Goal: Task Accomplishment & Management: Manage account settings

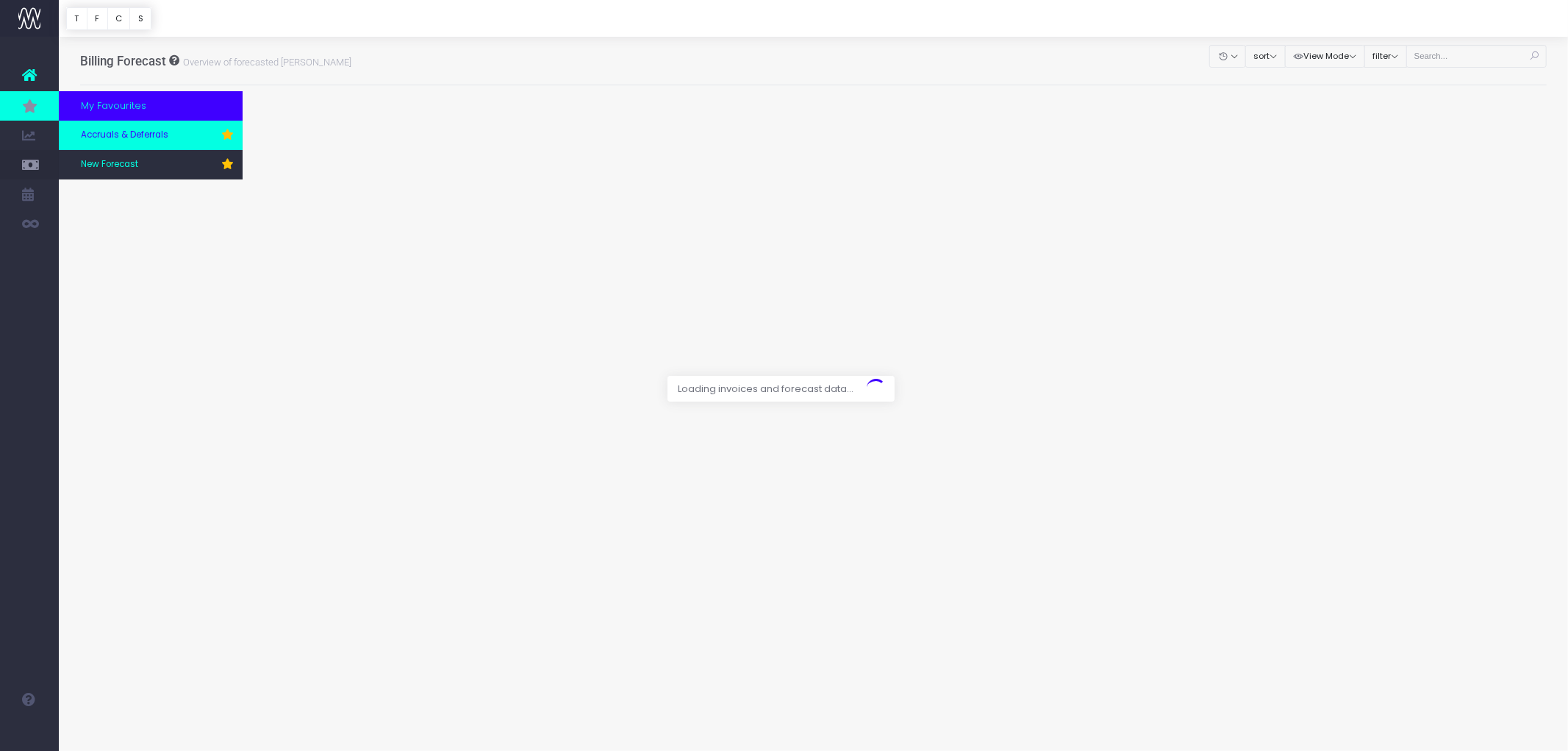
click at [118, 133] on span "Accruals & Deferrals" at bounding box center [125, 135] width 88 height 13
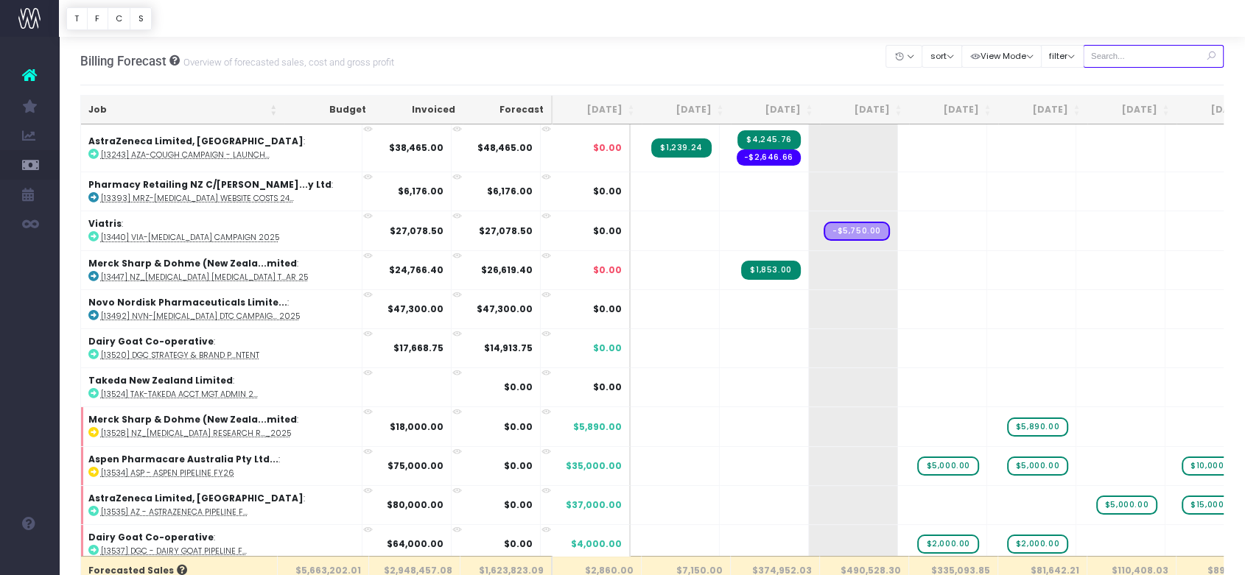
click at [1113, 67] on input "text" at bounding box center [1153, 56] width 141 height 23
click at [1107, 46] on input "text" at bounding box center [1153, 56] width 141 height 23
paste input "13635"
type input "13635"
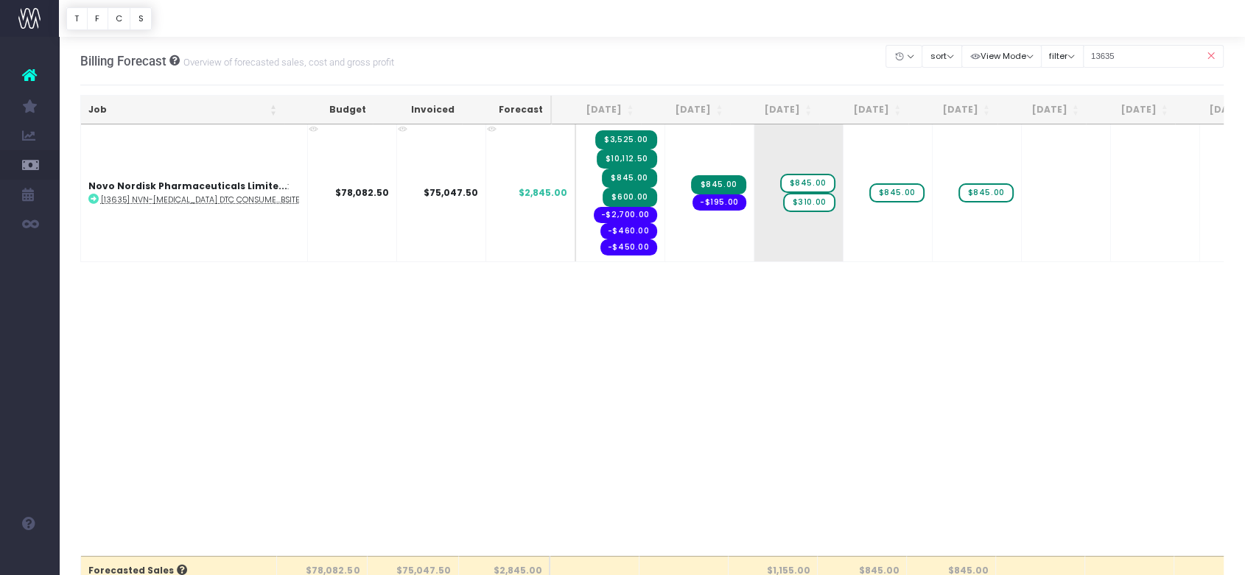
drag, startPoint x: 350, startPoint y: 491, endPoint x: 278, endPoint y: 134, distance: 364.2
click at [350, 490] on div "Job Budget Invoiced Forecast Aug 25 Sep 25 Oct 25 Nov 25 Dec 25 Jan 26 Feb 26 M…" at bounding box center [652, 340] width 1144 height 432
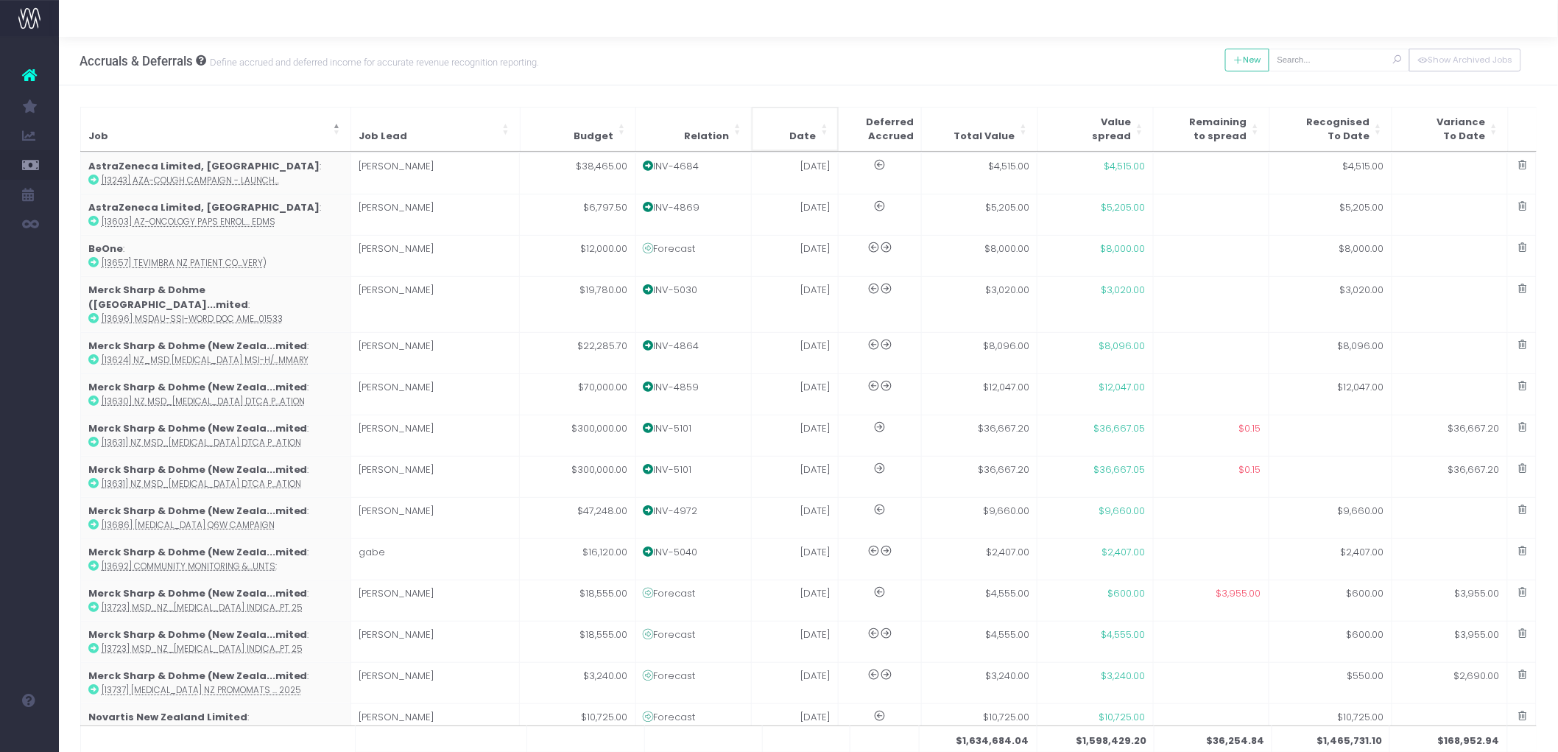
click at [808, 130] on span "Date" at bounding box center [802, 136] width 27 height 15
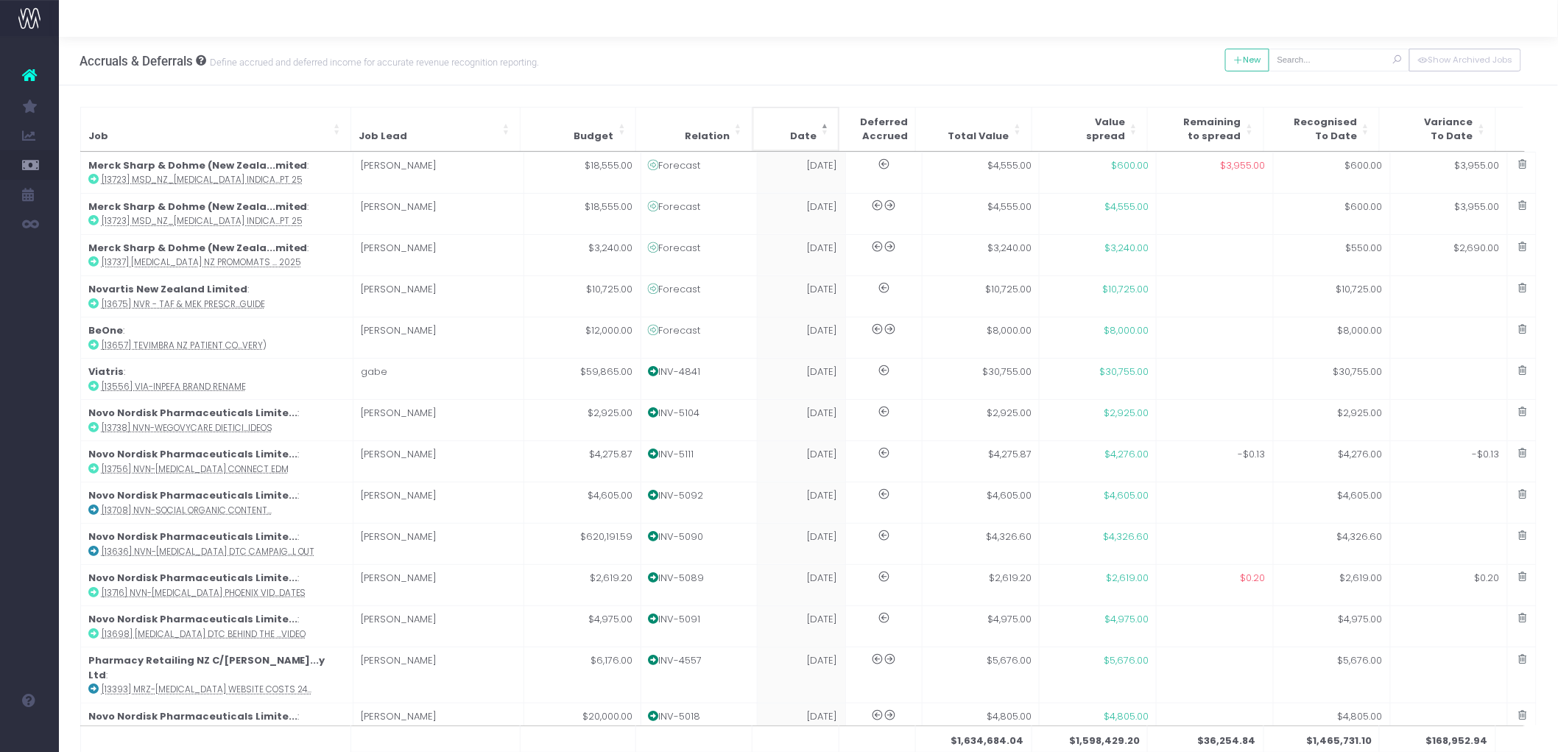
click at [813, 130] on span "Date" at bounding box center [803, 136] width 27 height 15
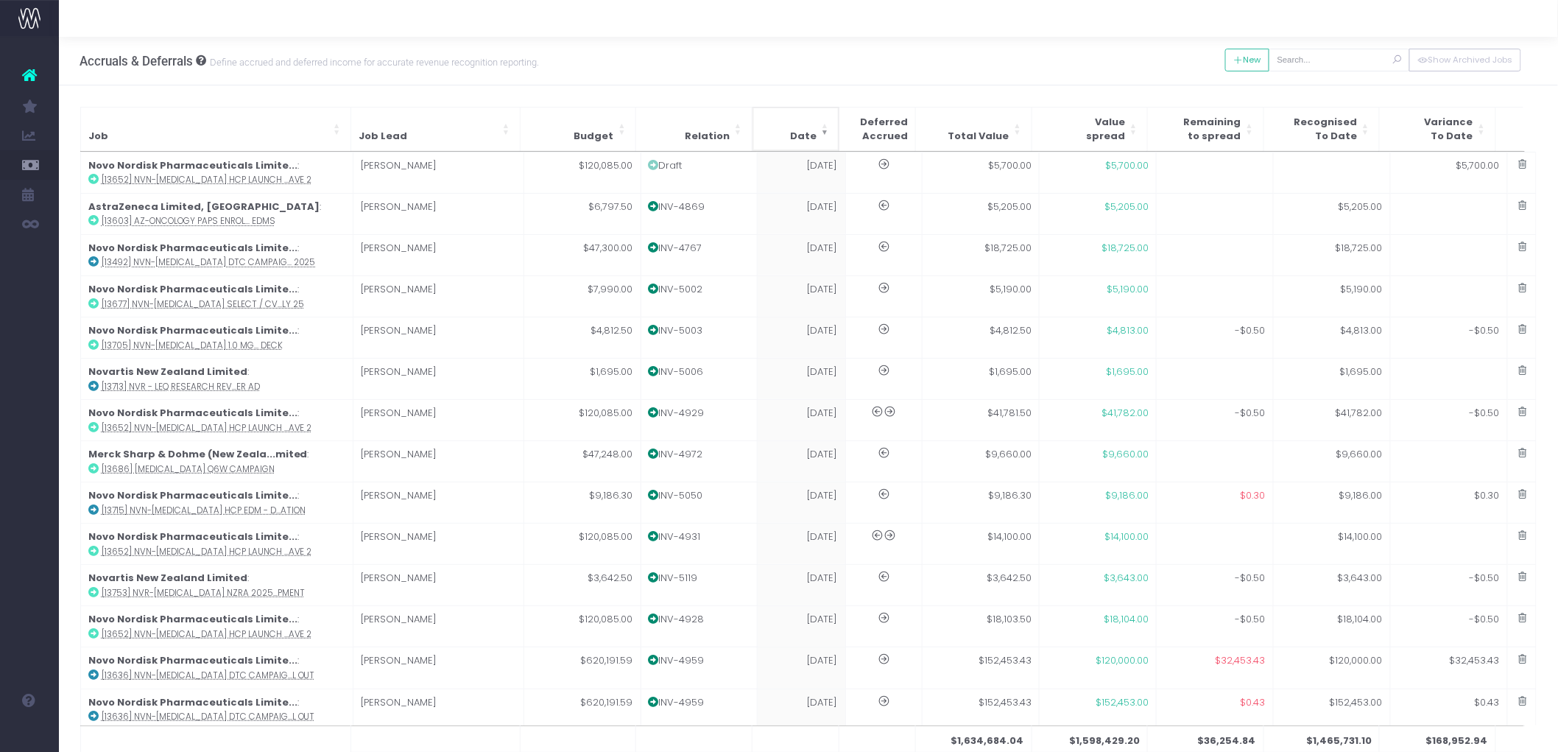
click at [813, 130] on span "Date" at bounding box center [803, 136] width 27 height 15
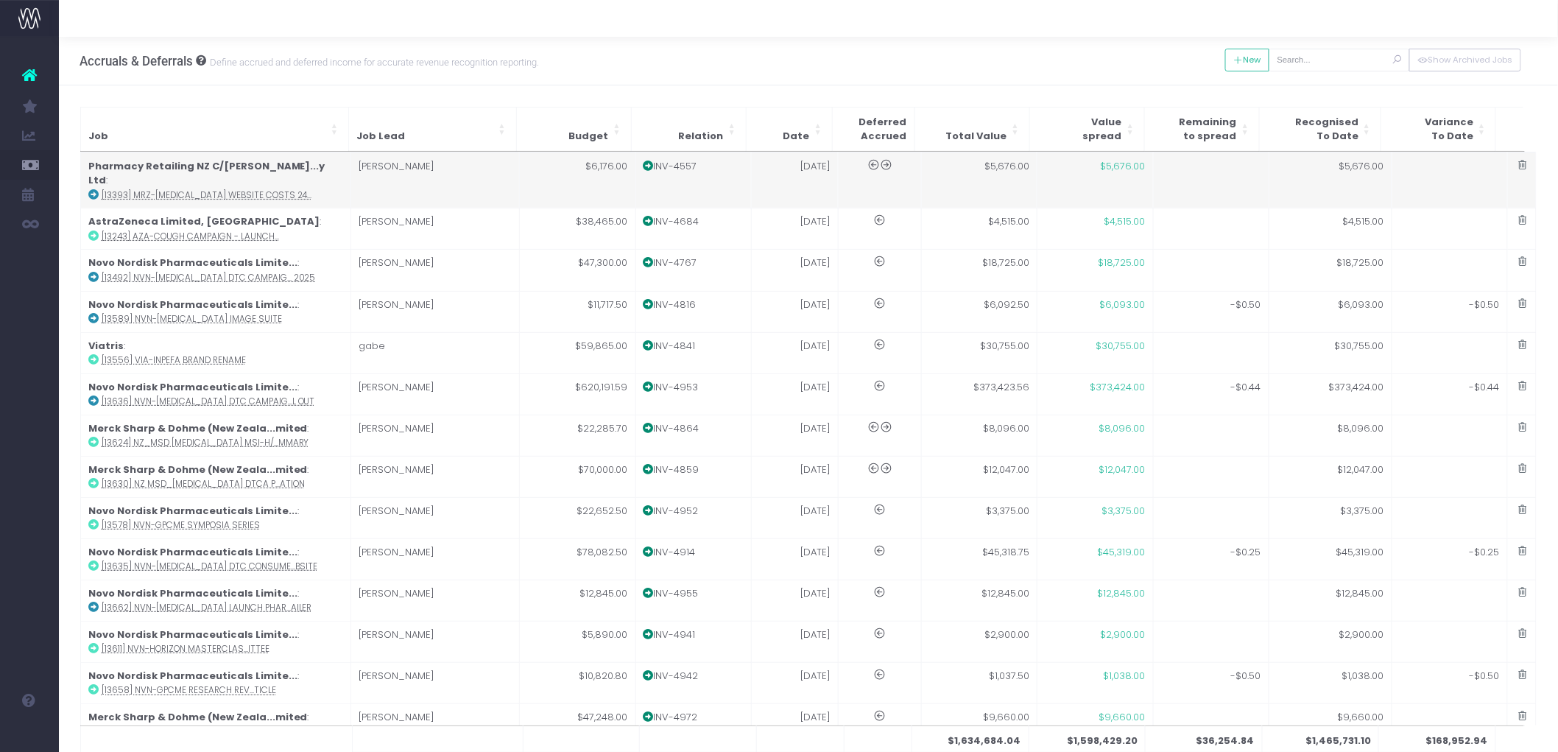
click at [799, 173] on td "10 Sep 24" at bounding box center [795, 180] width 87 height 56
type input "[13393] MRZ-Xeomin Website Costs 24/25"
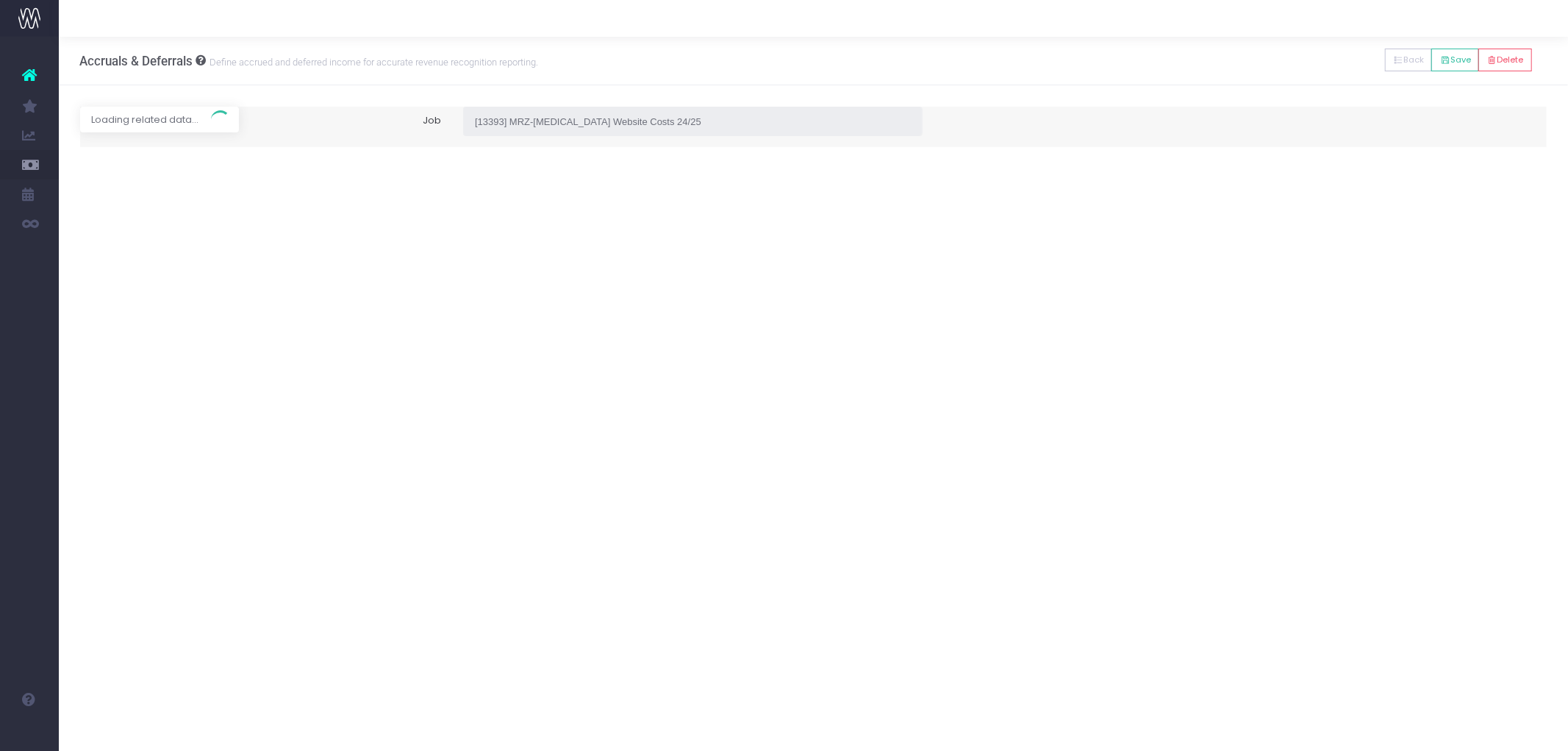
type input "Invoice INV-4557 / 10 Sep 24 / $5,676.00"
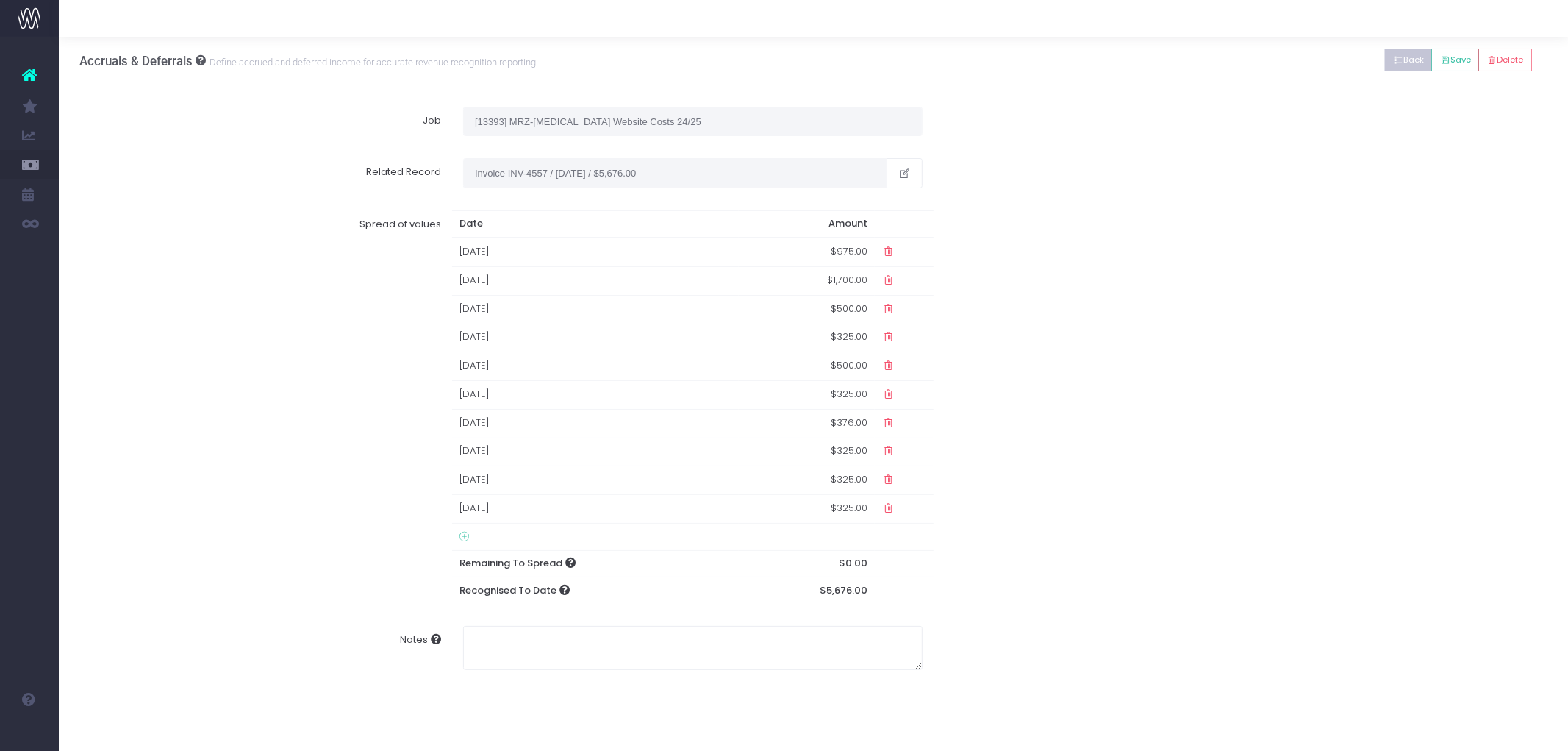
click at [1406, 60] on button "Back" at bounding box center [1408, 60] width 48 height 23
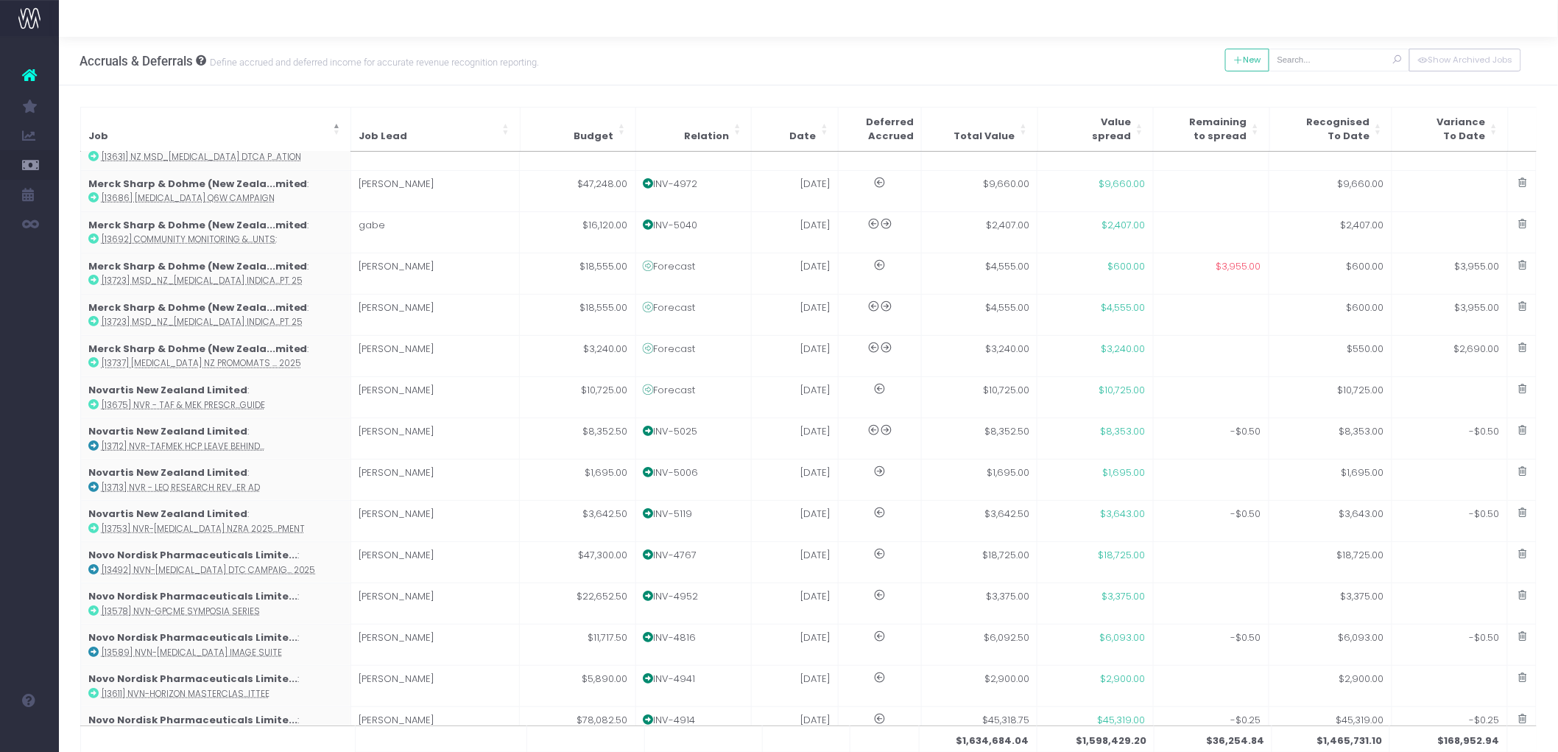
scroll to position [654, 0]
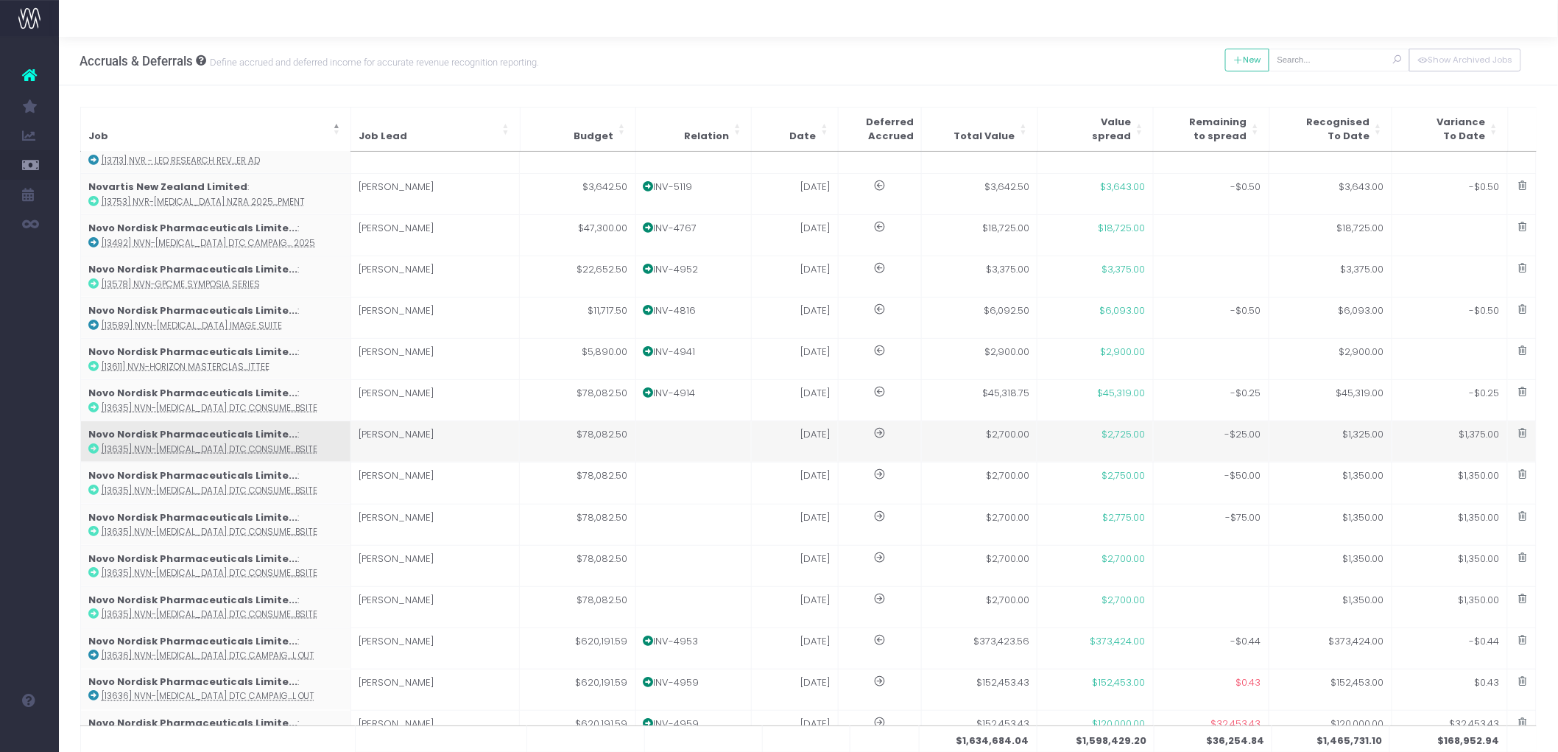
click at [690, 423] on td at bounding box center [694, 441] width 116 height 41
type input "[13635] NVN-Wegovy DTC Consumer Website"
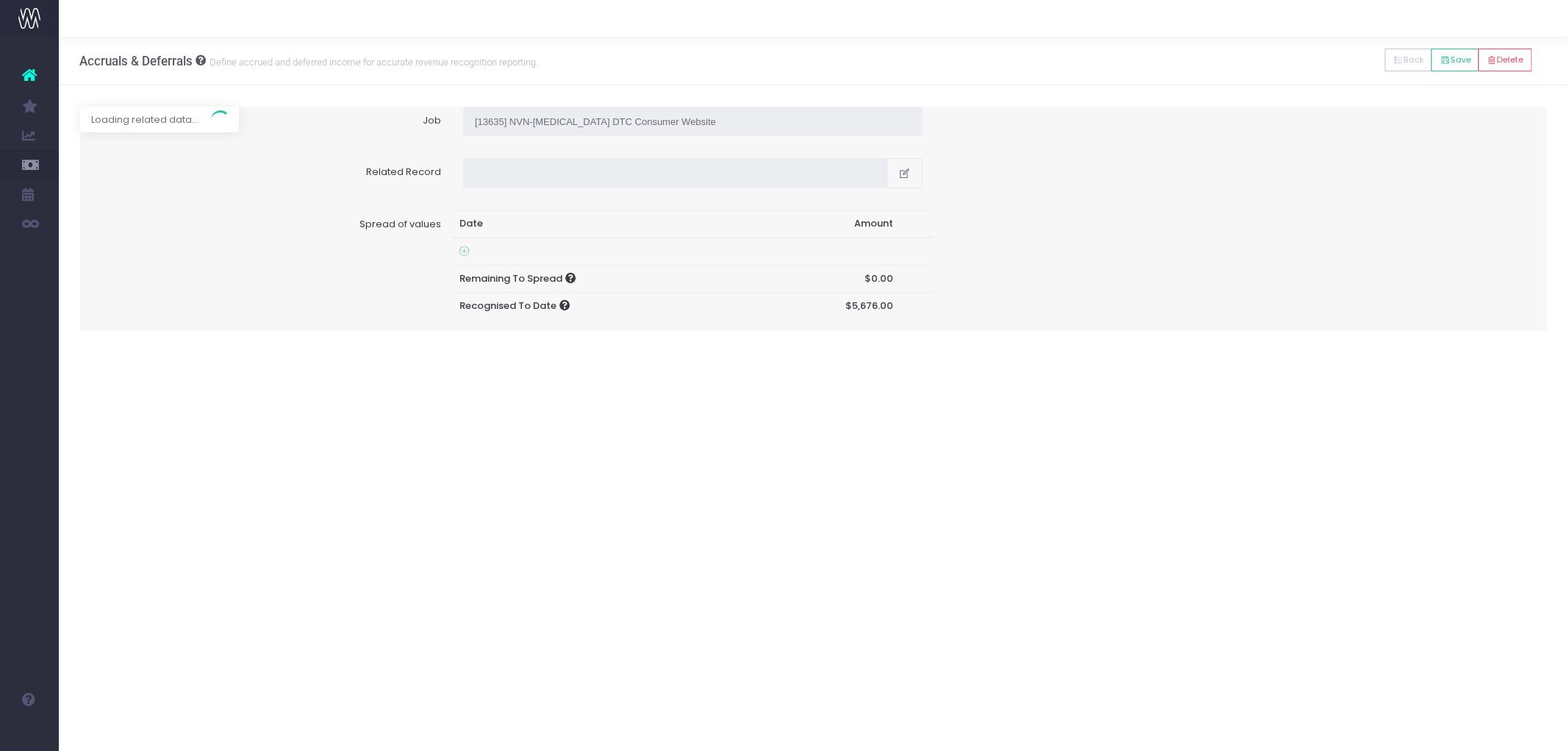
type input "Invoice undefined / 29 Aug 25 / $2,700.00"
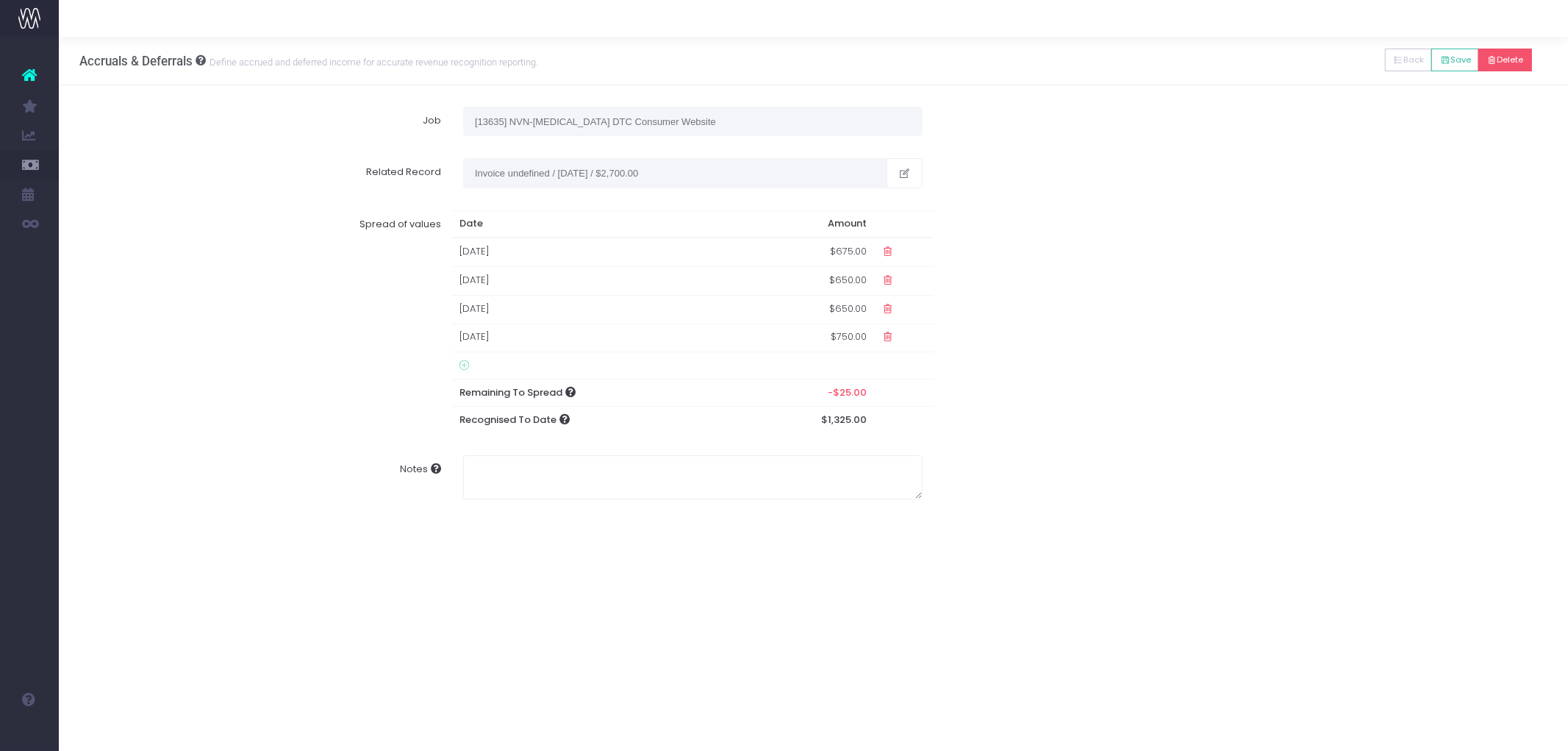
click at [1514, 53] on button "Delete" at bounding box center [1505, 60] width 54 height 23
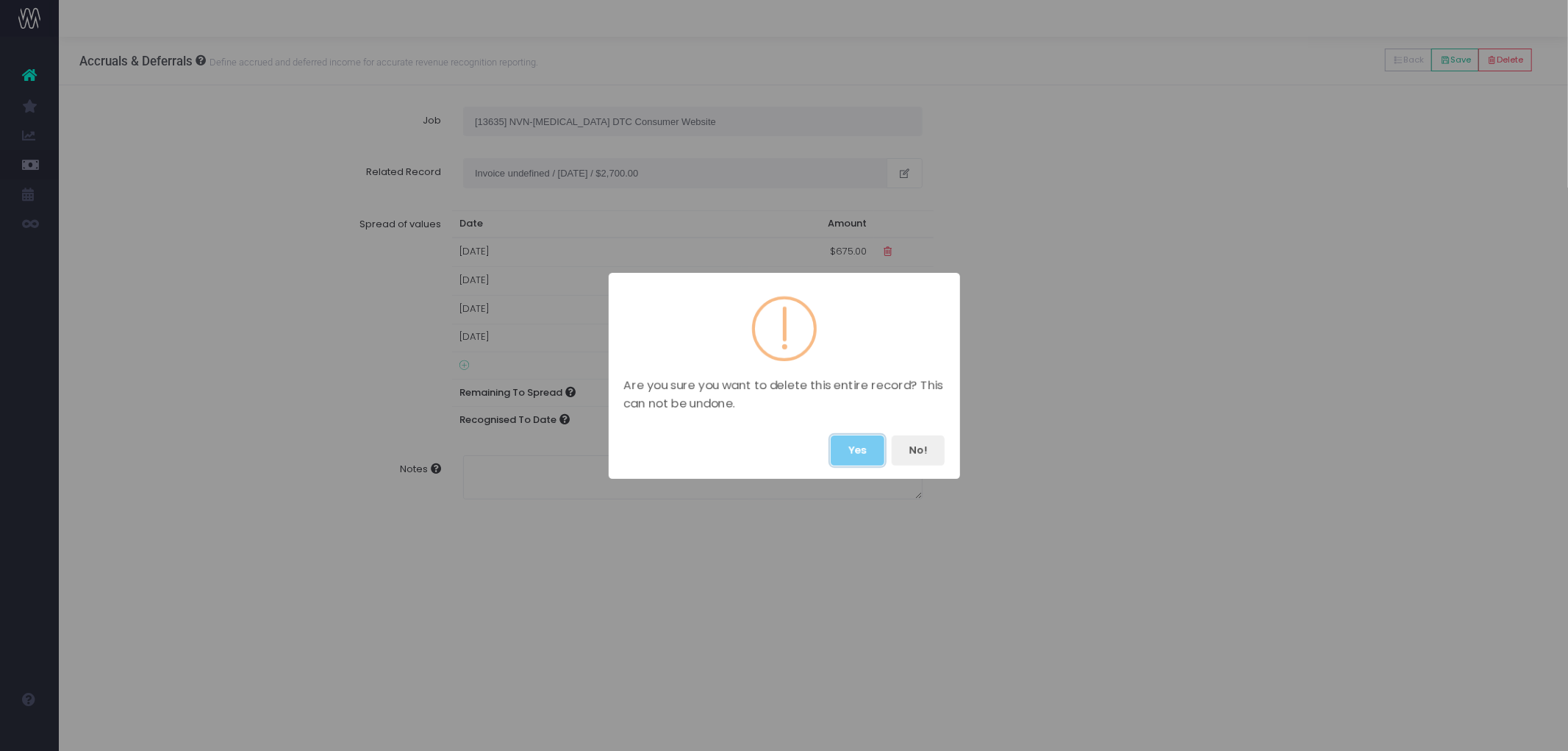
click at [852, 439] on button "Yes" at bounding box center [857, 450] width 54 height 30
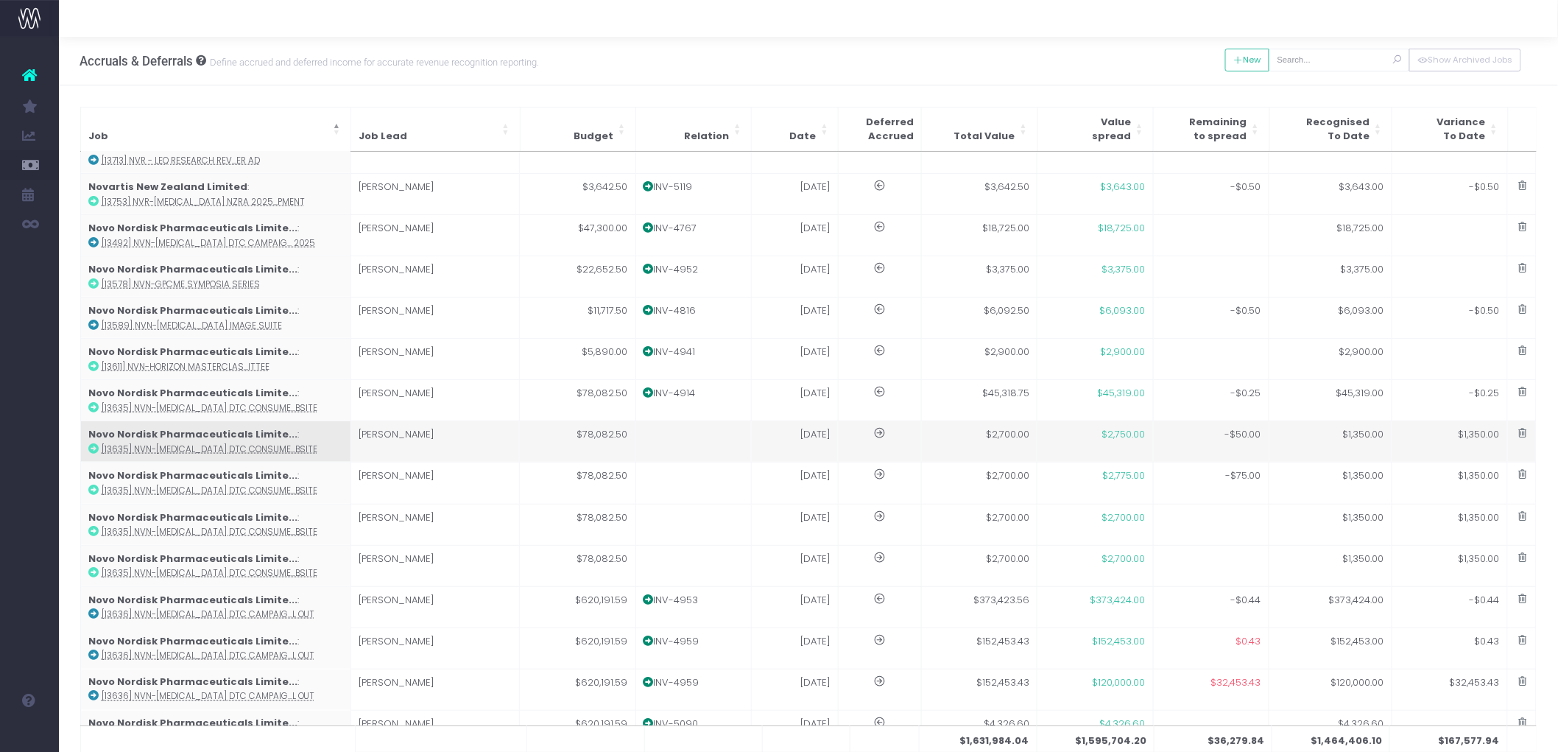
click at [701, 427] on td at bounding box center [694, 441] width 116 height 41
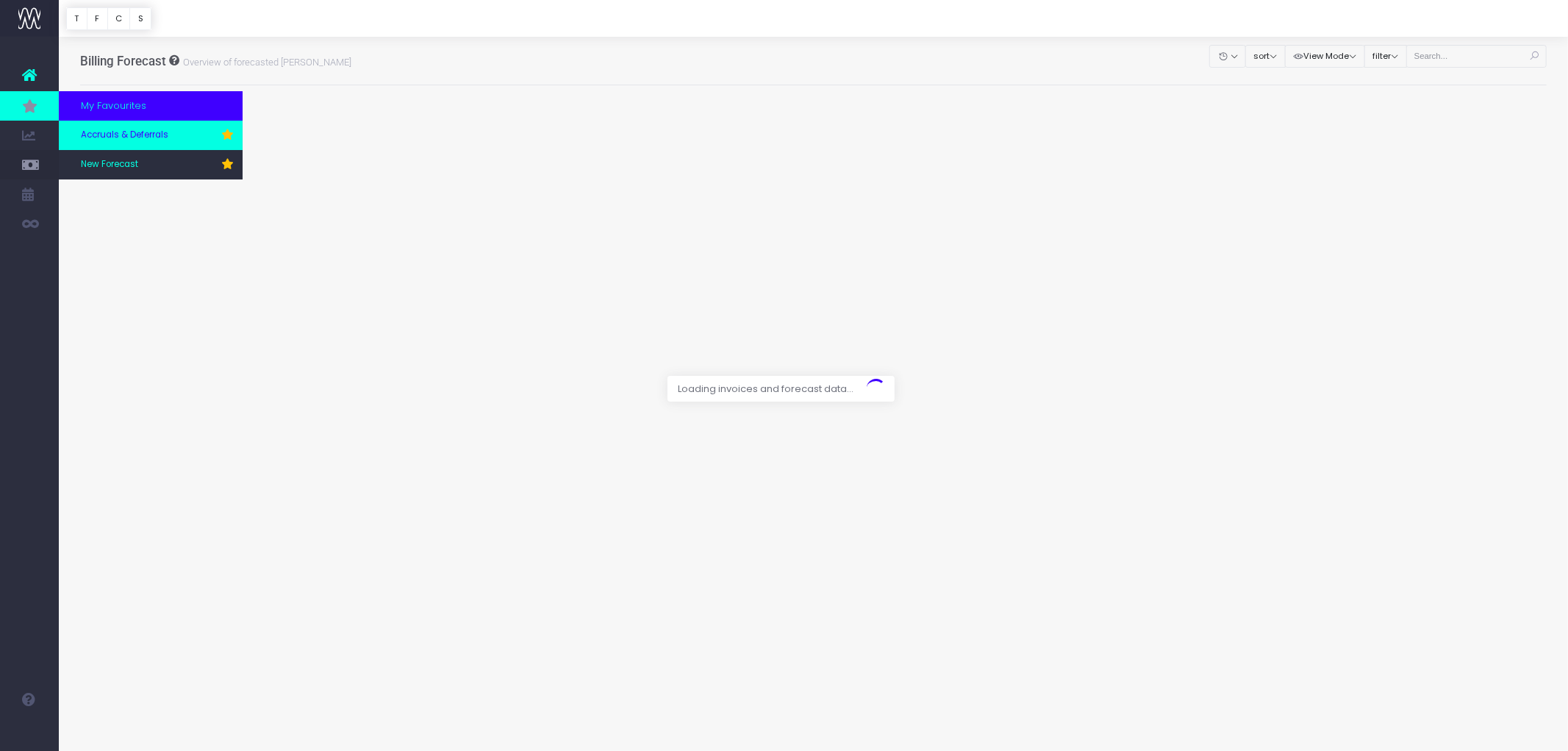
click at [97, 126] on link "Accruals & Deferrals" at bounding box center [151, 135] width 184 height 29
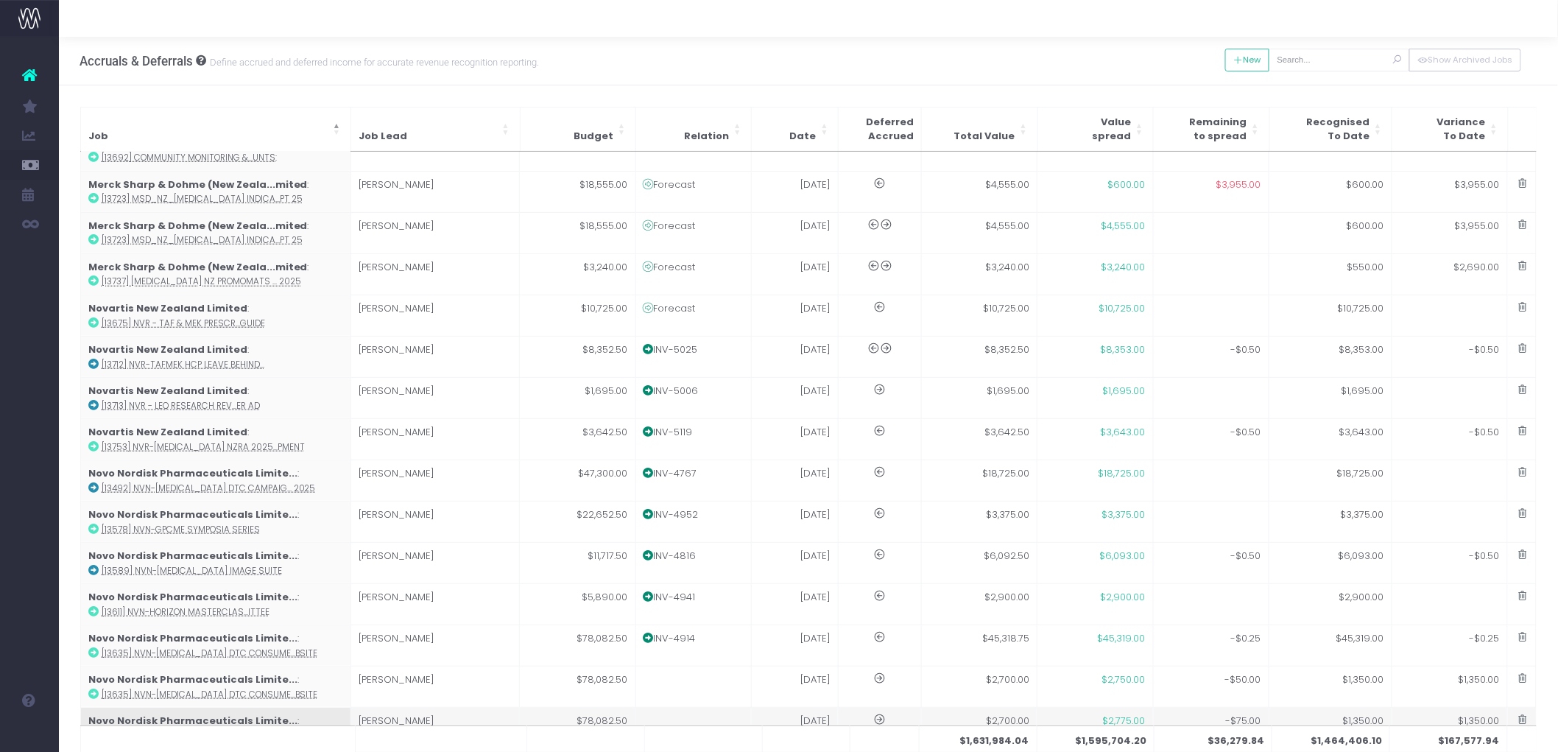
scroll to position [736, 0]
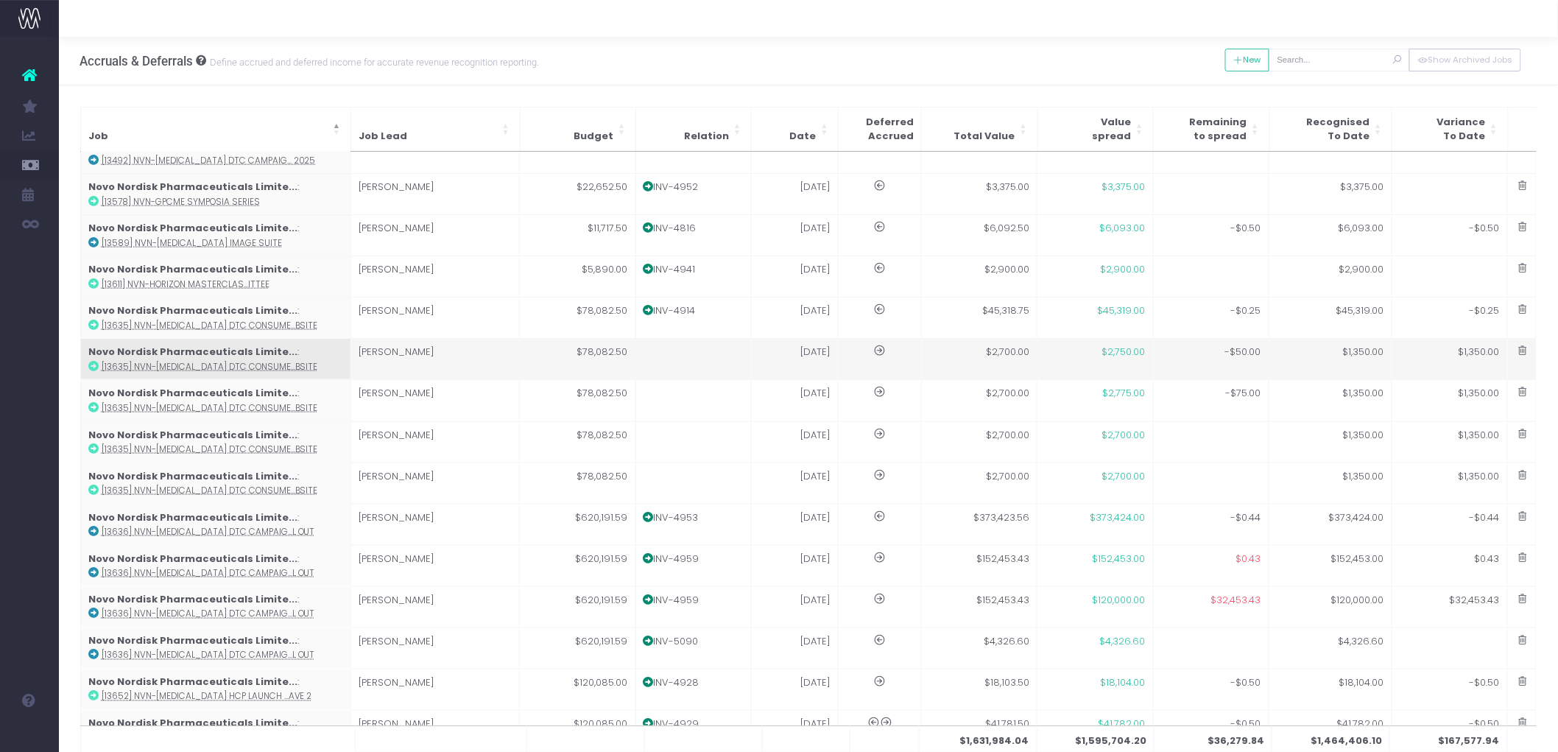
click at [701, 344] on td at bounding box center [694, 359] width 116 height 41
type input "[13635] NVN-Wegovy DTC Consumer Website"
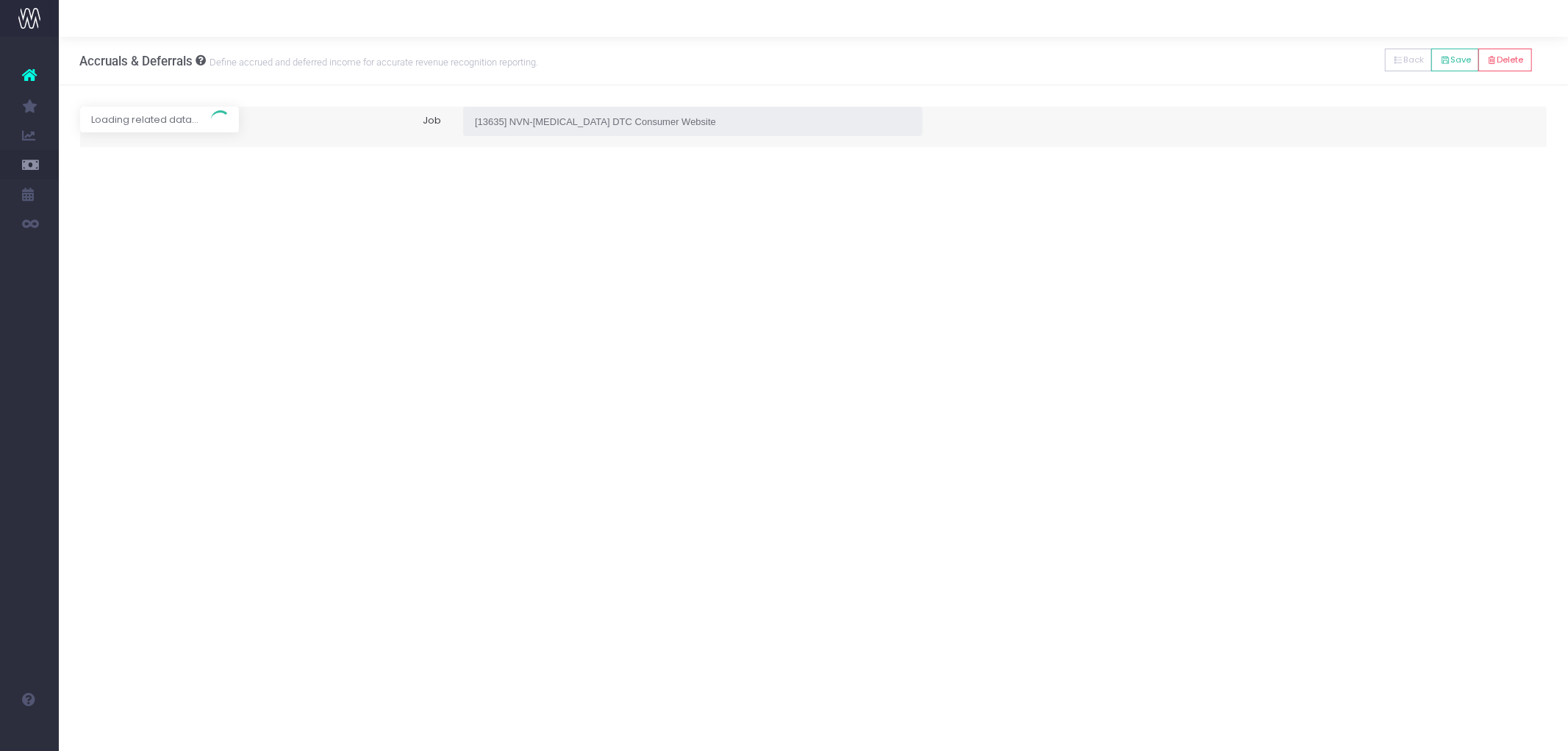
type input "Invoice undefined / 29 Aug 25 / $2,700.00"
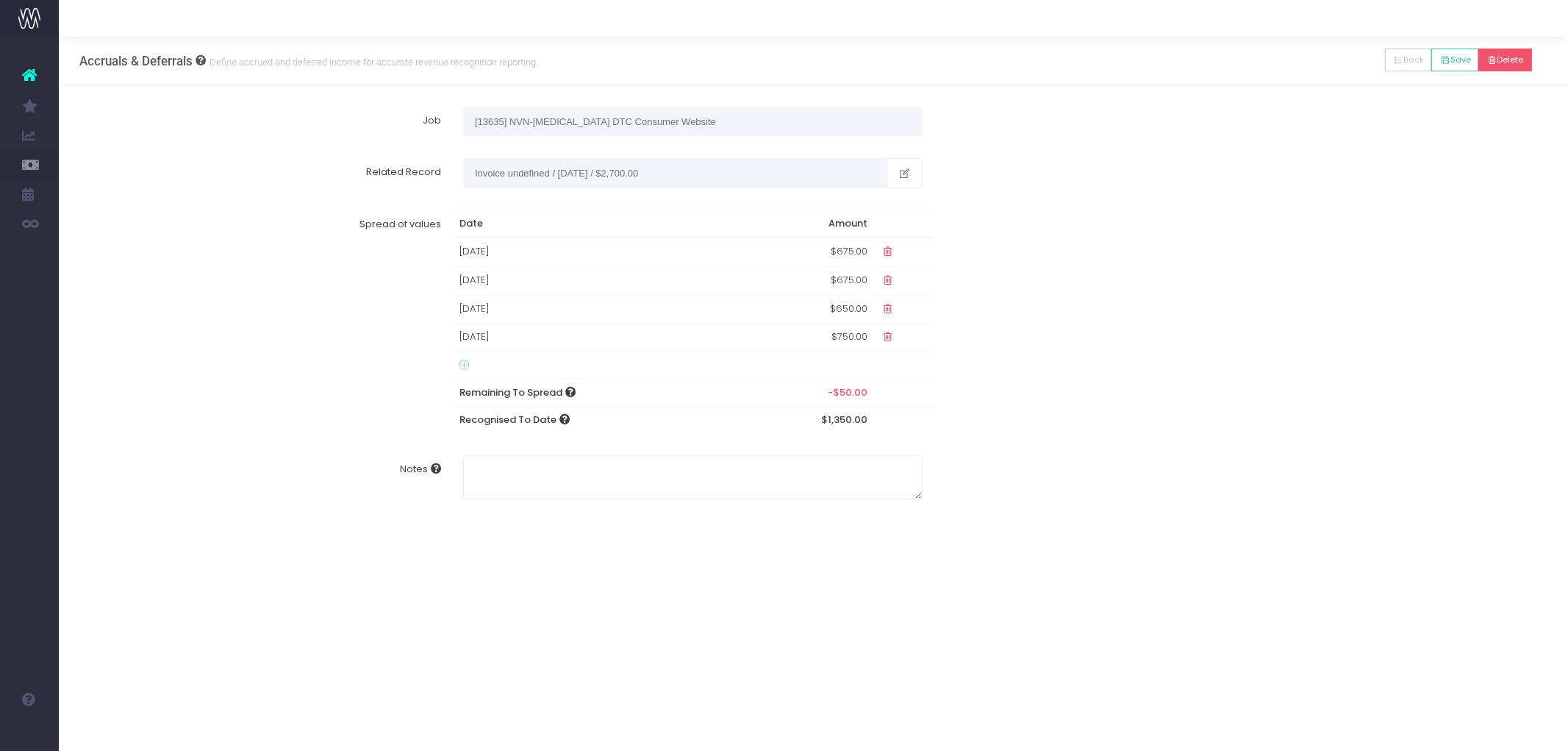
click at [1501, 61] on button "Delete" at bounding box center [1505, 60] width 54 height 23
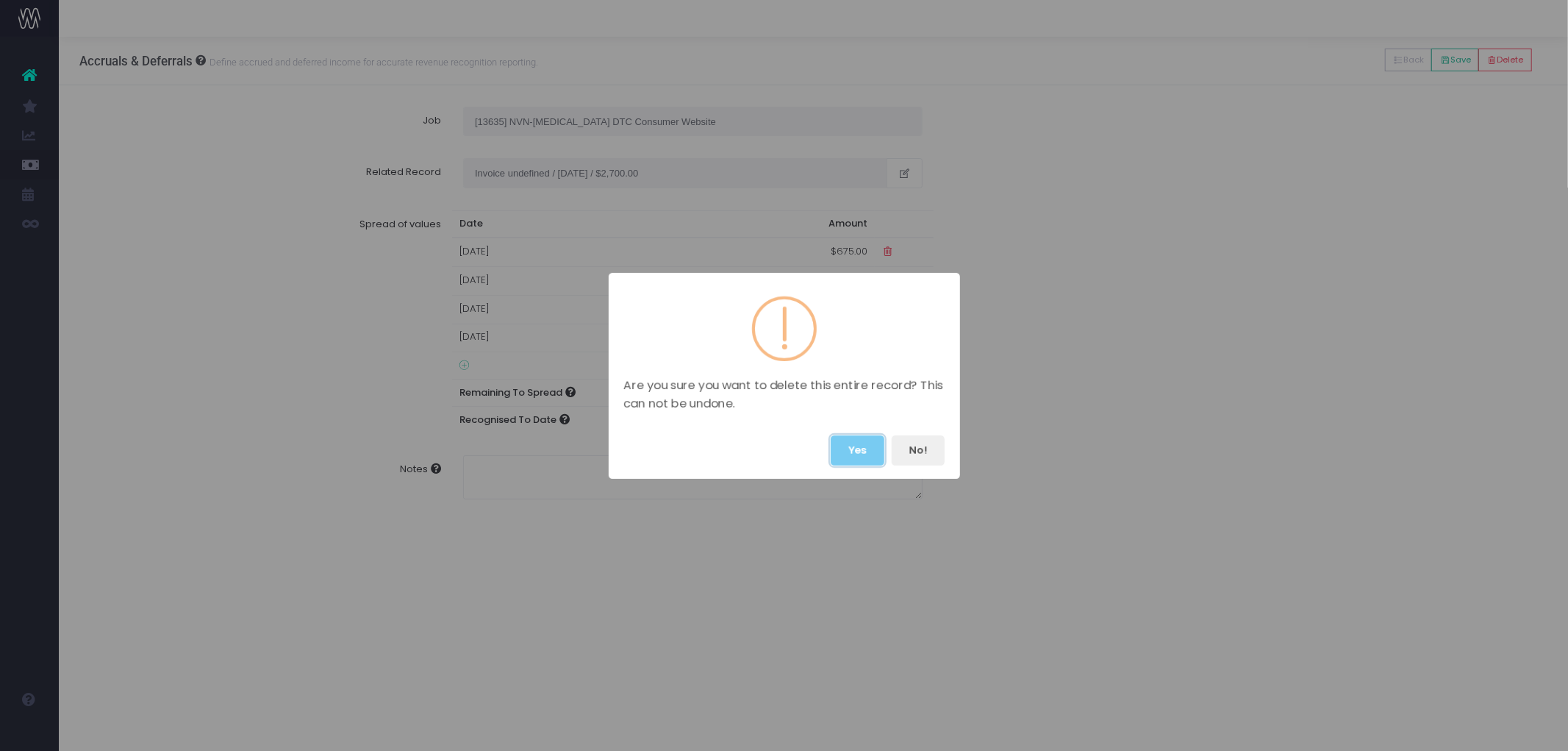
click at [849, 444] on button "Yes" at bounding box center [857, 450] width 54 height 30
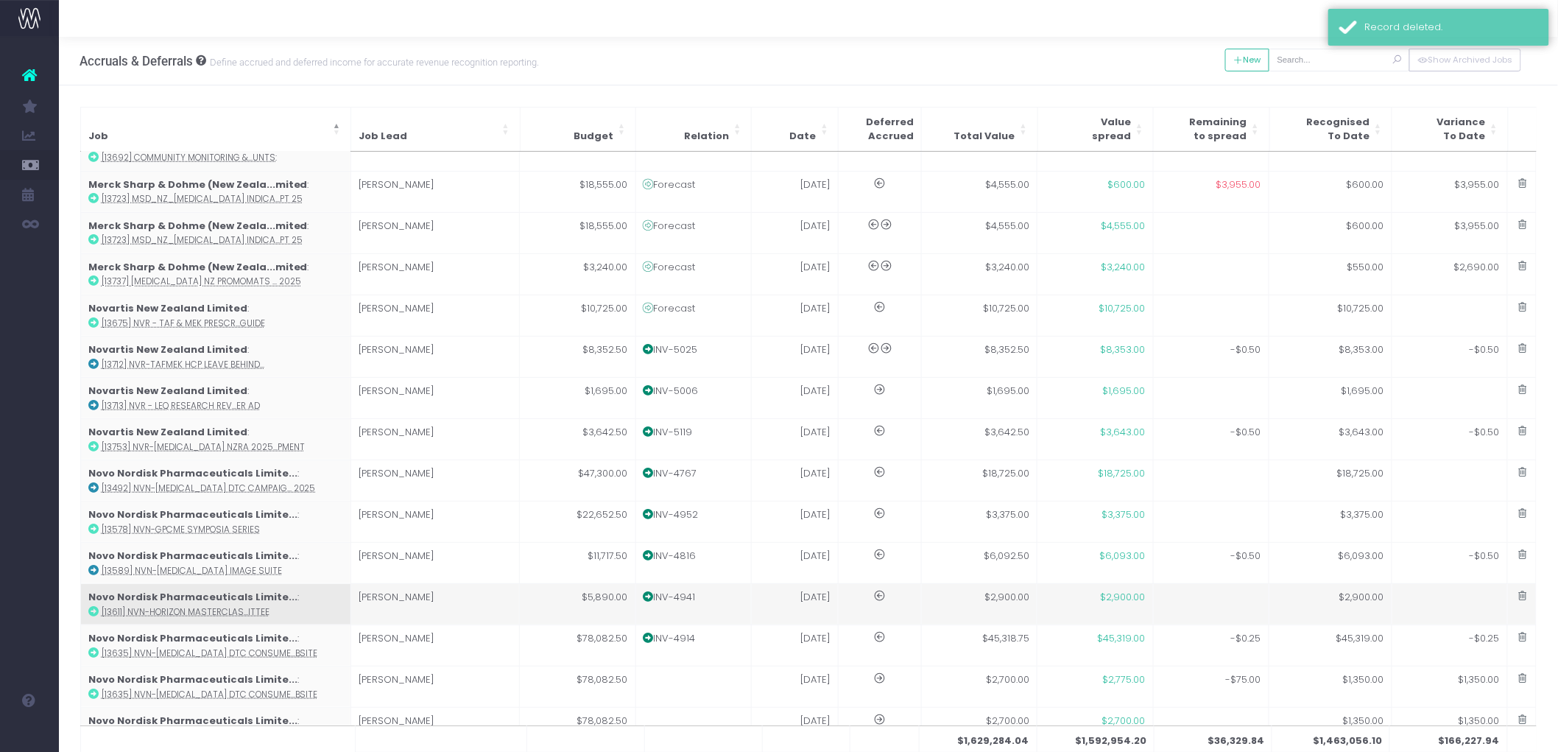
scroll to position [654, 0]
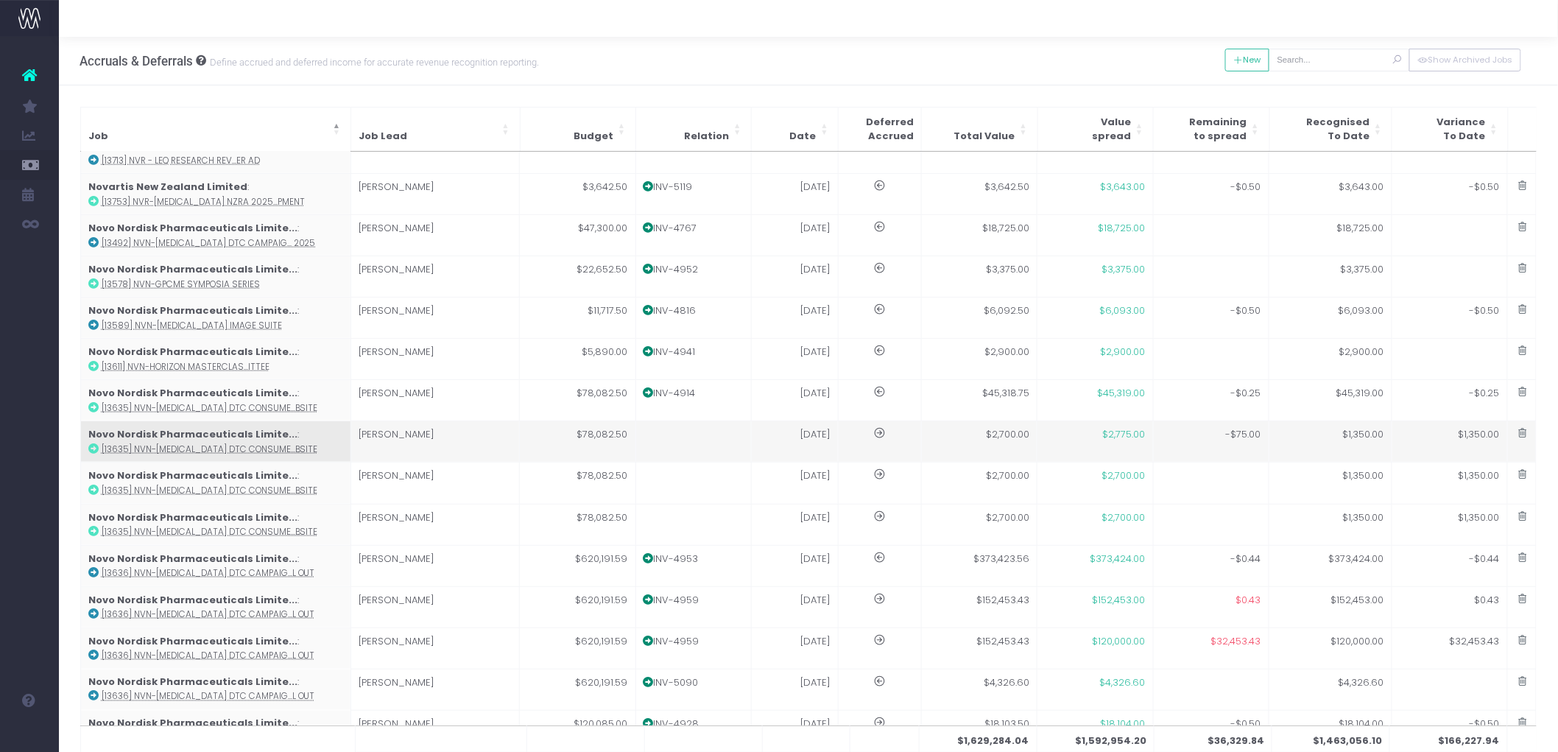
click at [711, 432] on td at bounding box center [694, 441] width 116 height 41
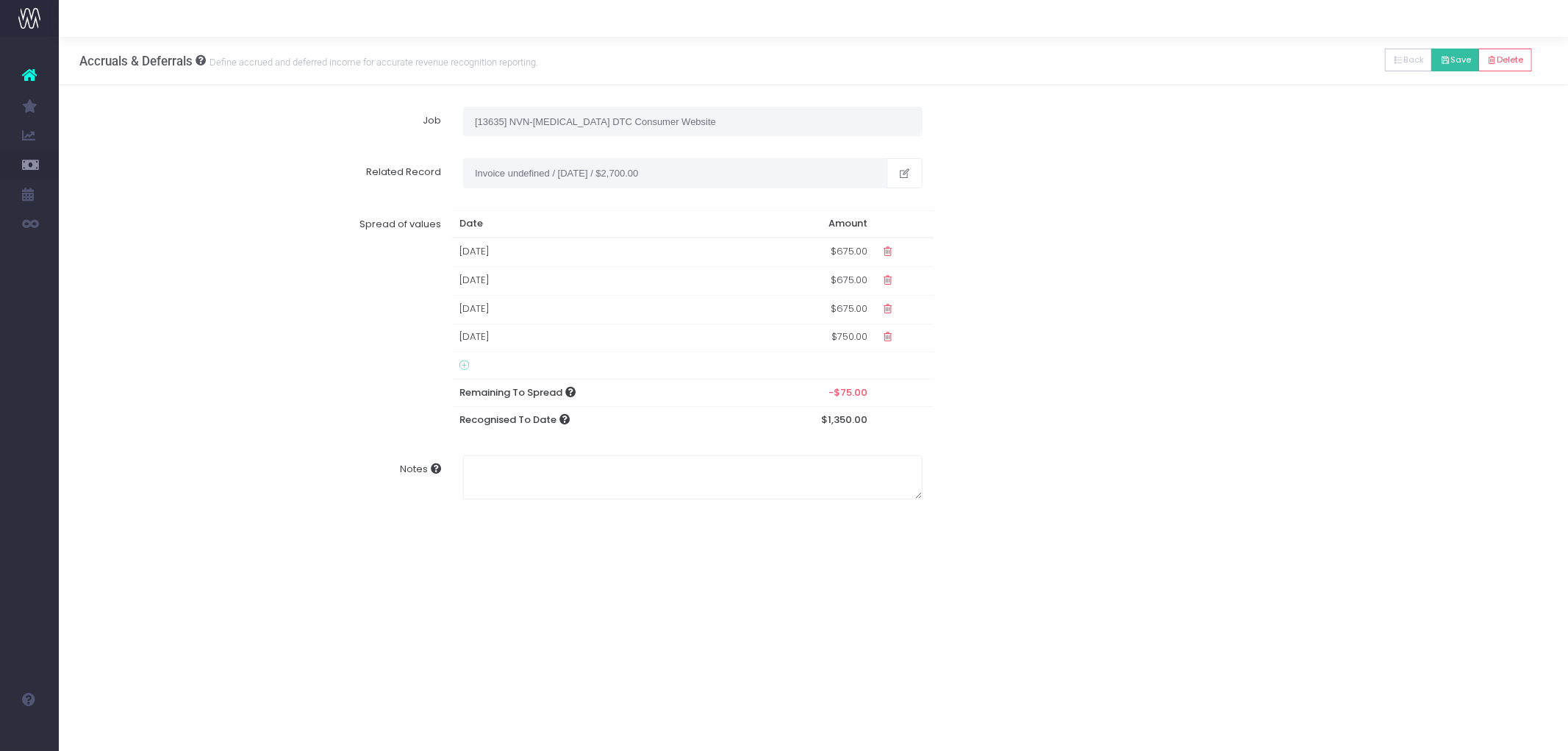
click at [1461, 57] on button "Save" at bounding box center [1455, 60] width 48 height 23
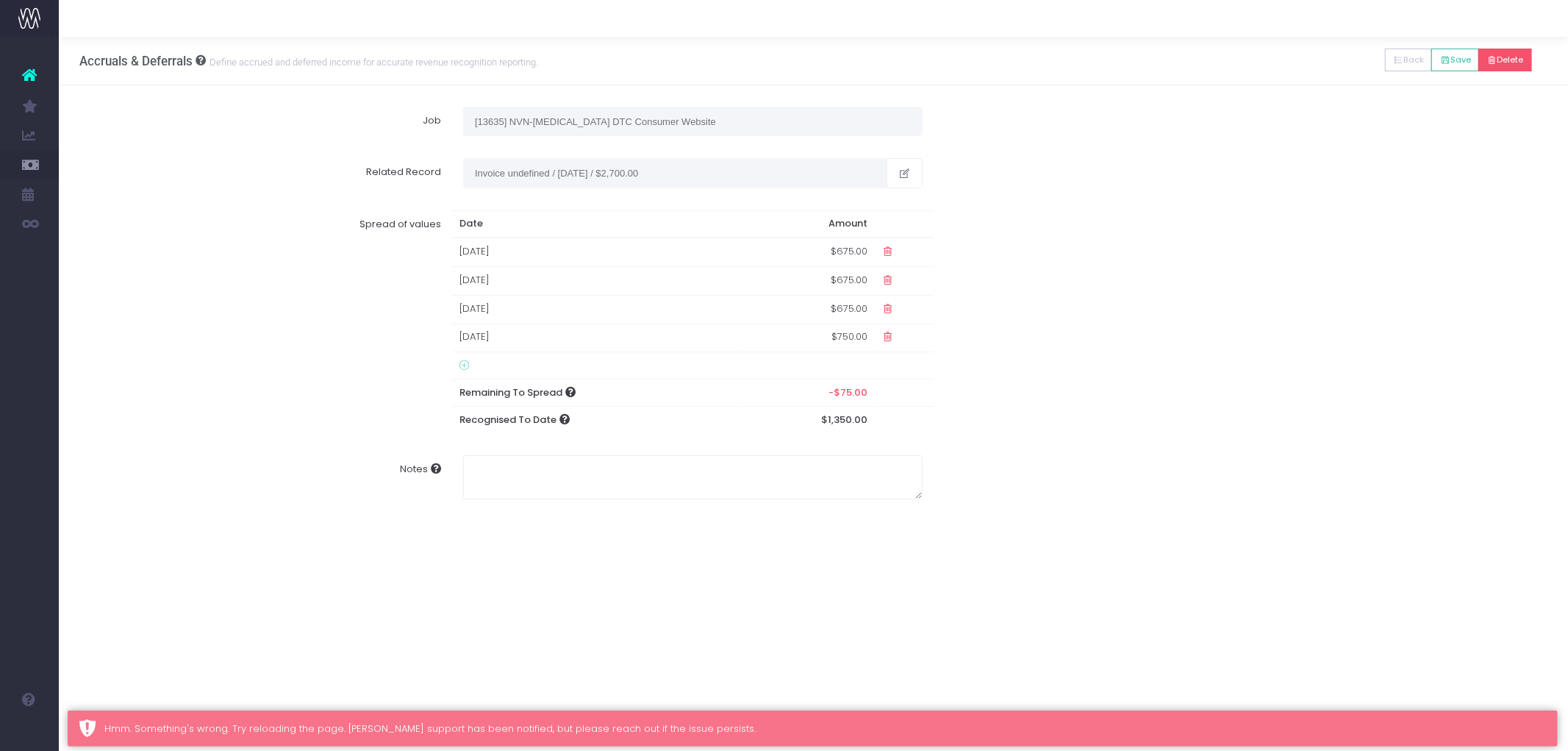
click at [1505, 57] on button "Delete" at bounding box center [1505, 60] width 54 height 23
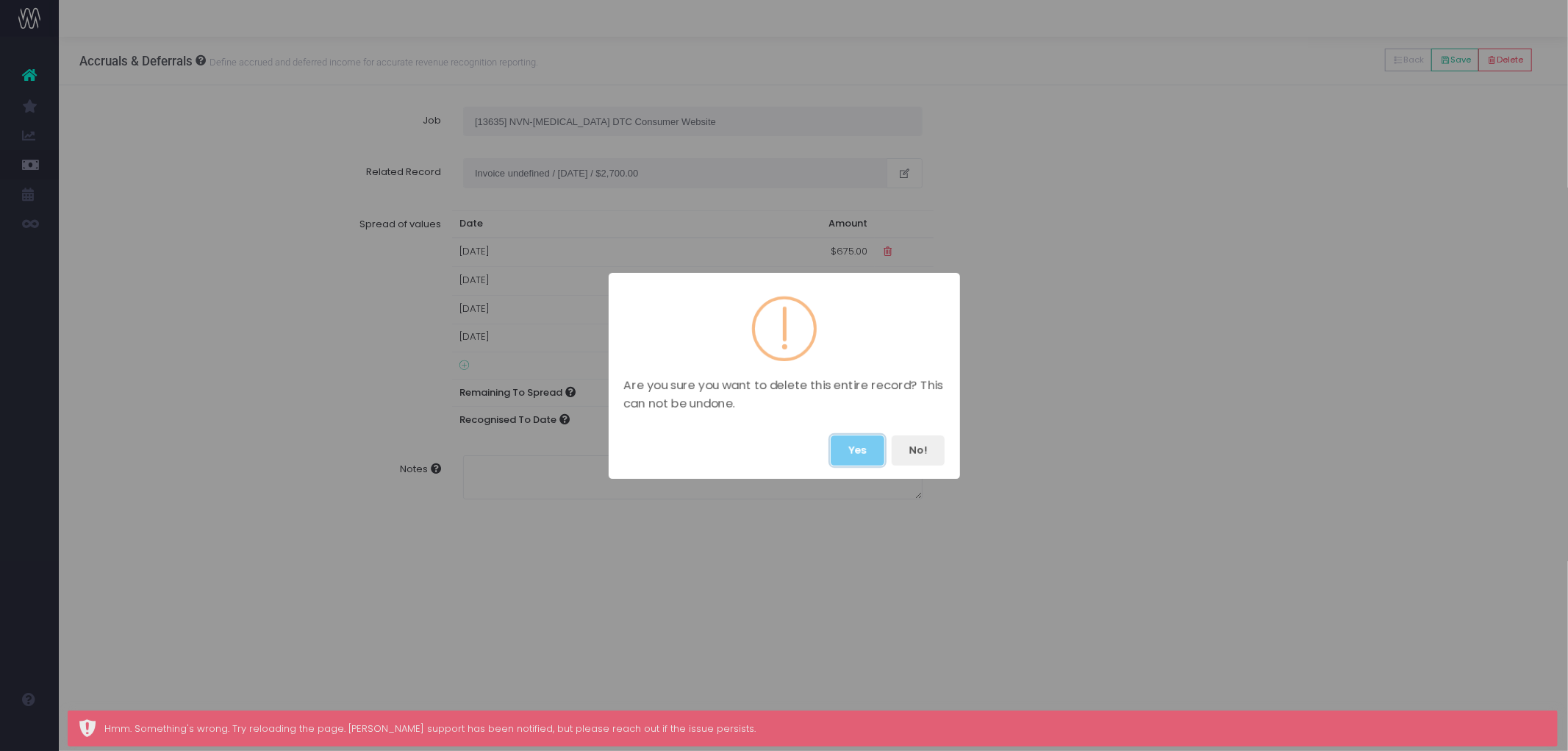
click at [858, 444] on button "Yes" at bounding box center [857, 450] width 54 height 30
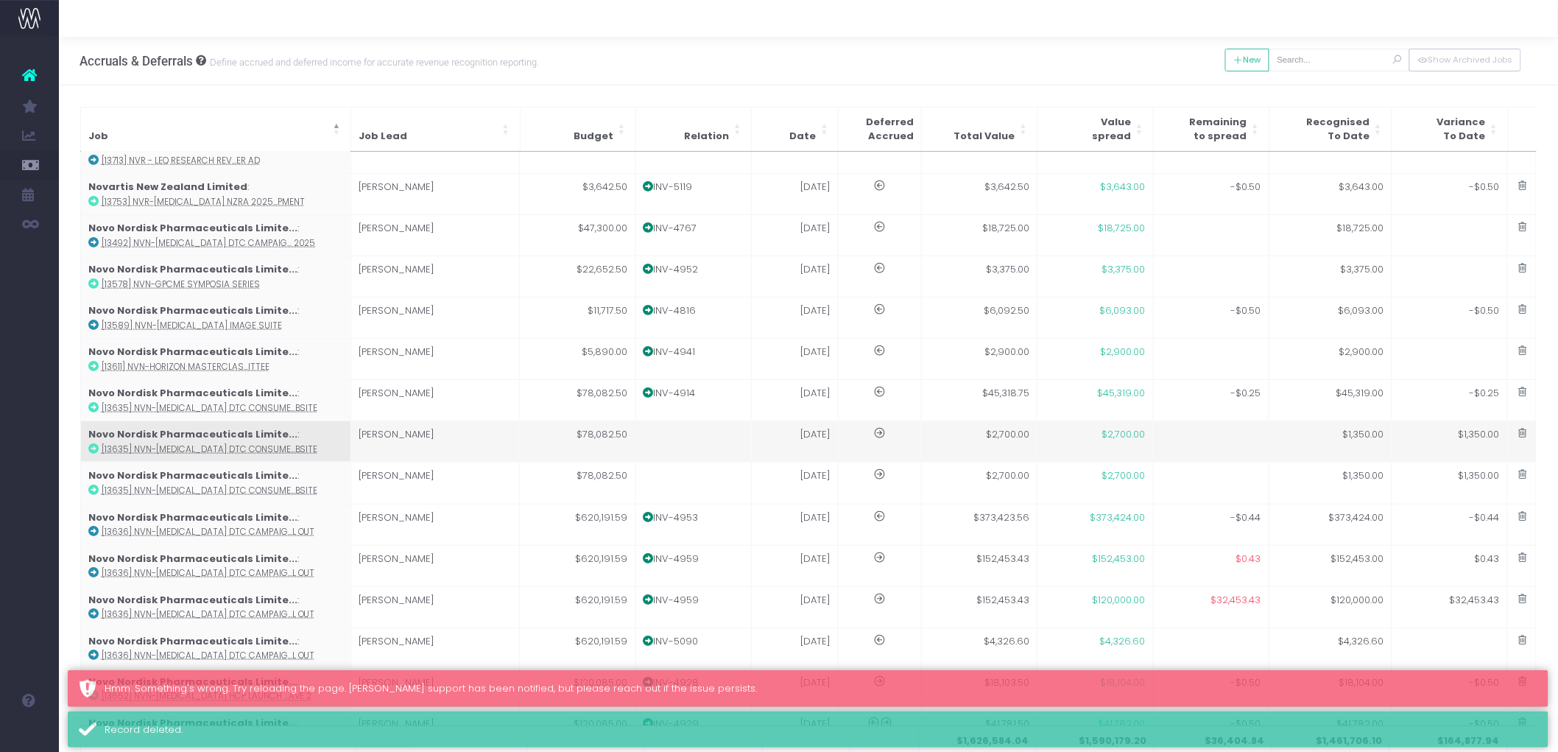
click at [712, 431] on td at bounding box center [694, 441] width 116 height 41
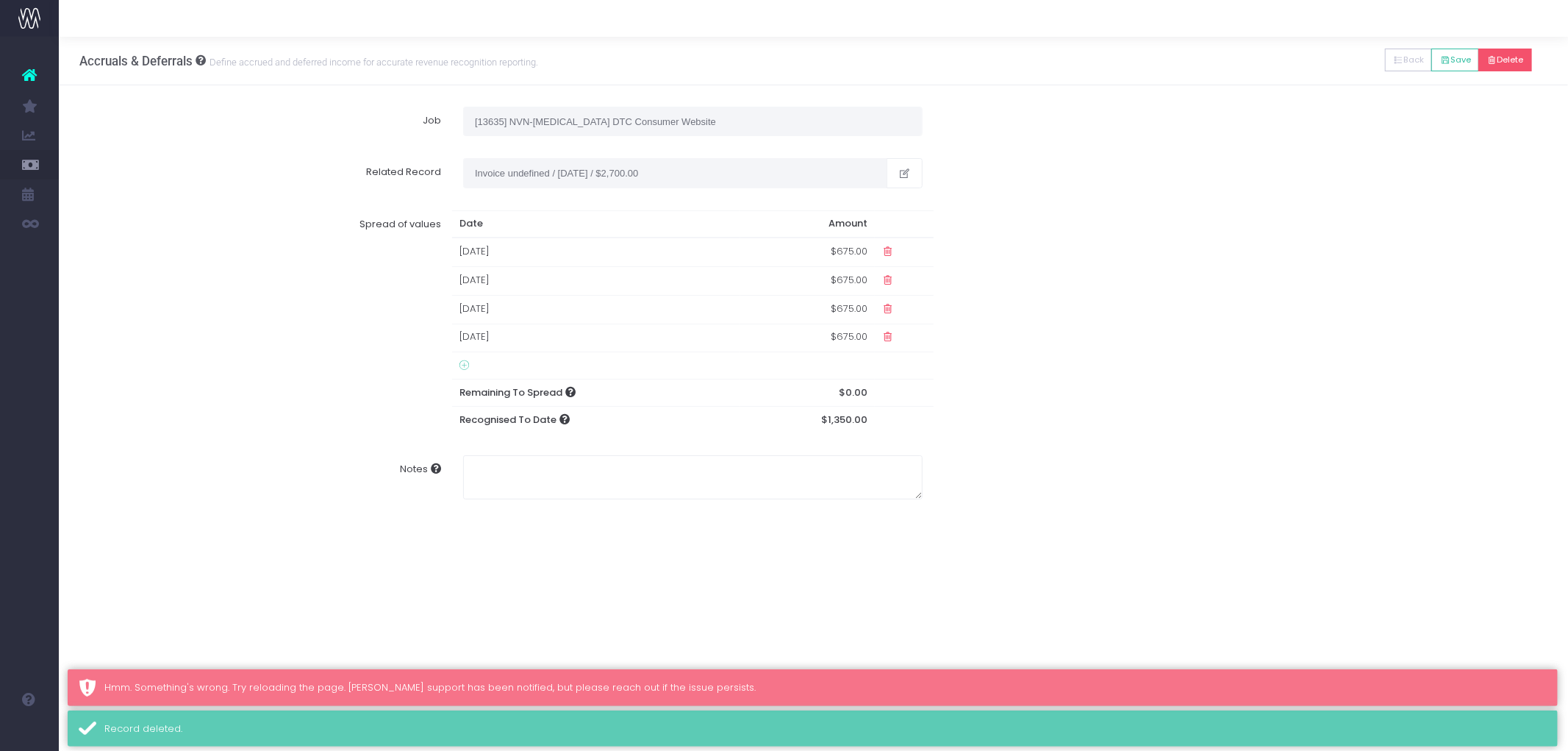
click at [1512, 57] on button "Delete" at bounding box center [1505, 60] width 54 height 23
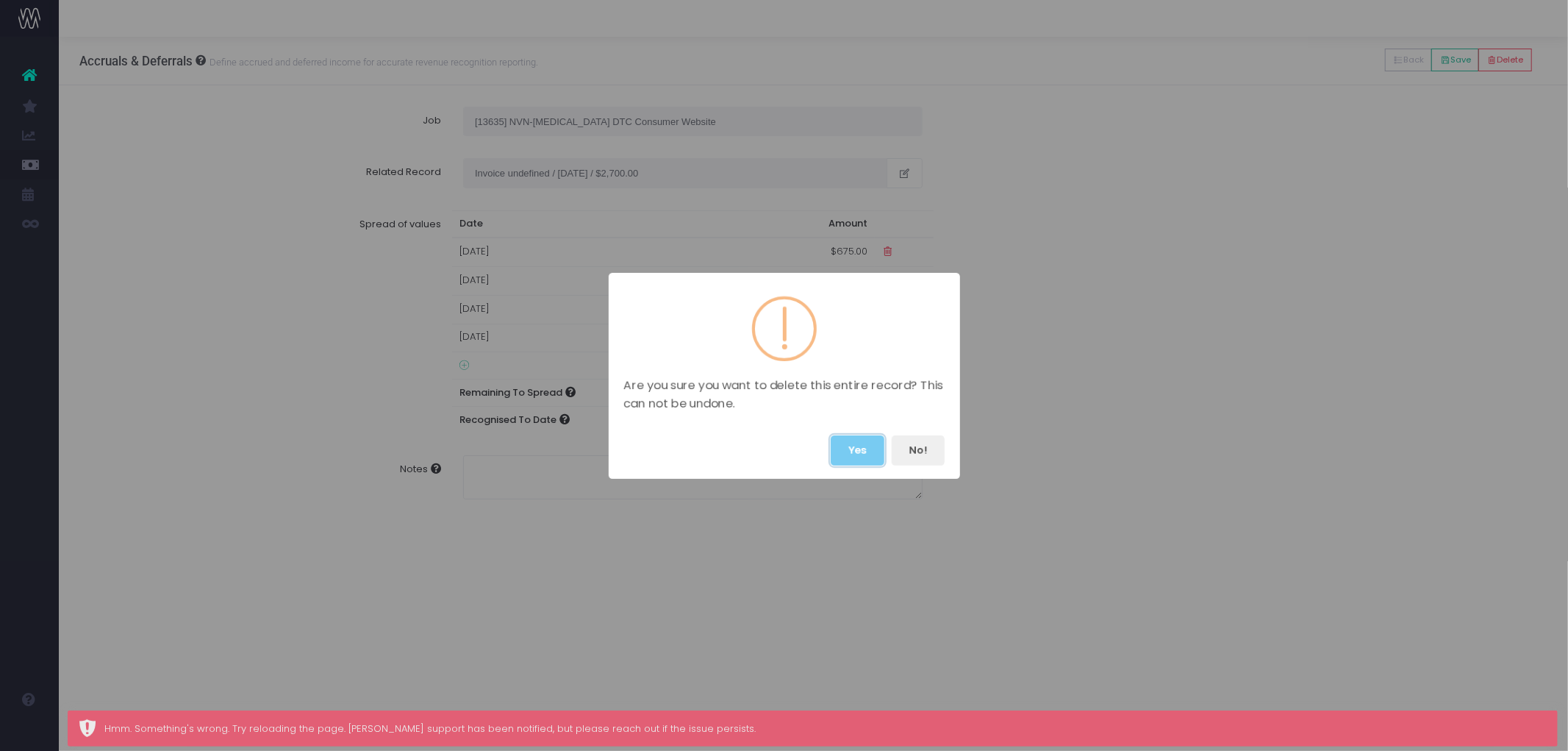
click at [857, 445] on button "Yes" at bounding box center [857, 450] width 54 height 30
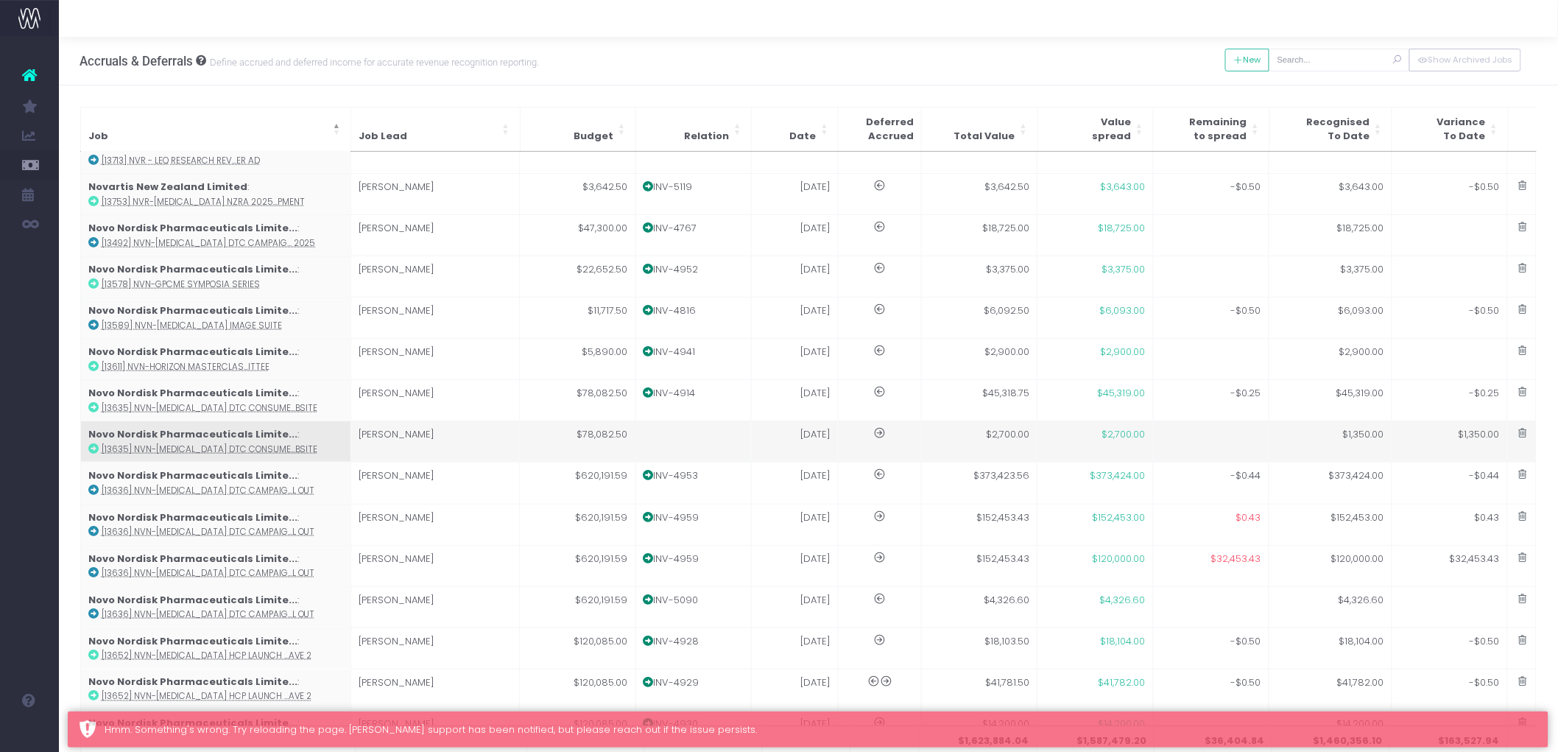
click at [683, 428] on td at bounding box center [694, 441] width 116 height 41
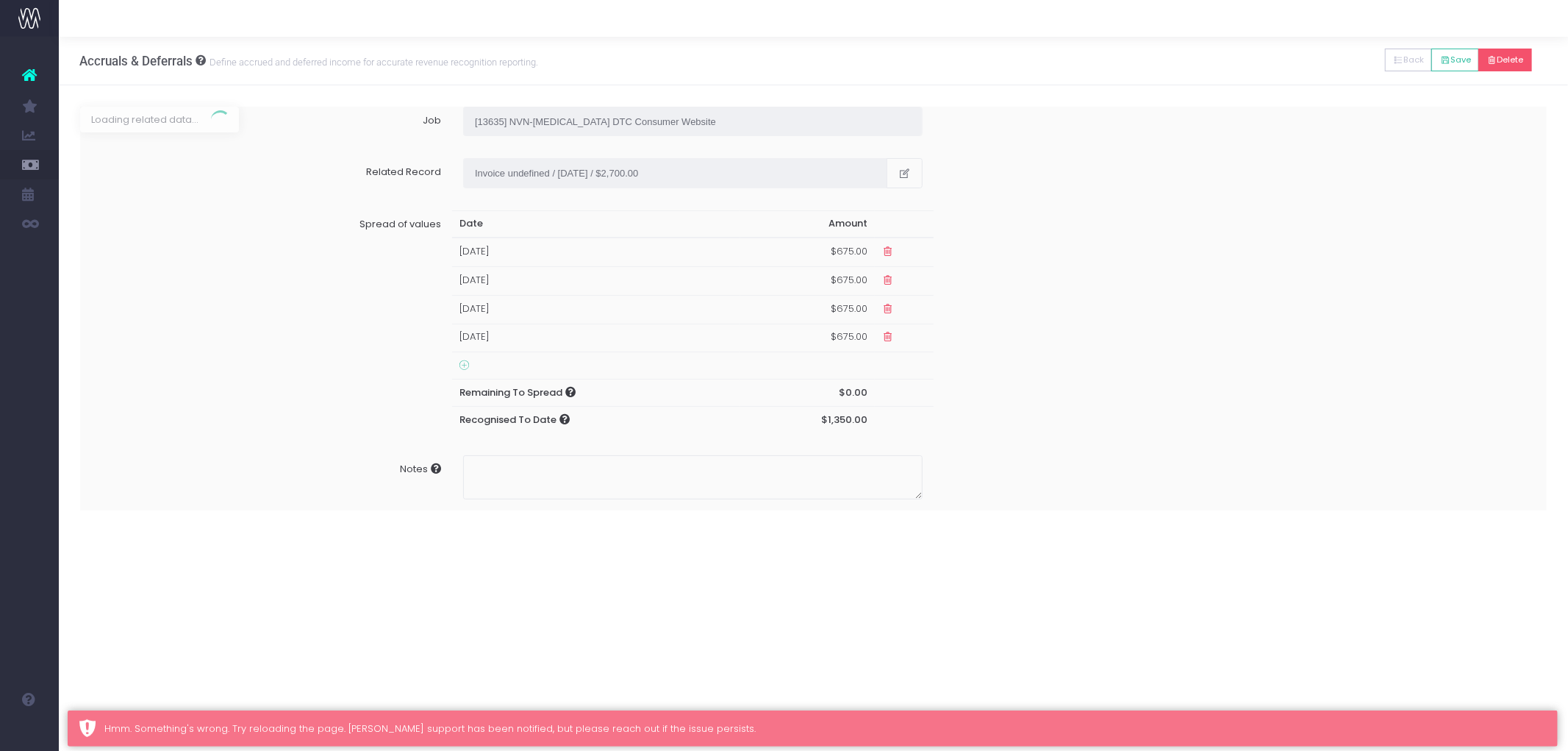
click at [1516, 52] on button "Delete" at bounding box center [1505, 60] width 54 height 23
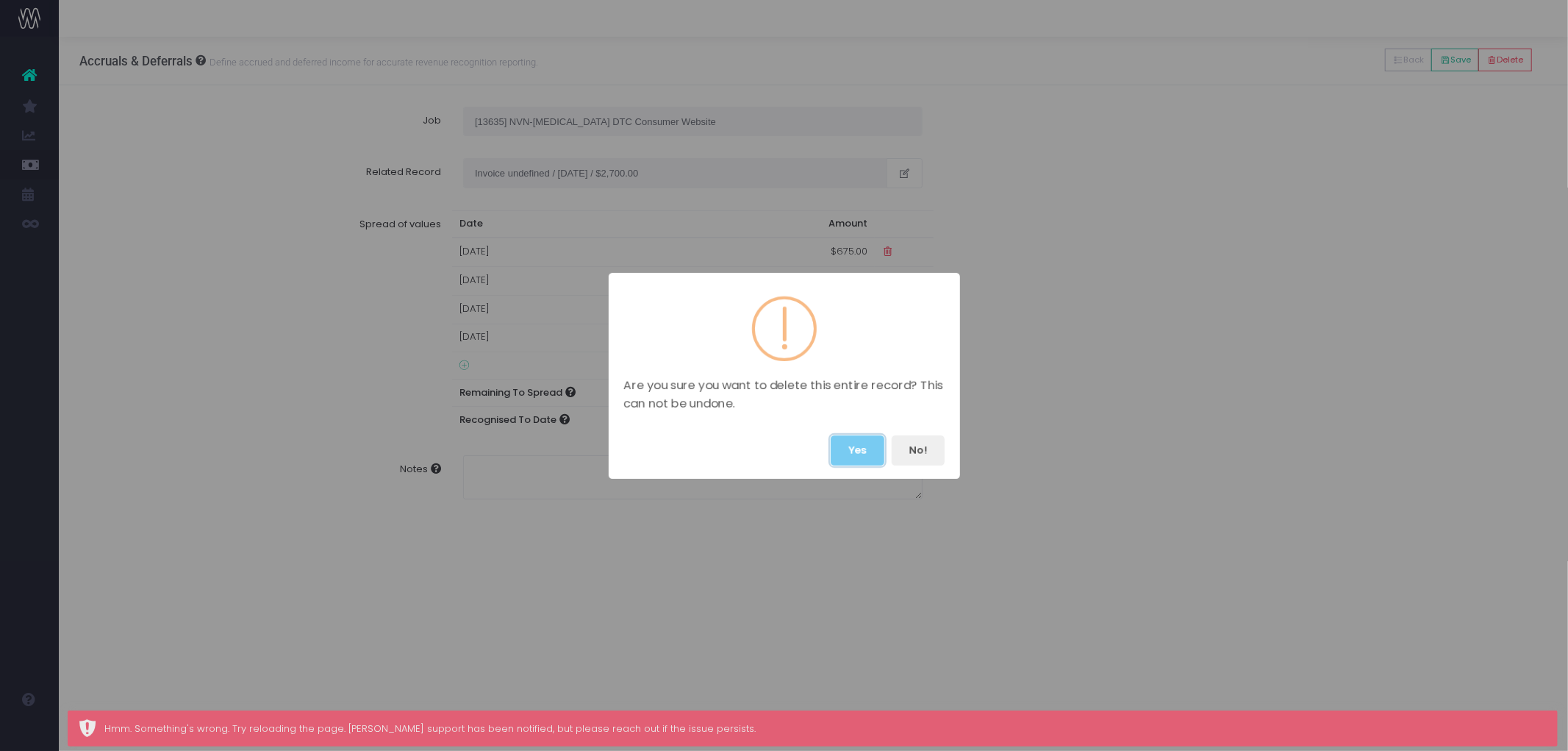
click at [843, 443] on button "Yes" at bounding box center [857, 450] width 54 height 30
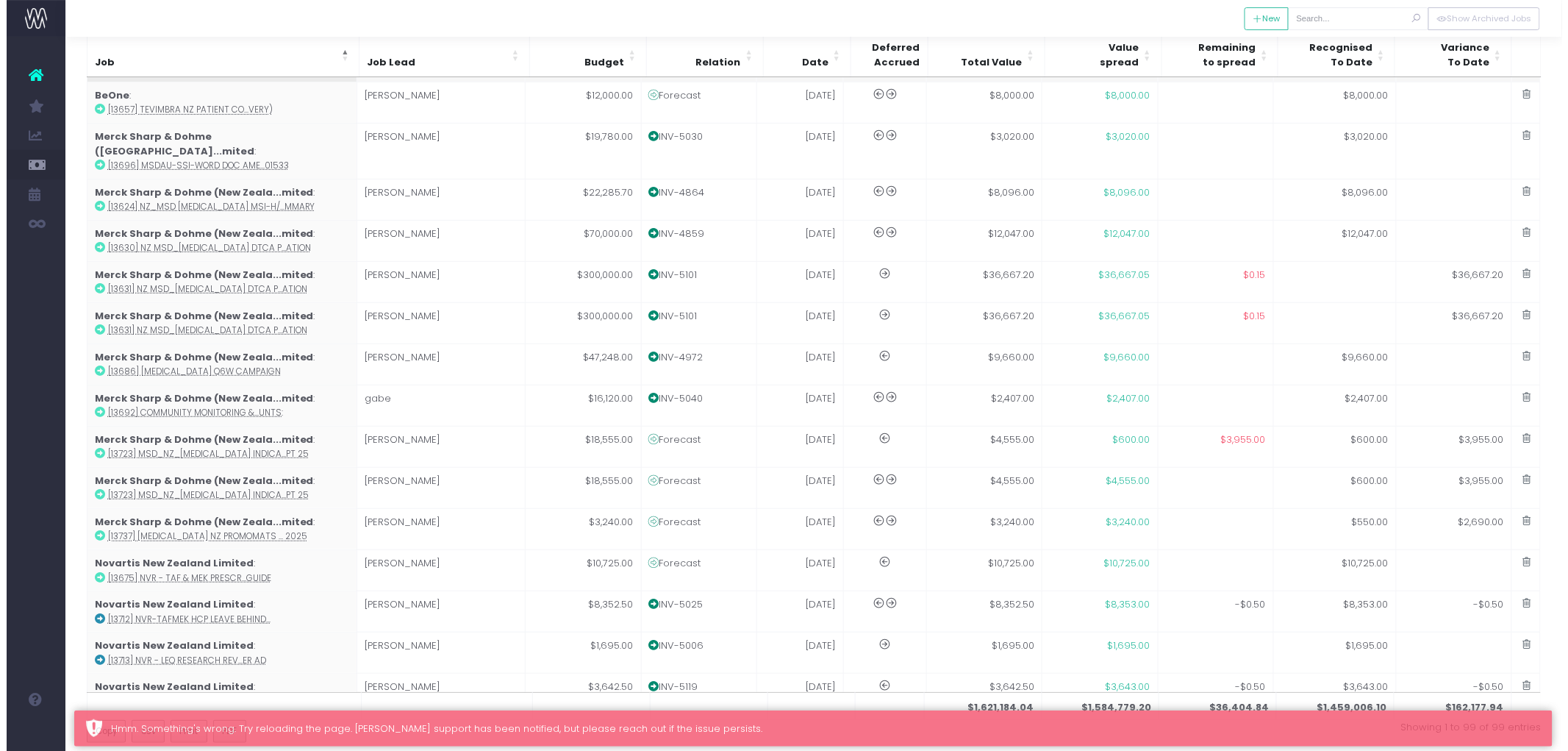
scroll to position [0, 0]
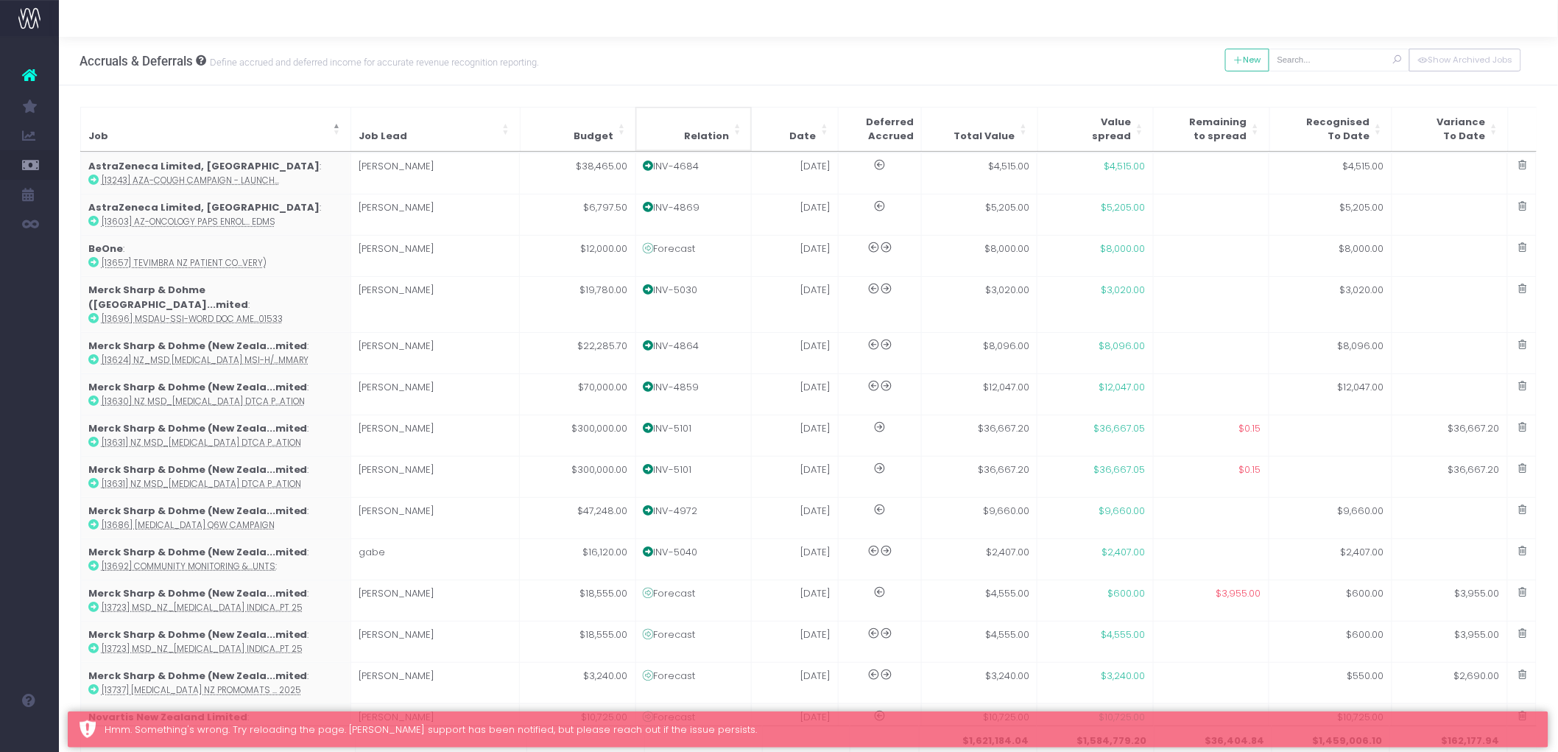
click at [722, 129] on span "Relation" at bounding box center [706, 136] width 45 height 15
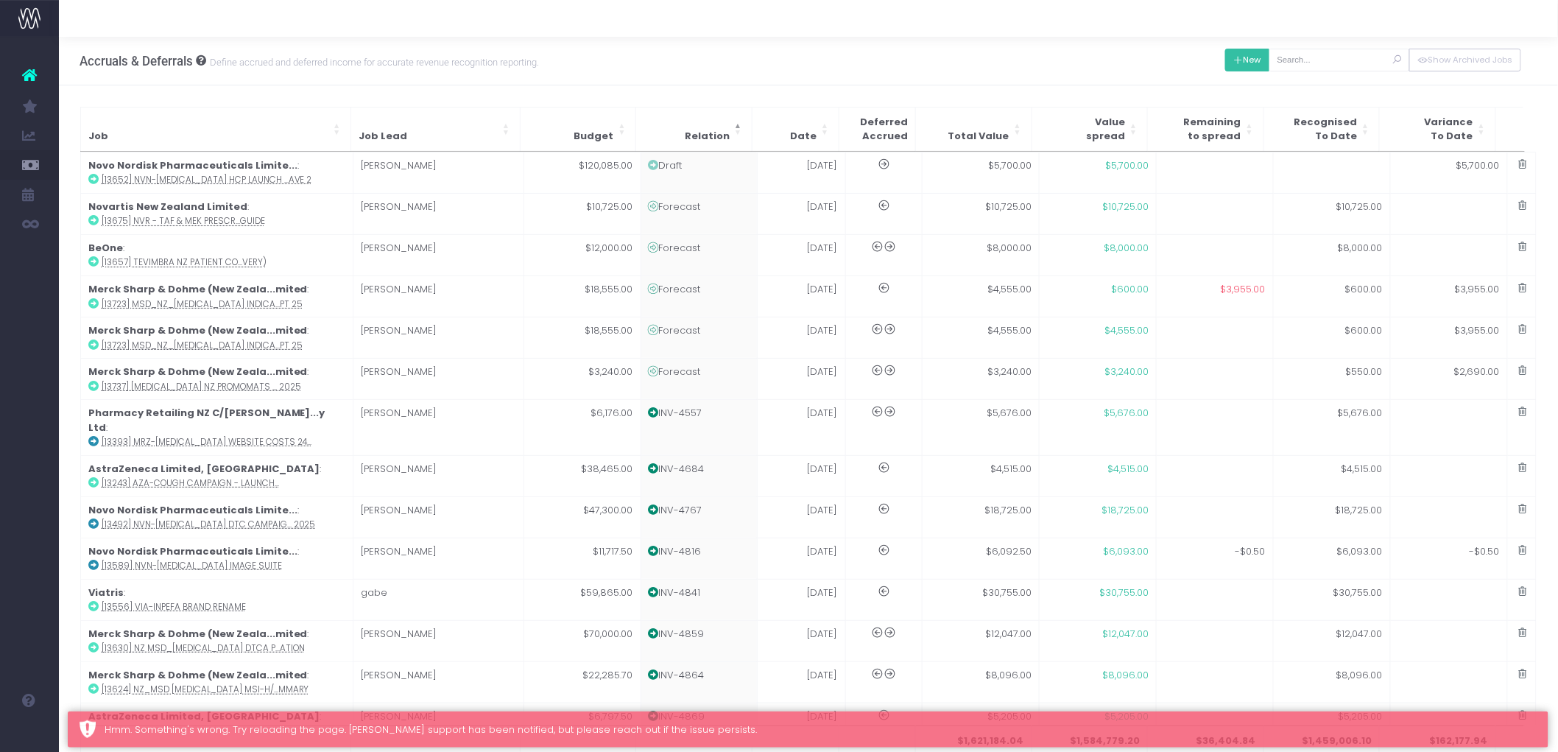
click at [1267, 52] on button "New" at bounding box center [1247, 60] width 45 height 23
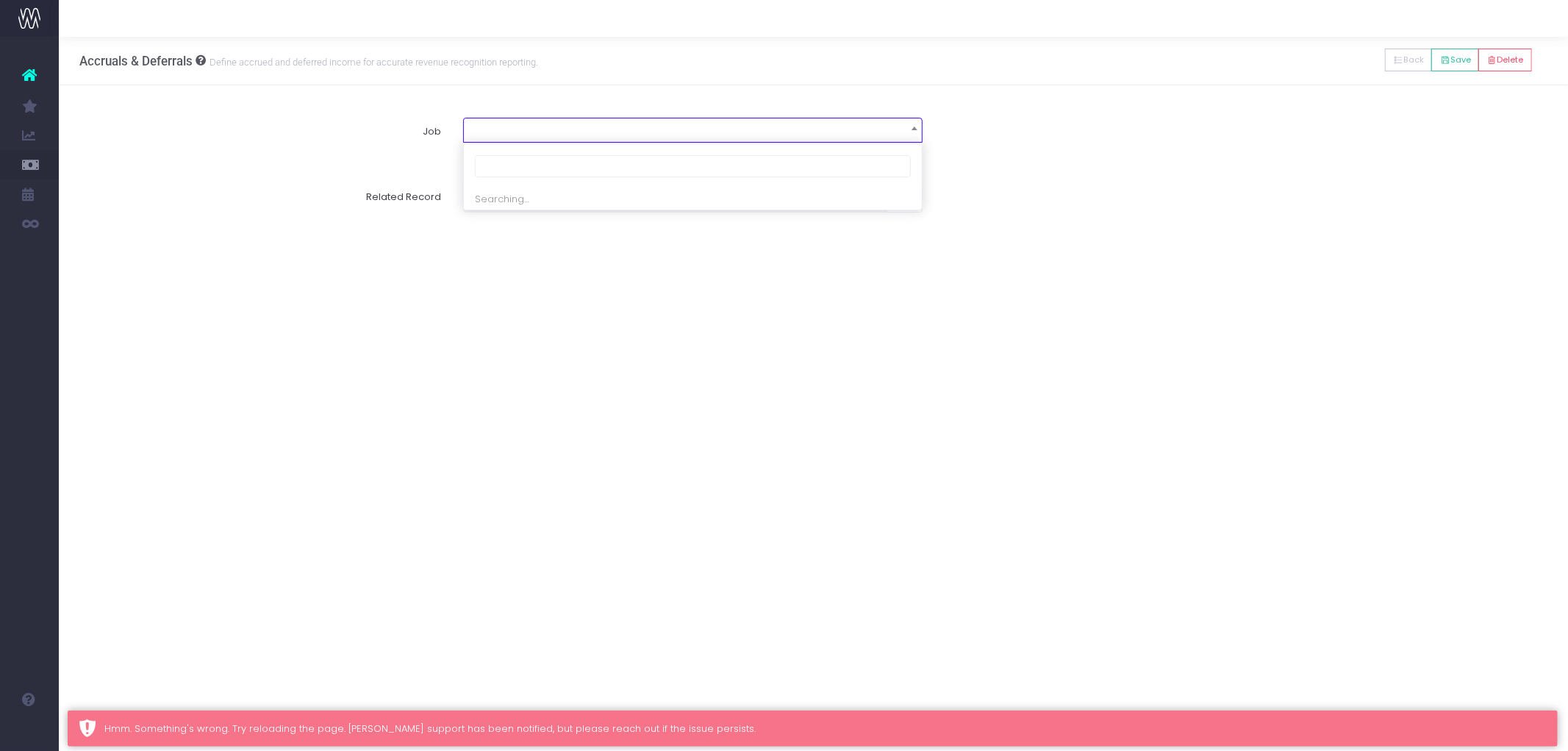
click at [628, 127] on span at bounding box center [693, 129] width 458 height 21
type input "13675"
select select "1877468"
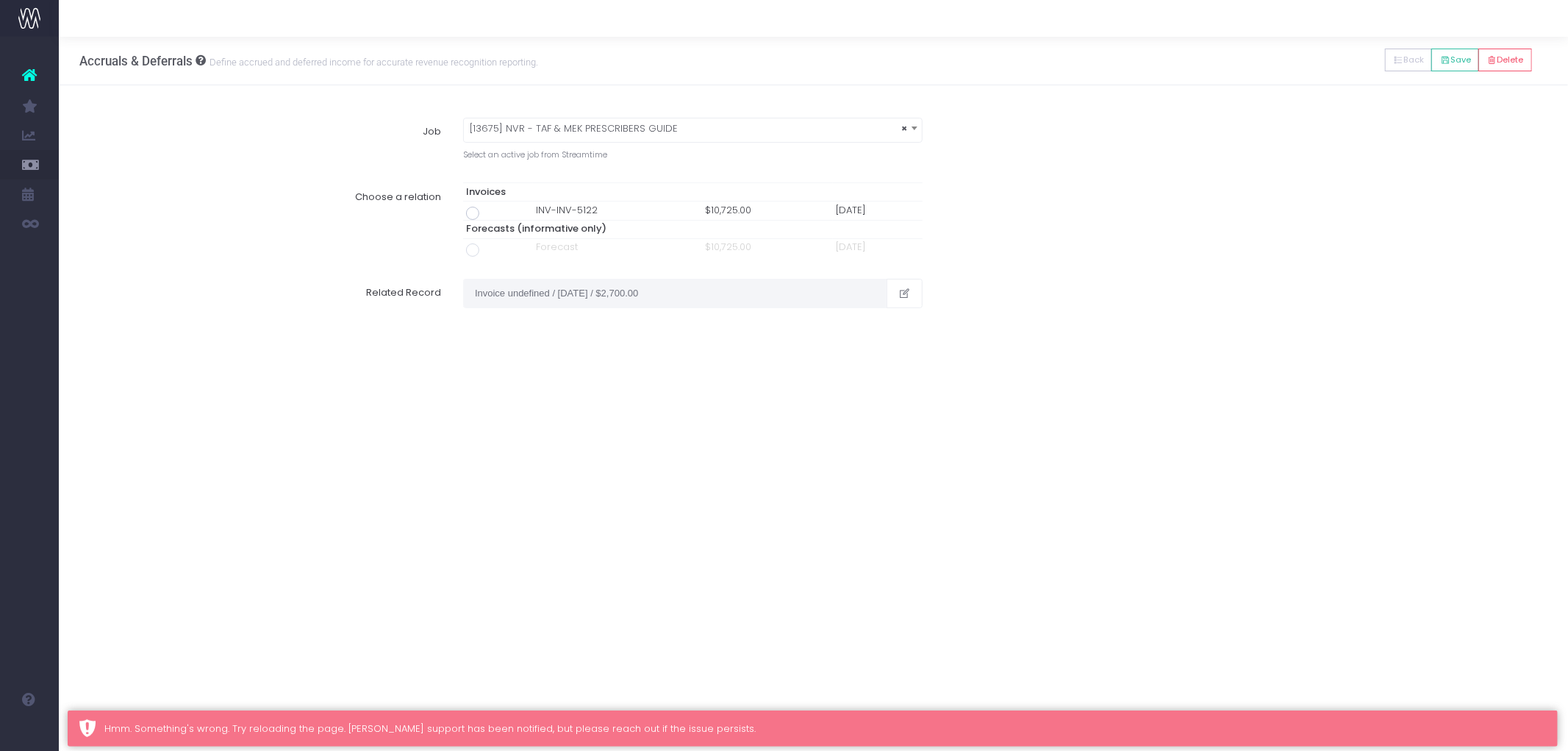
click at [473, 216] on span at bounding box center [472, 213] width 13 height 13
click at [488, 216] on input "radio" at bounding box center [493, 211] width 10 height 10
type input "Invoice INV-INV-5122 / 30 Sep 25 / $10,725.00"
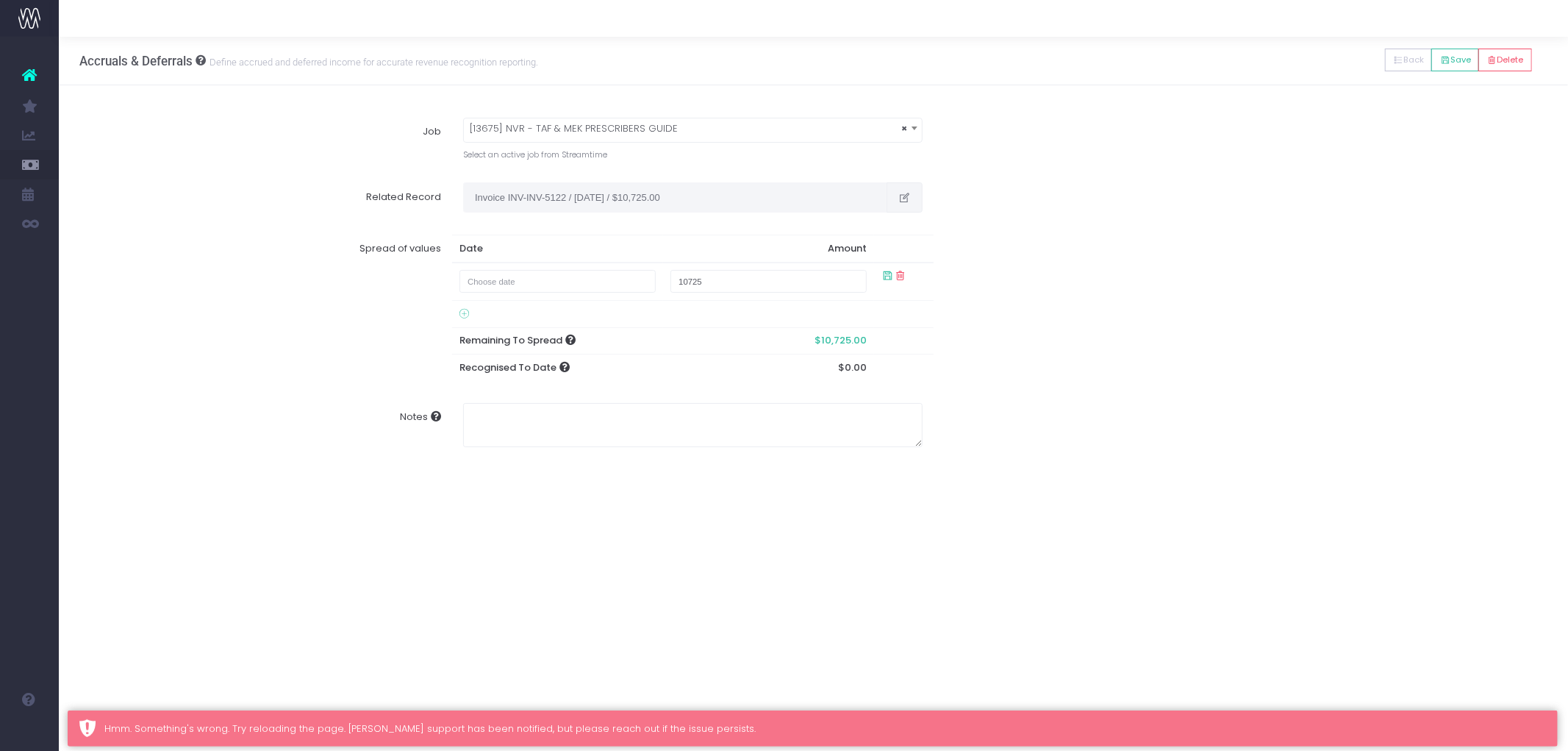
click at [904, 198] on icon "button" at bounding box center [904, 198] width 13 height 0
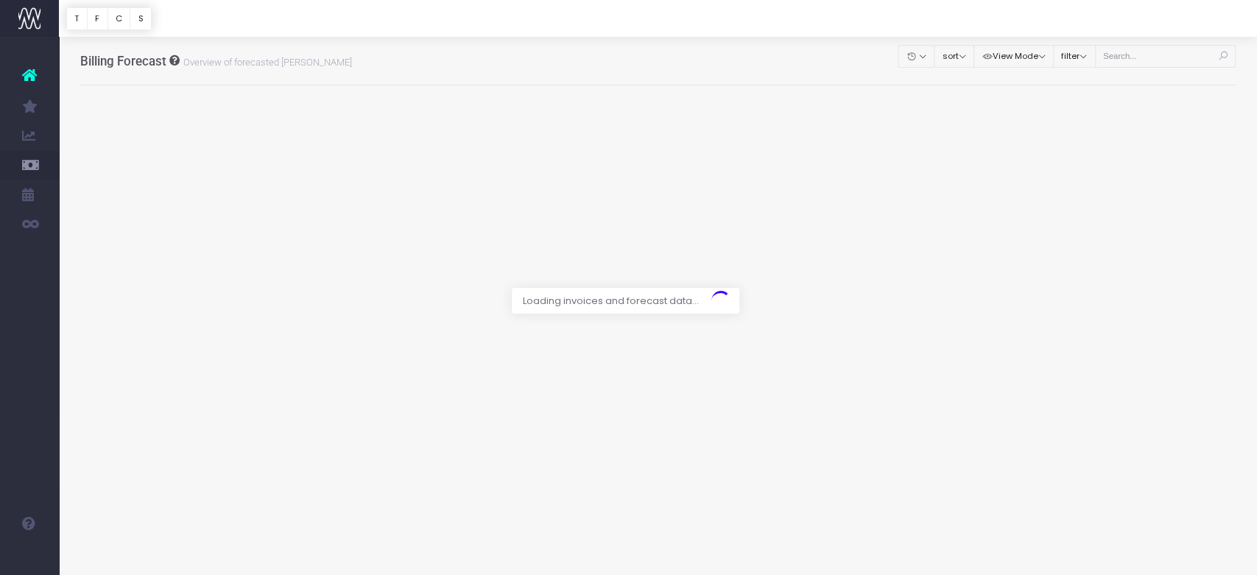
click at [1160, 60] on div at bounding box center [628, 287] width 1257 height 575
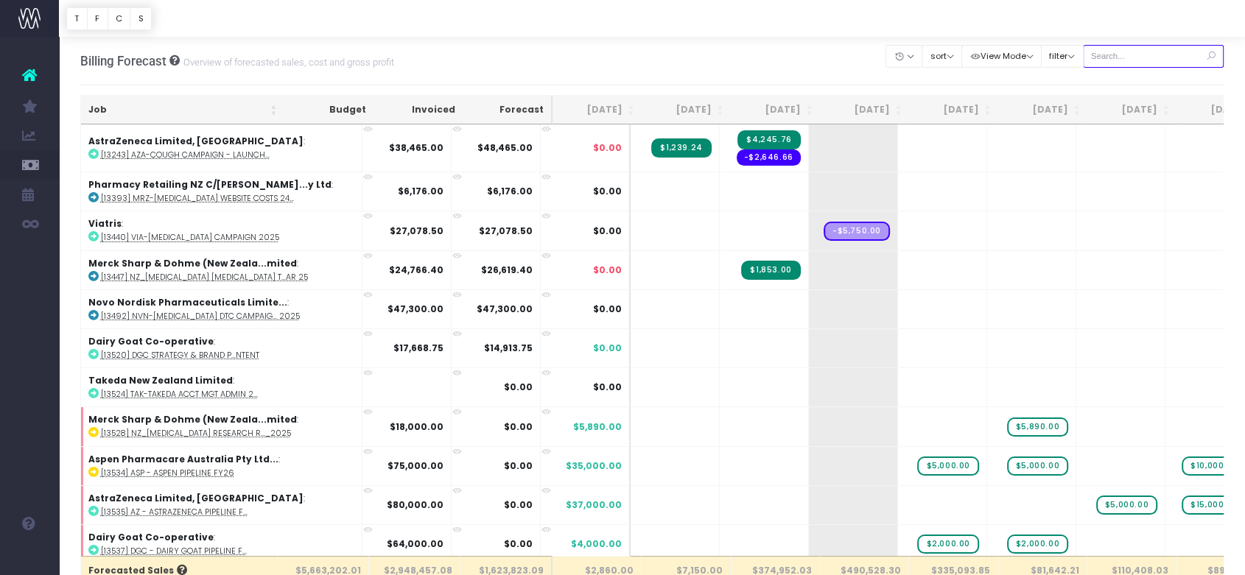
click at [1130, 52] on input "text" at bounding box center [1153, 56] width 141 height 23
click at [1167, 59] on input "text" at bounding box center [1153, 56] width 141 height 23
type input "13635"
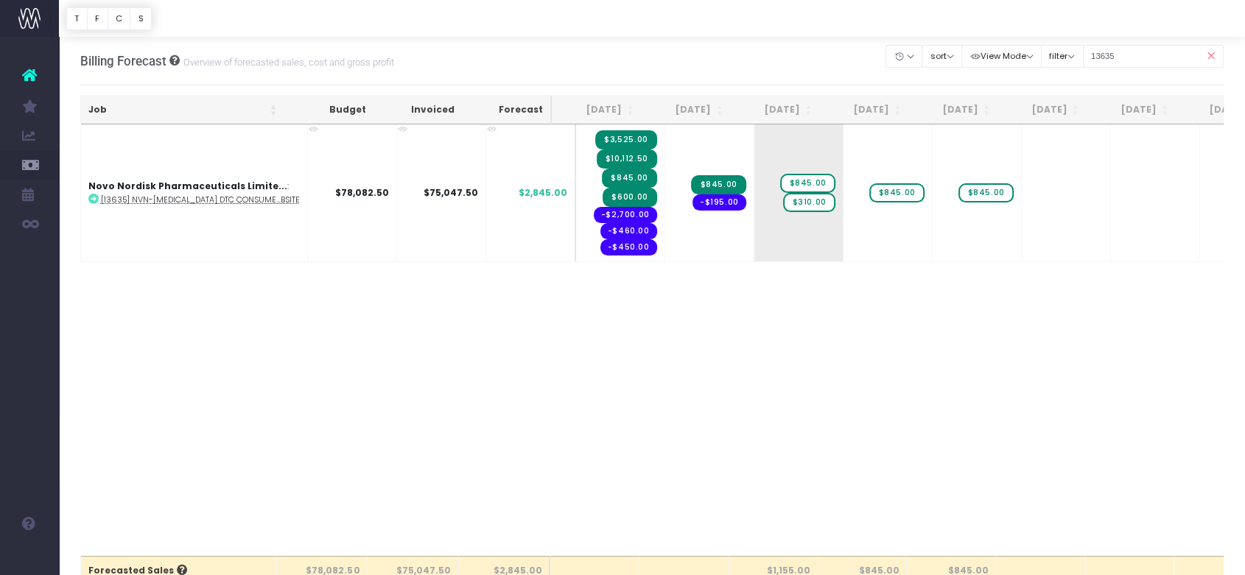
click at [1215, 46] on icon at bounding box center [1210, 56] width 26 height 30
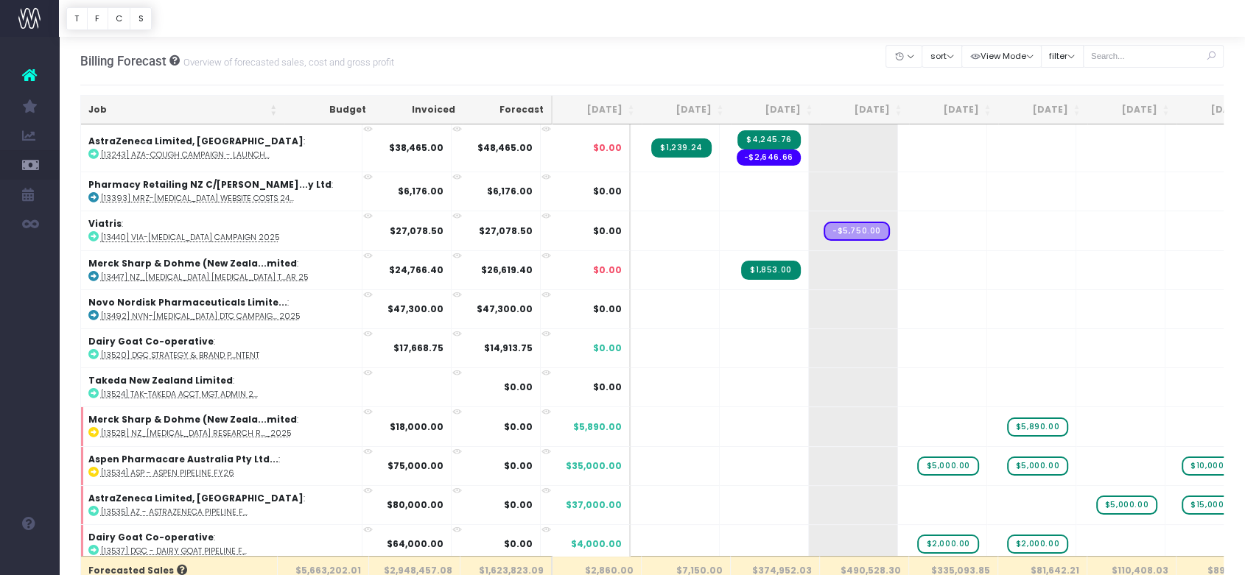
click at [1212, 56] on icon at bounding box center [1210, 56] width 26 height 30
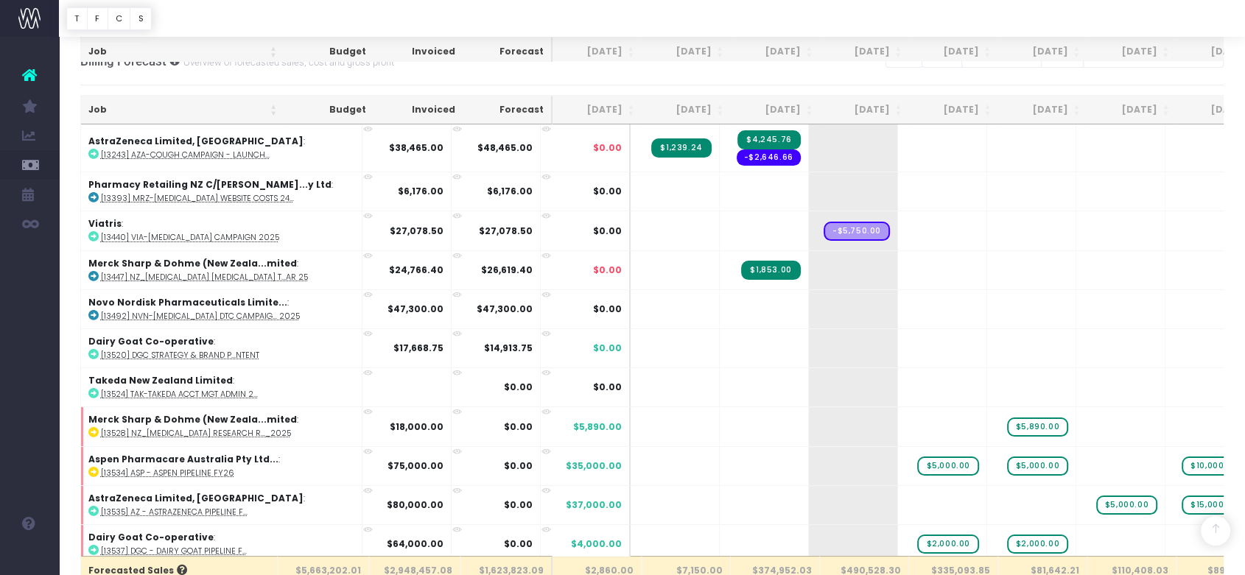
scroll to position [409, 0]
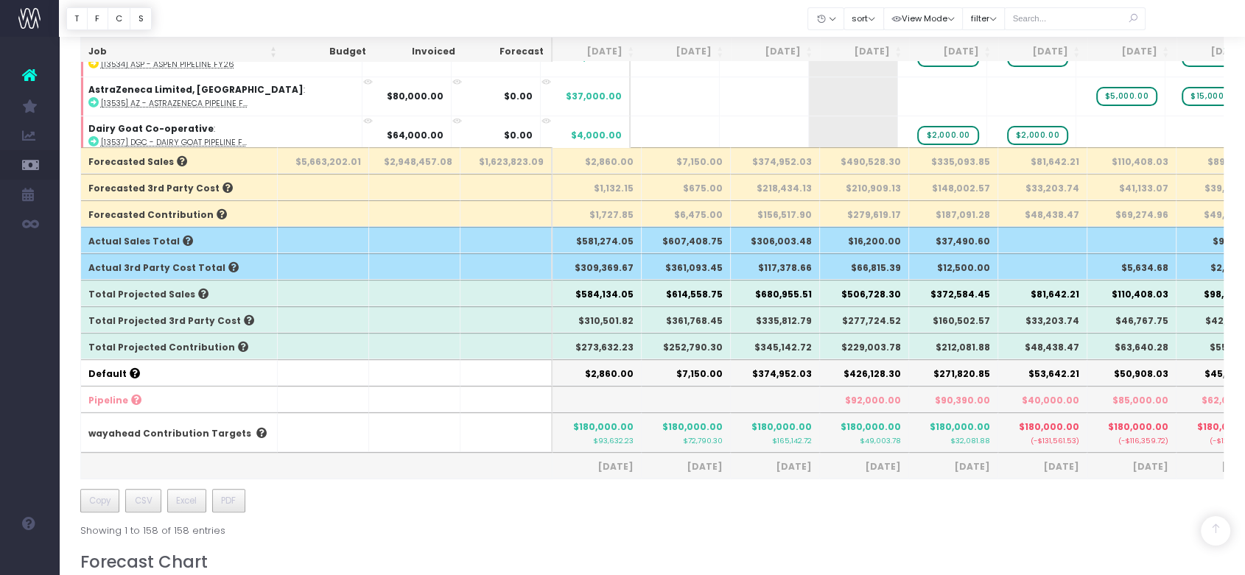
click at [615, 163] on th "$2,860.00" at bounding box center [596, 160] width 89 height 27
click at [616, 163] on th "$2,860.00" at bounding box center [596, 160] width 89 height 27
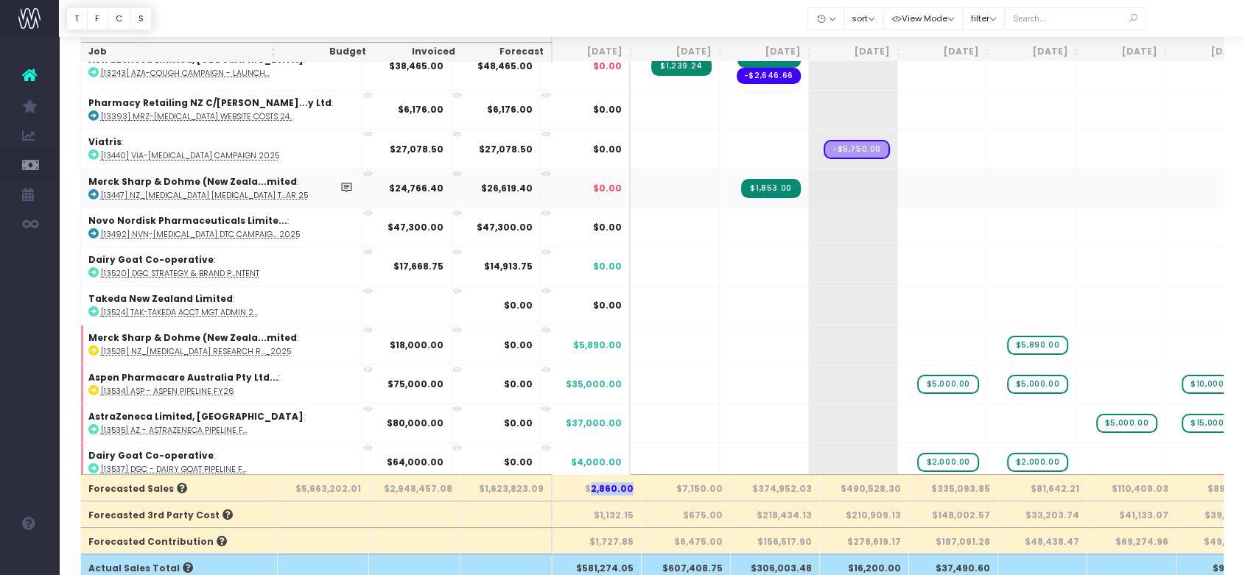
scroll to position [0, 0]
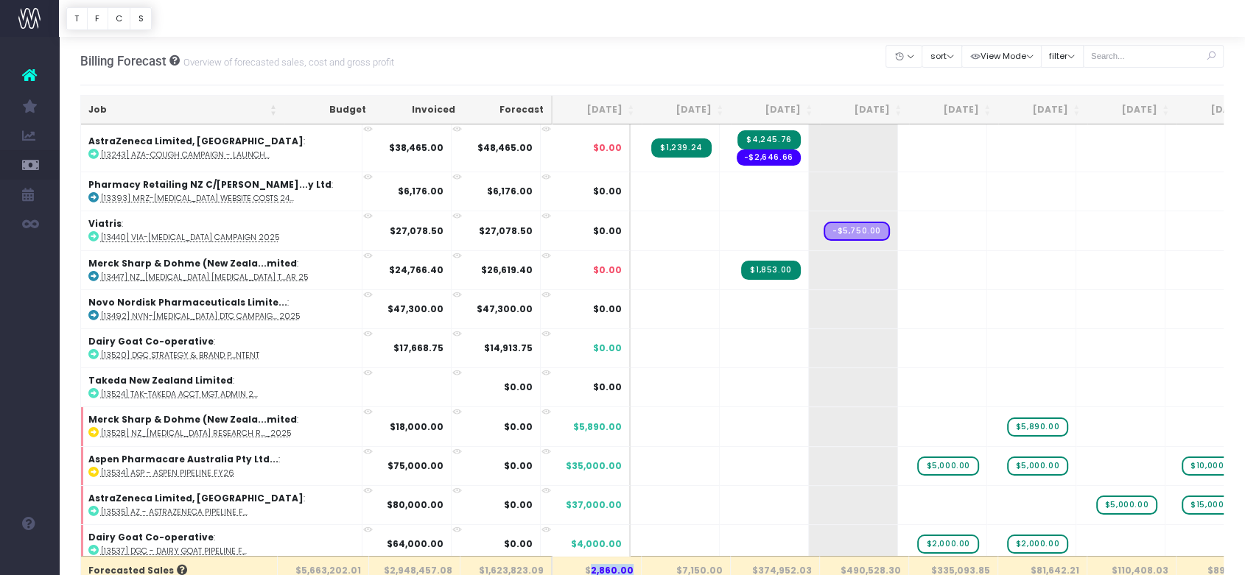
click at [624, 97] on th "Aug 25" at bounding box center [596, 110] width 89 height 29
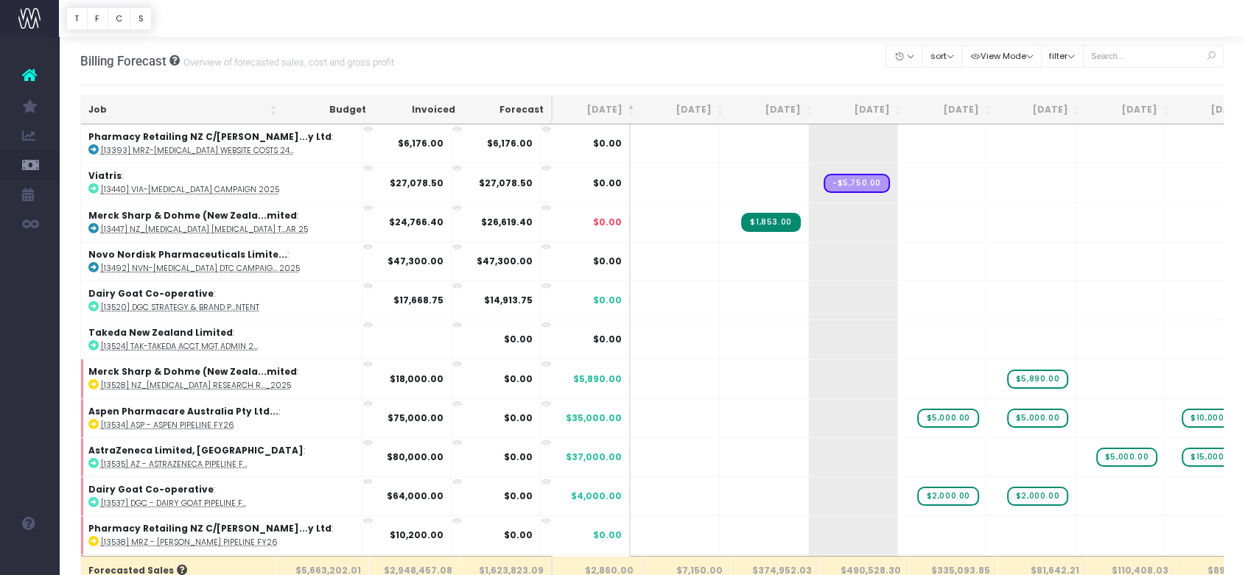
click at [624, 97] on th "Aug 25" at bounding box center [596, 110] width 89 height 29
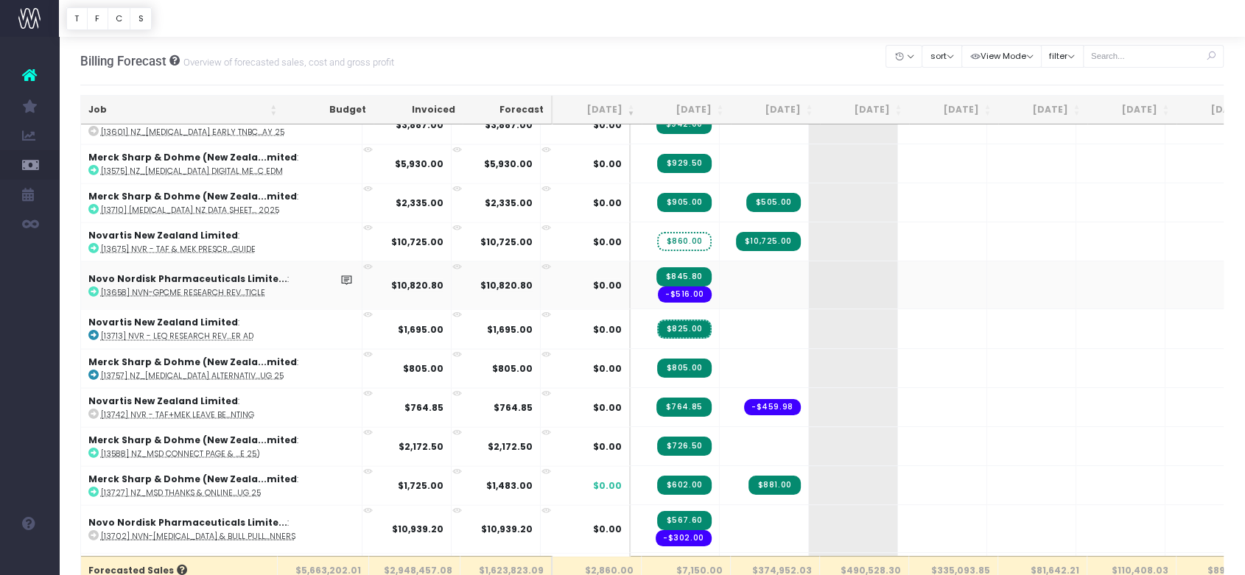
scroll to position [2781, 0]
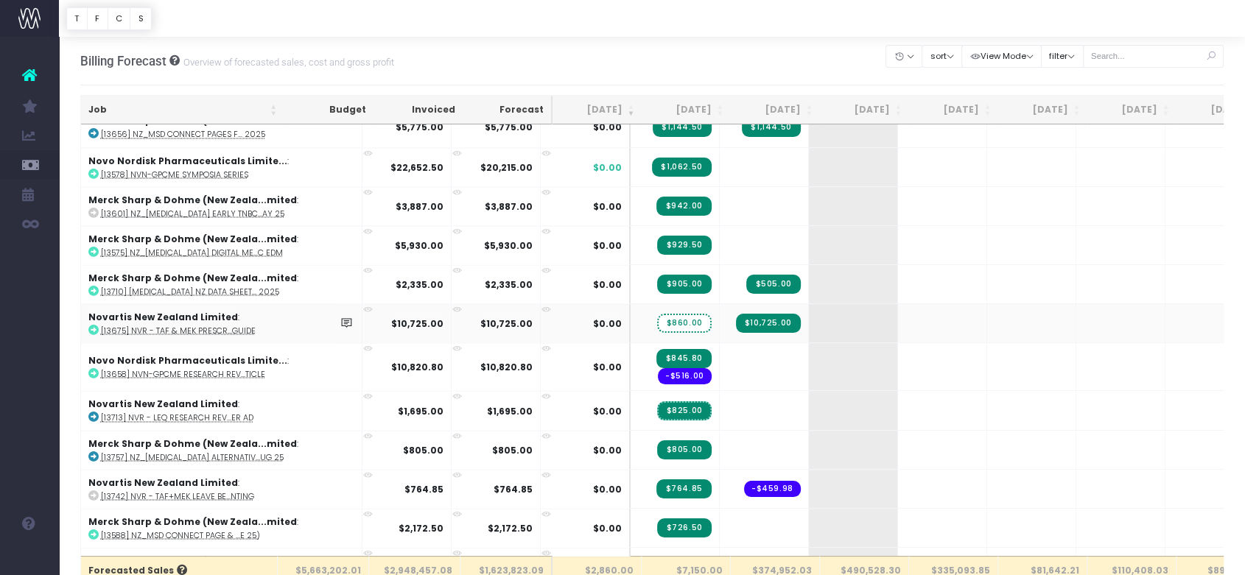
click at [657, 314] on span "$860.00" at bounding box center [684, 323] width 54 height 19
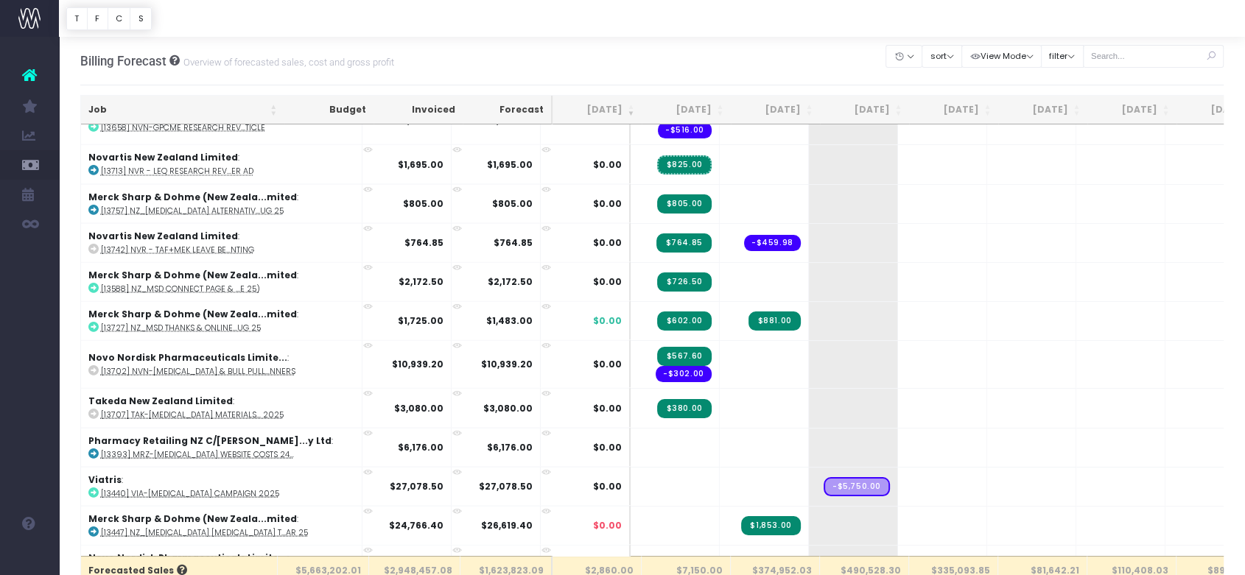
scroll to position [2700, 0]
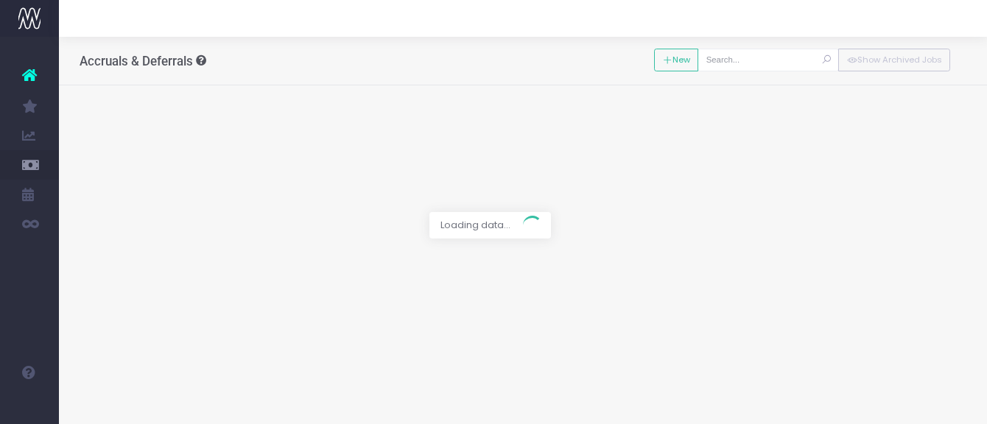
type input "[13675] NVR - TAF & MEK PRESCRIBERS GUIDE"
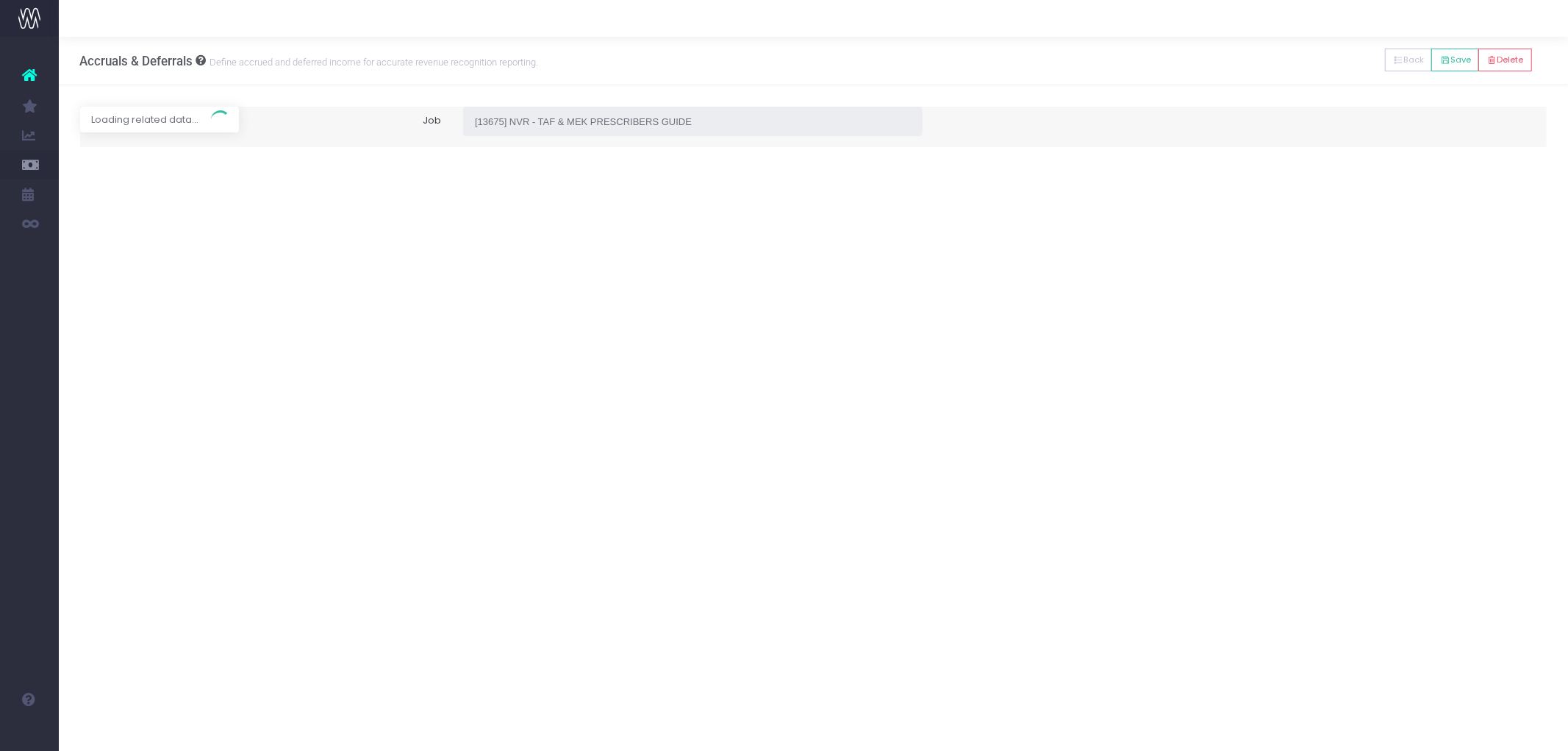
type input "Forecast / [DATE] / $10,725.00"
type input "[DATE]"
type input "10725"
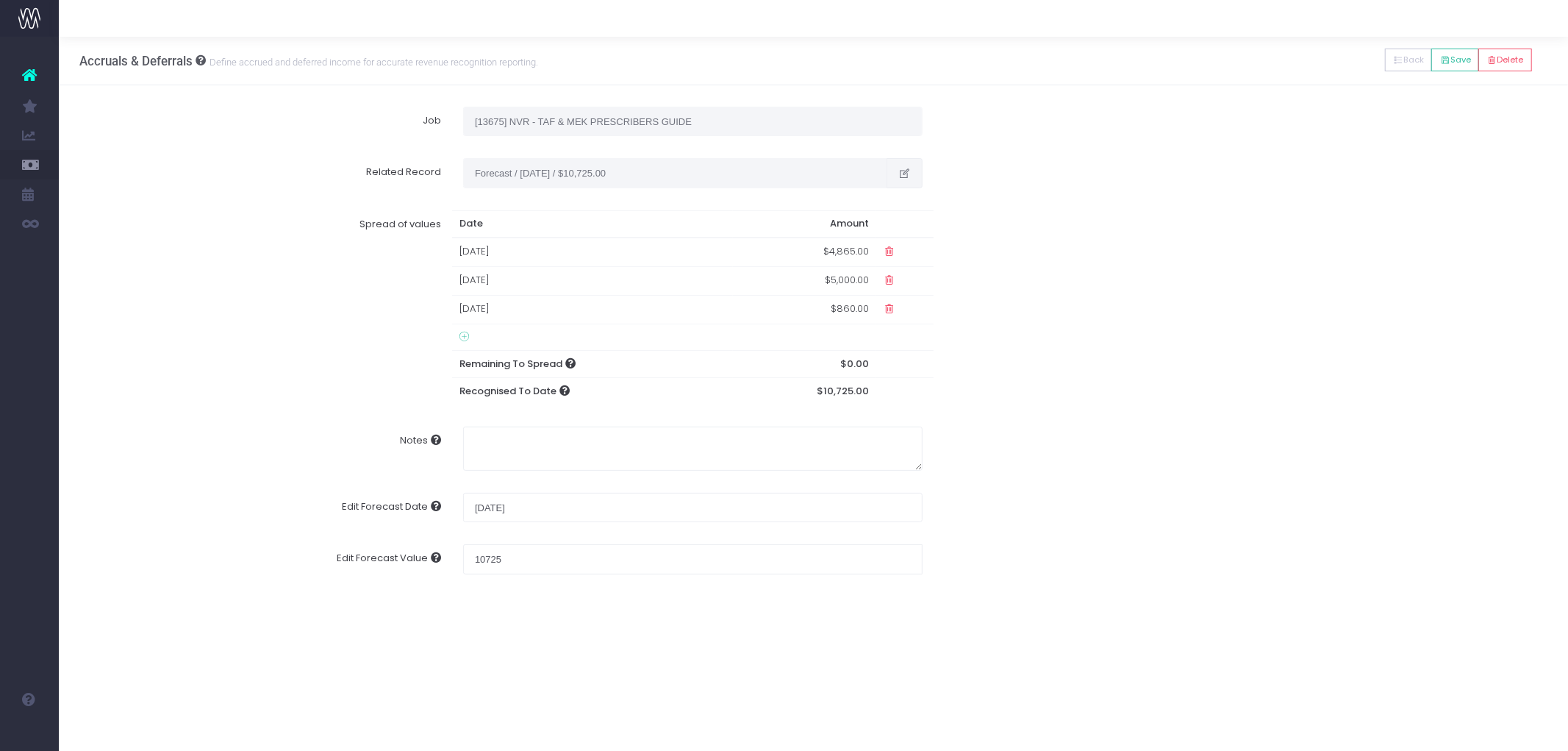
click at [901, 181] on button "button" at bounding box center [904, 172] width 36 height 29
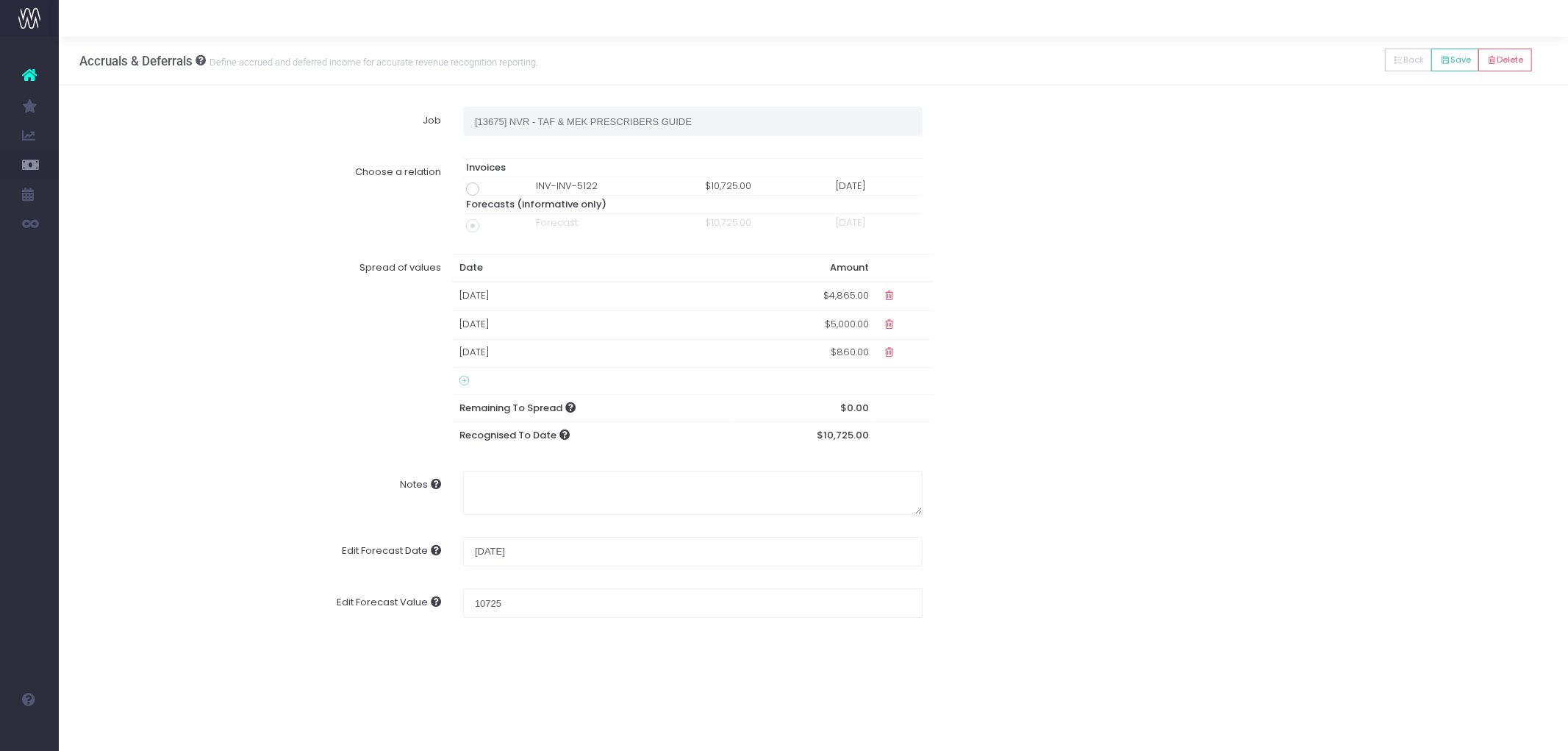
click at [470, 186] on span at bounding box center [472, 189] width 13 height 13
click at [488, 186] on input "radio" at bounding box center [493, 187] width 10 height 10
type input "Invoice INV-INV-5122 / 30 Sep 25 / $10,725.00"
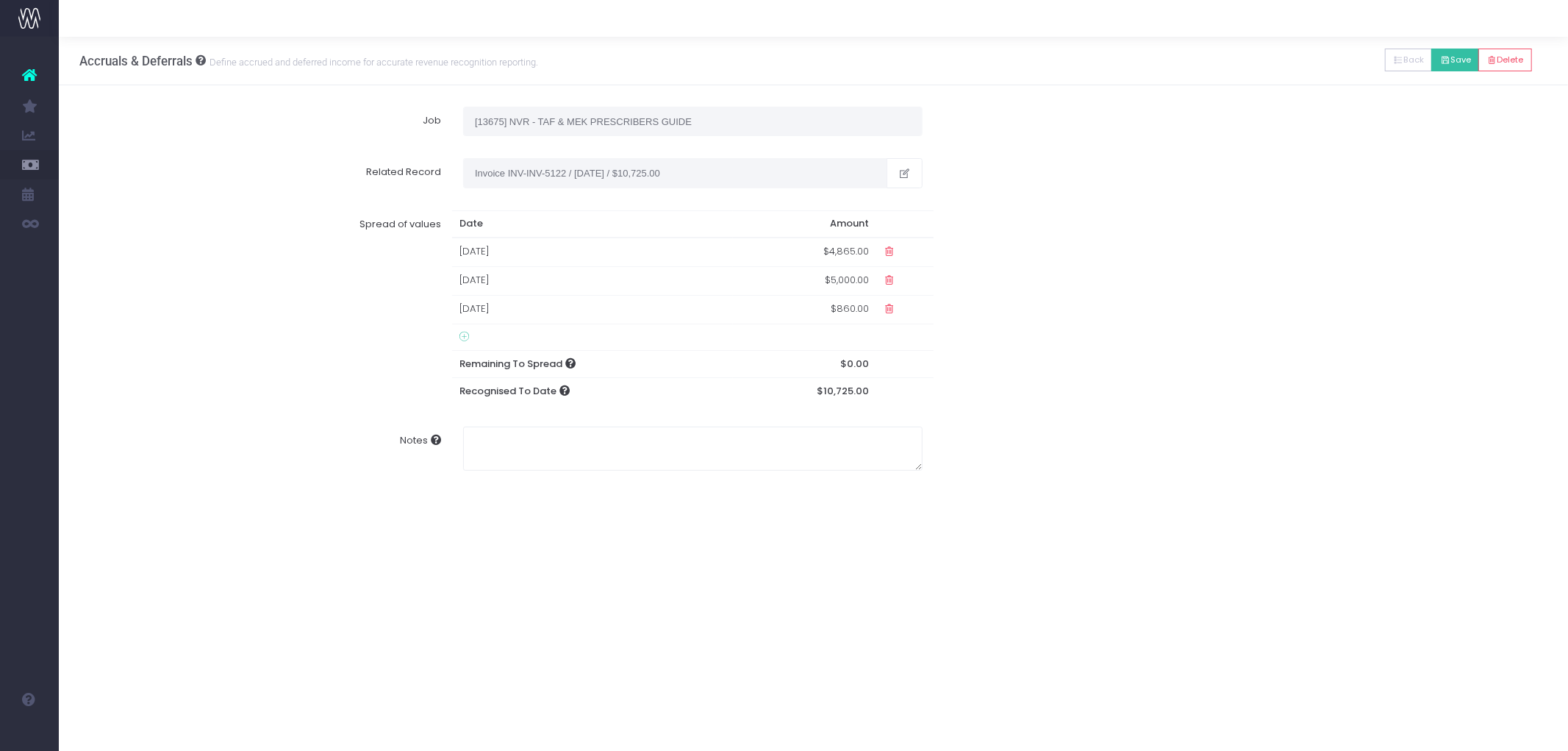
click at [1254, 62] on button "Save" at bounding box center [1455, 60] width 48 height 23
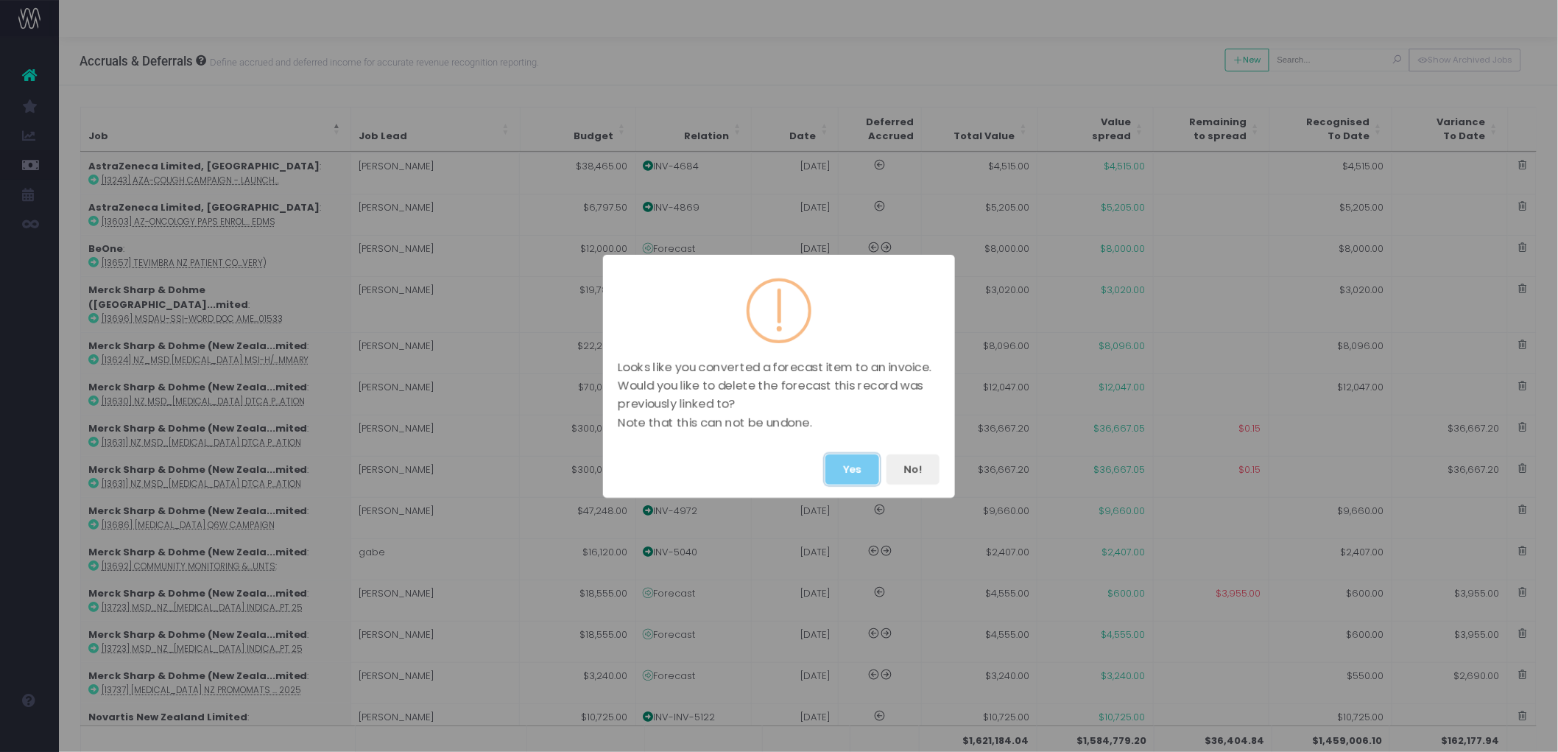
click at [856, 467] on button "Yes" at bounding box center [853, 469] width 54 height 30
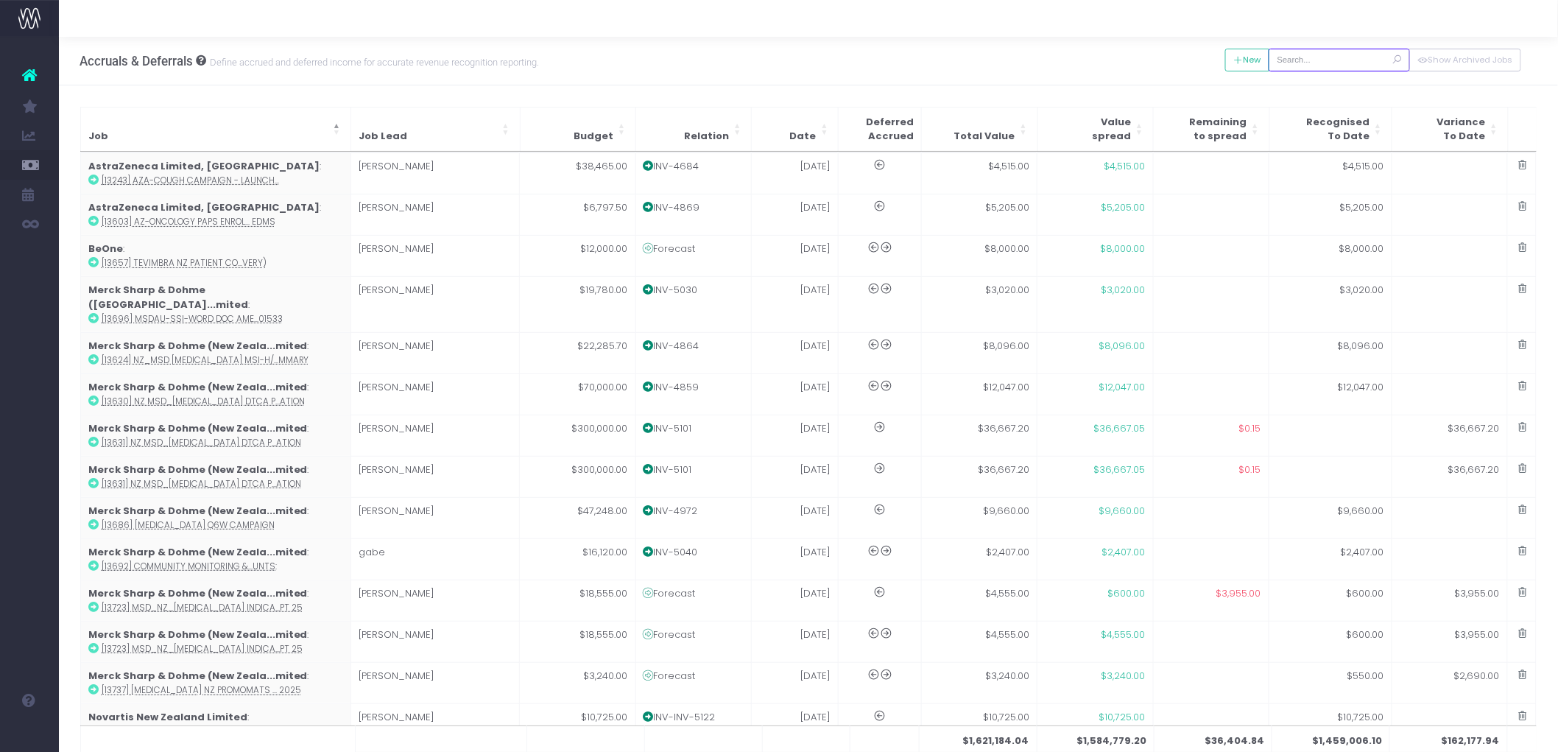
click at [1256, 59] on input "text" at bounding box center [1339, 60] width 141 height 23
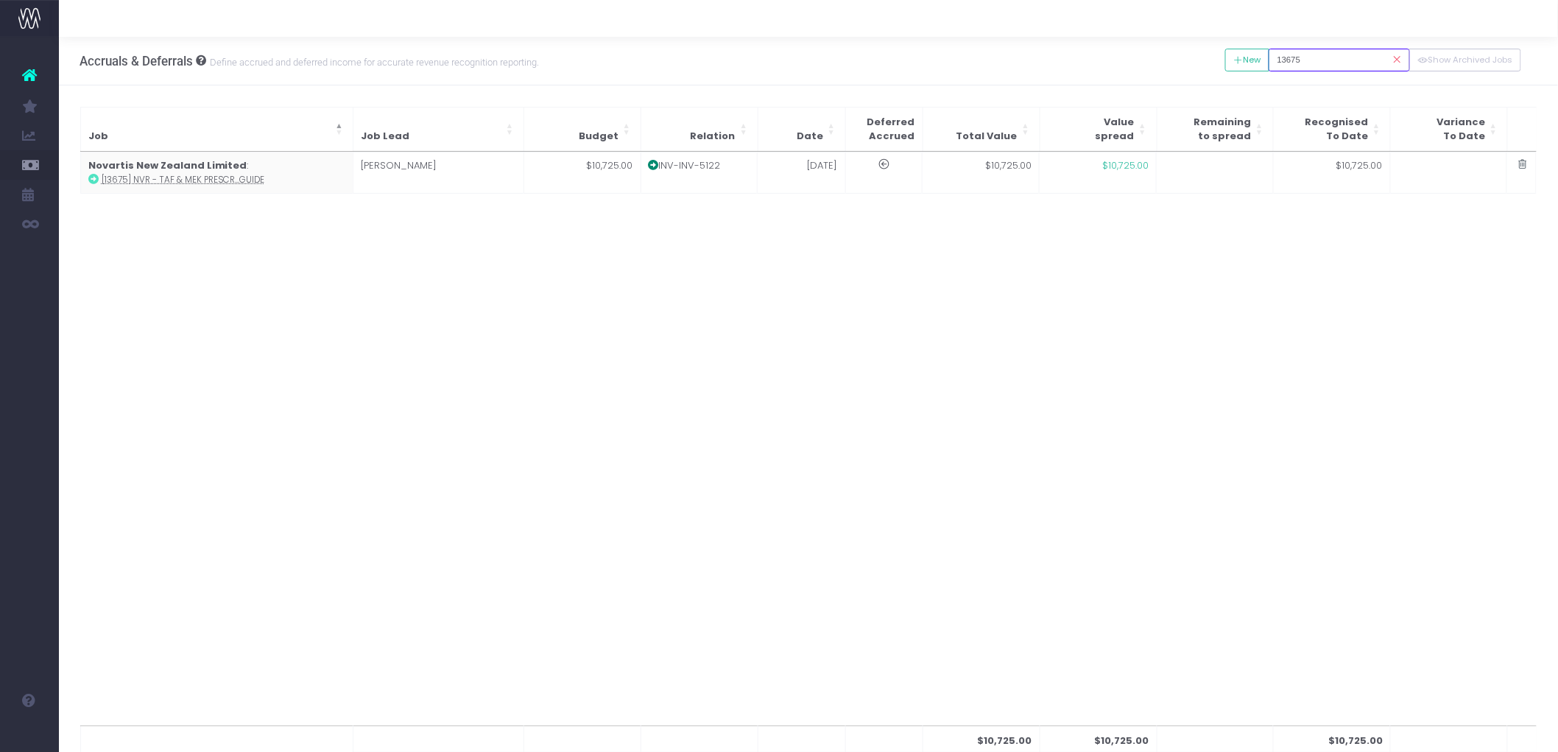
type input "13675"
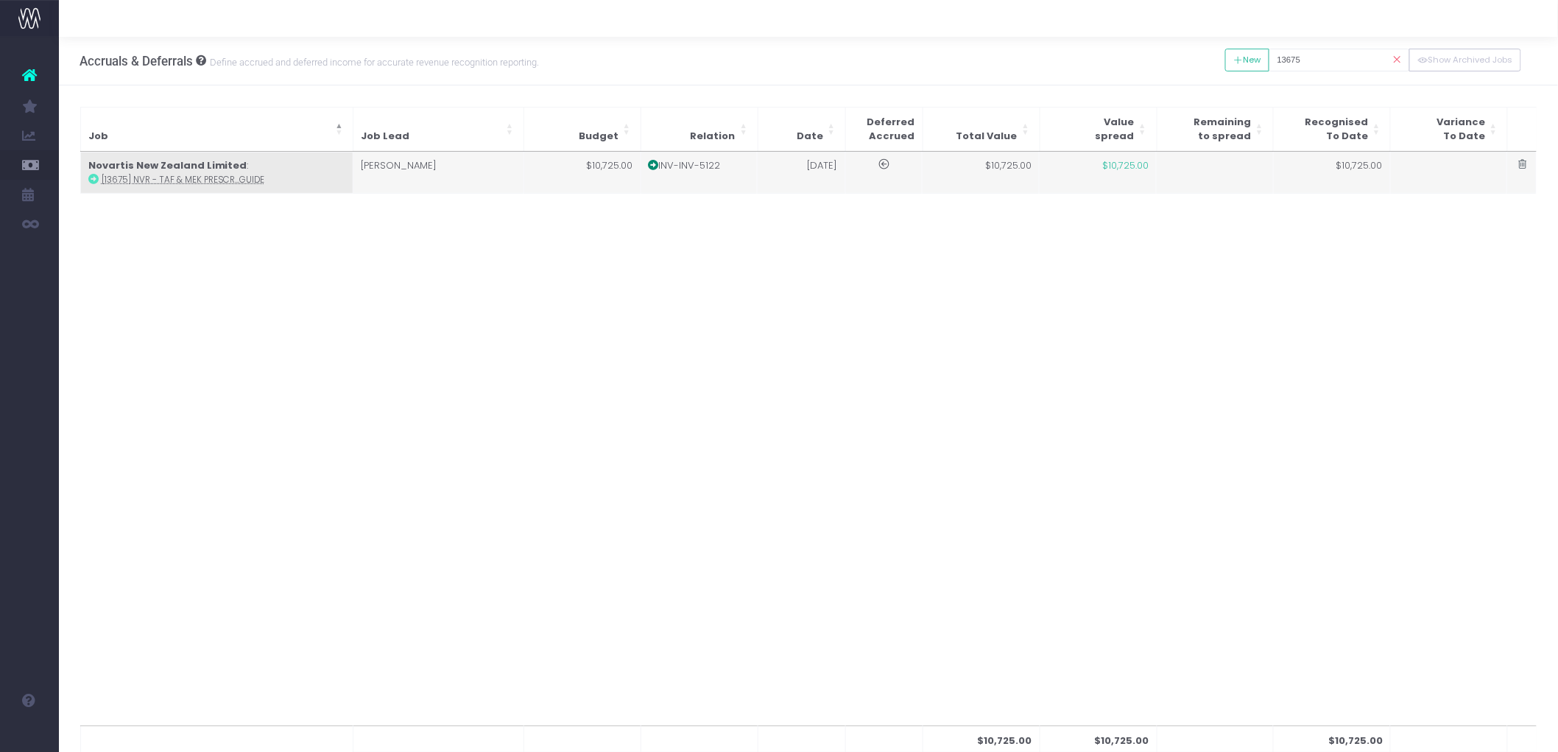
click at [509, 178] on td "[PERSON_NAME]" at bounding box center [438, 172] width 171 height 41
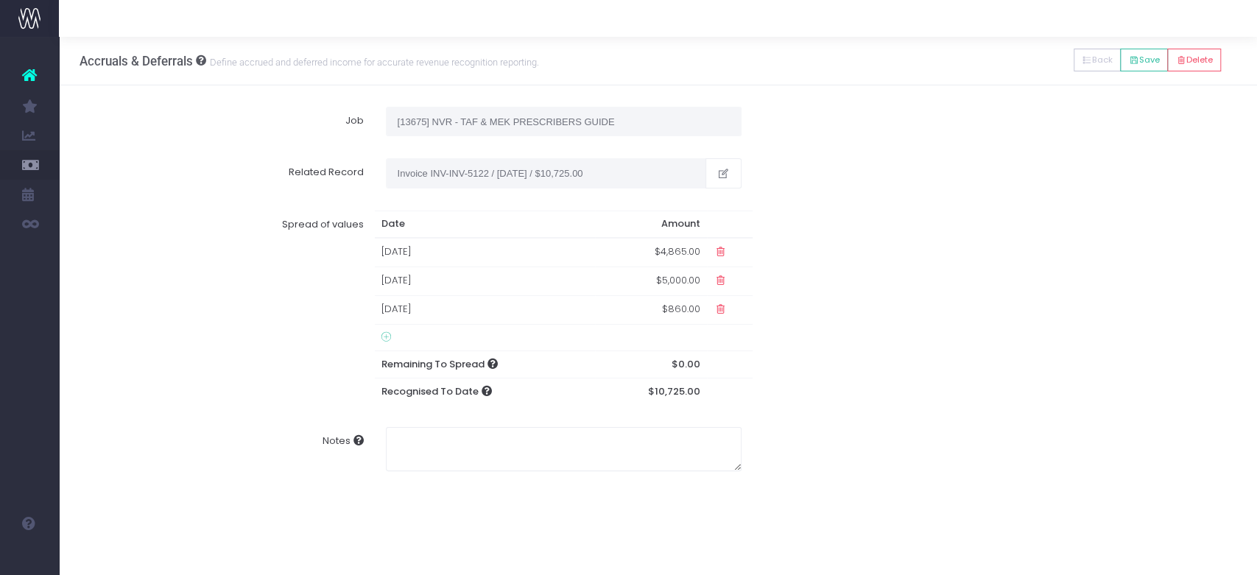
click at [157, 293] on label "Spread of values" at bounding box center [233, 308] width 284 height 194
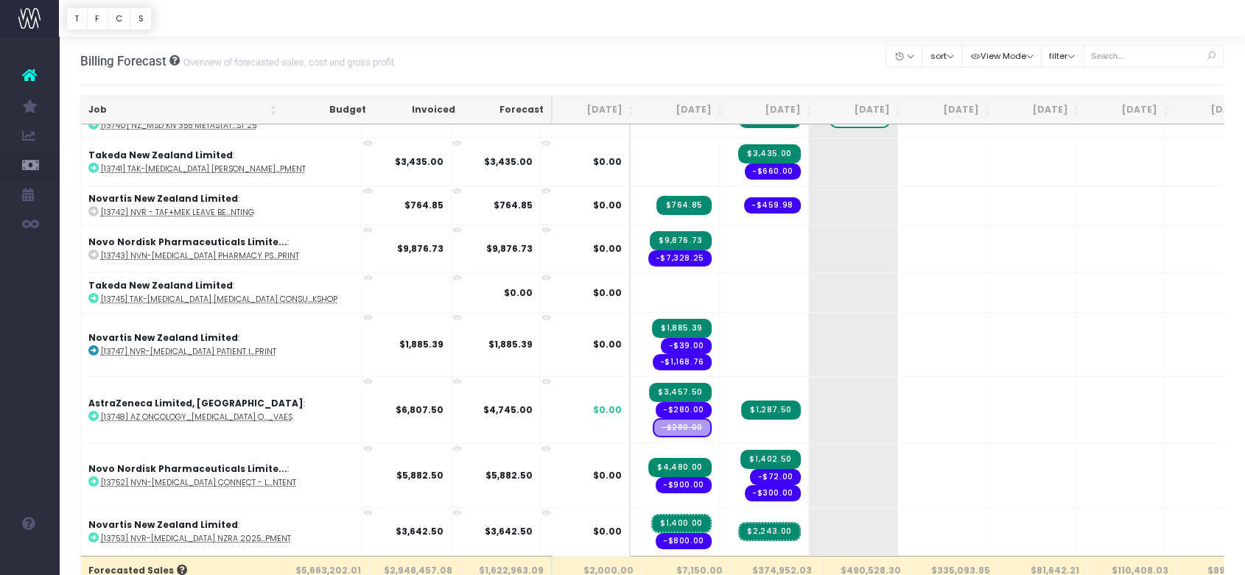
scroll to position [5167, 0]
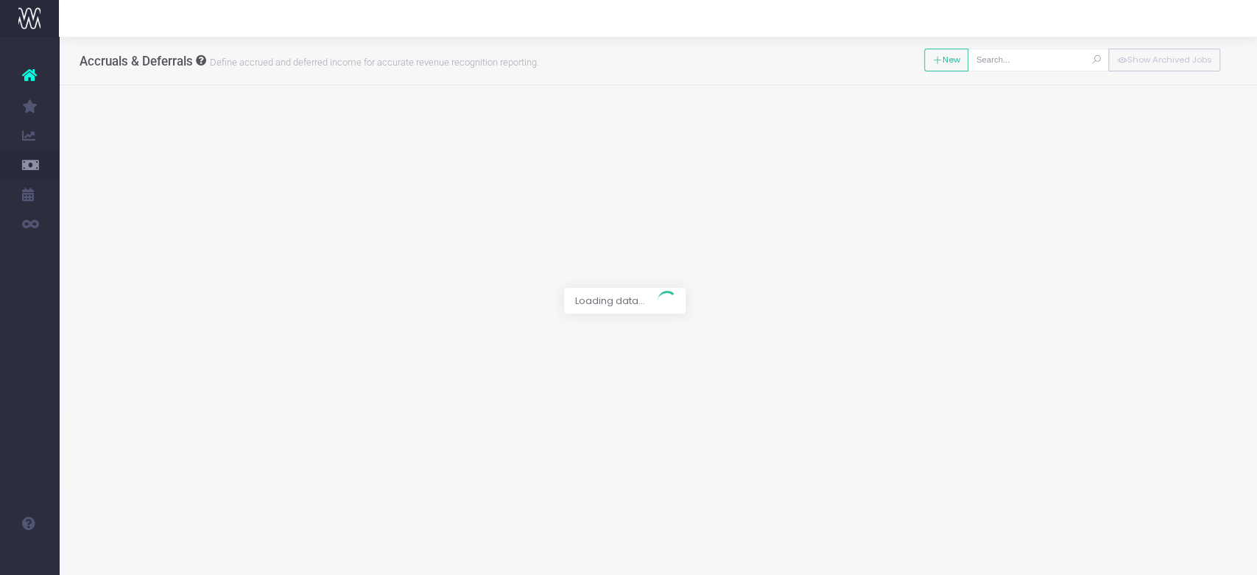
type input "[13675] NVR - TAF & MEK PRESCRIBERS GUIDE"
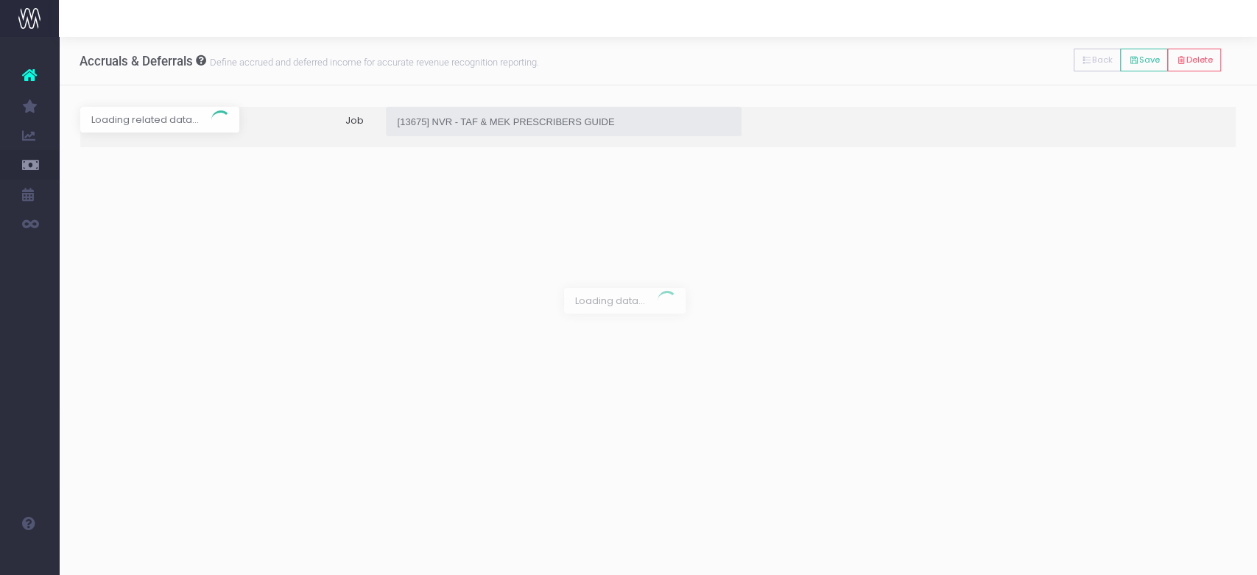
type input "Invoice INV-5122 / [DATE] / $10,725.00"
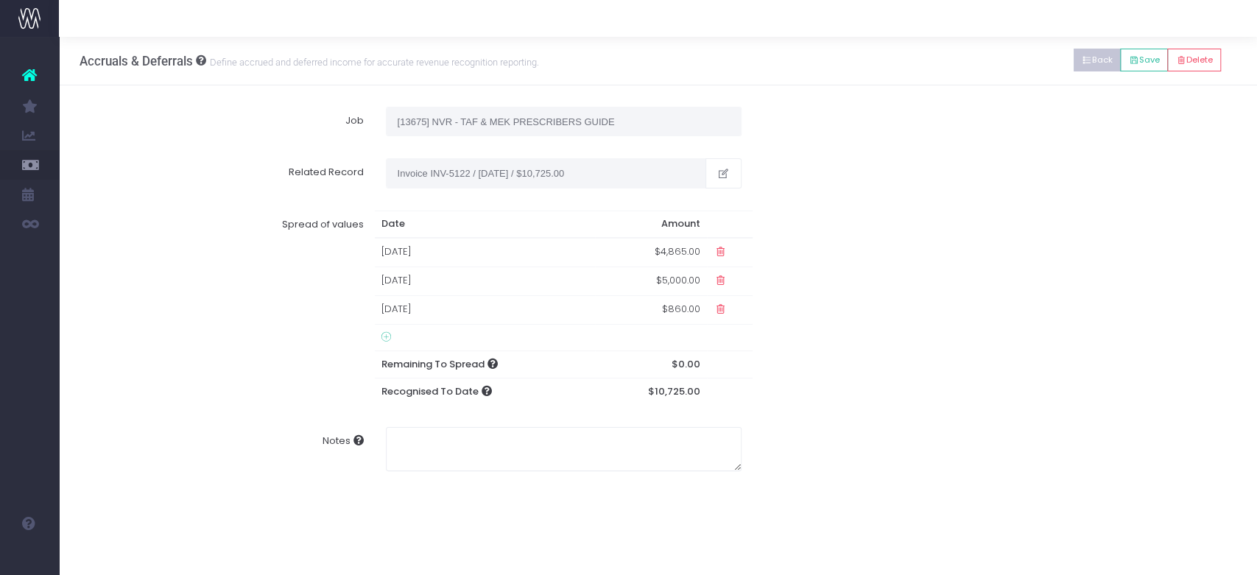
click at [1088, 60] on button "Back" at bounding box center [1098, 60] width 48 height 23
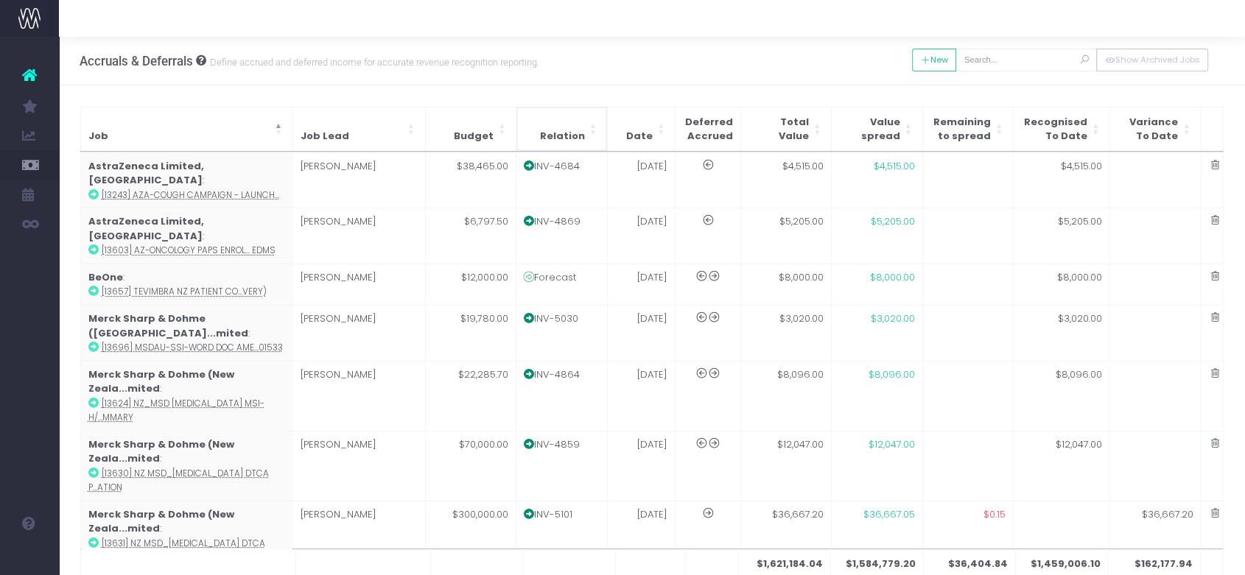
click at [568, 130] on span "Relation" at bounding box center [562, 136] width 45 height 15
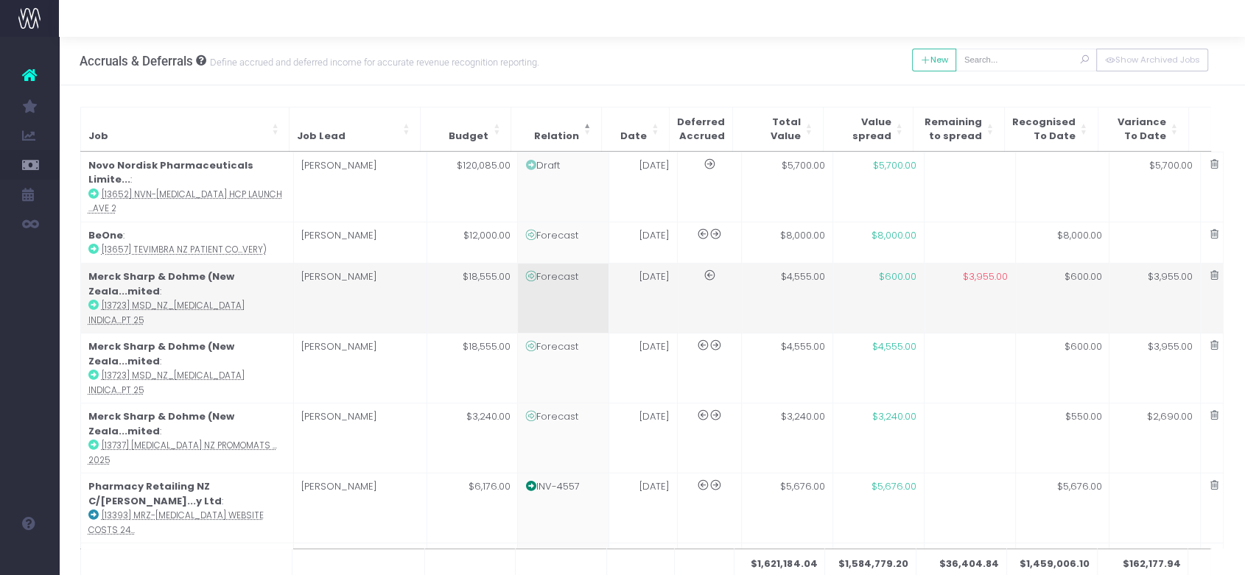
click at [590, 270] on td "Forecast" at bounding box center [563, 299] width 91 height 70
type input "[13723] MSD_NZ_[MEDICAL_DATA] Indication Specific Assets Updates [DATE]"
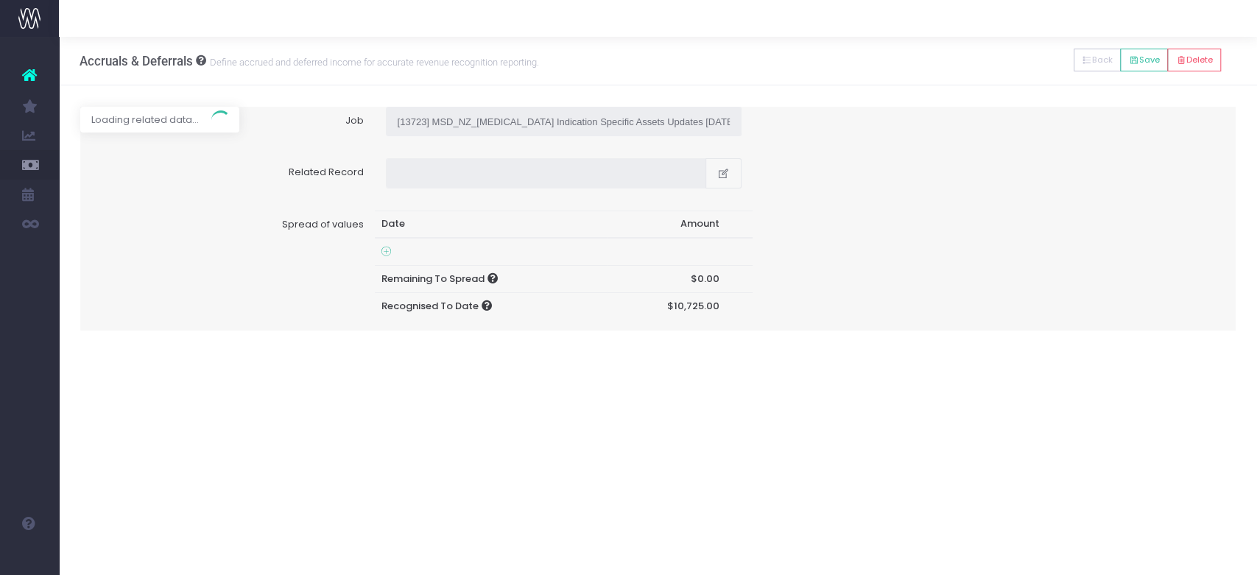
type input "Forecast / [DATE] / $4,555.00"
type input "[DATE]"
type input "4555"
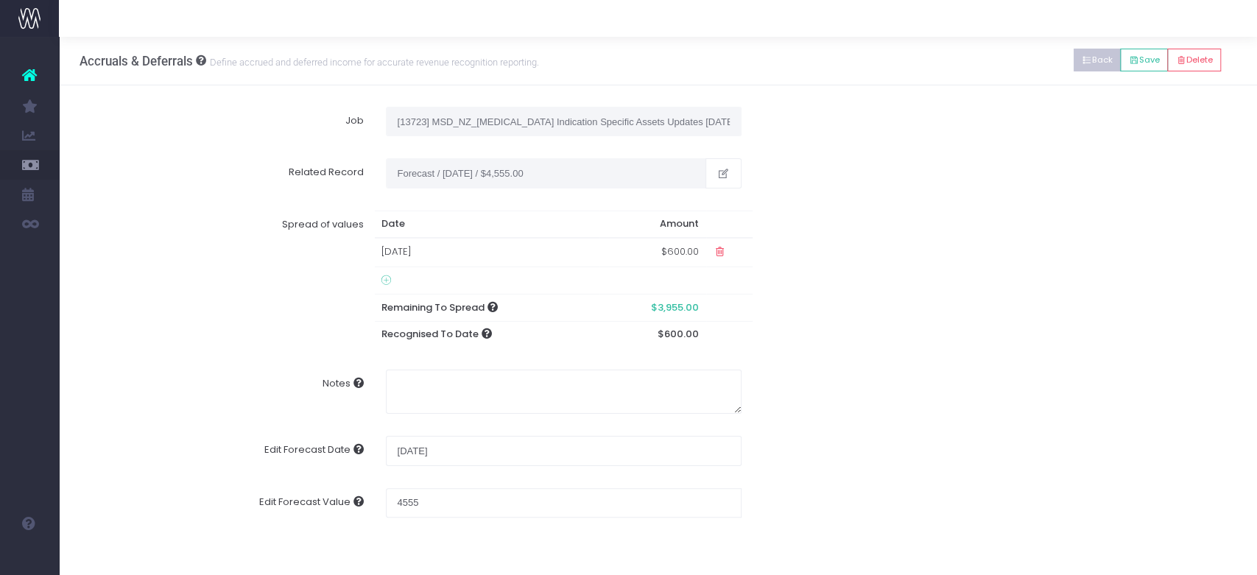
click at [1077, 53] on button "Back" at bounding box center [1098, 60] width 48 height 23
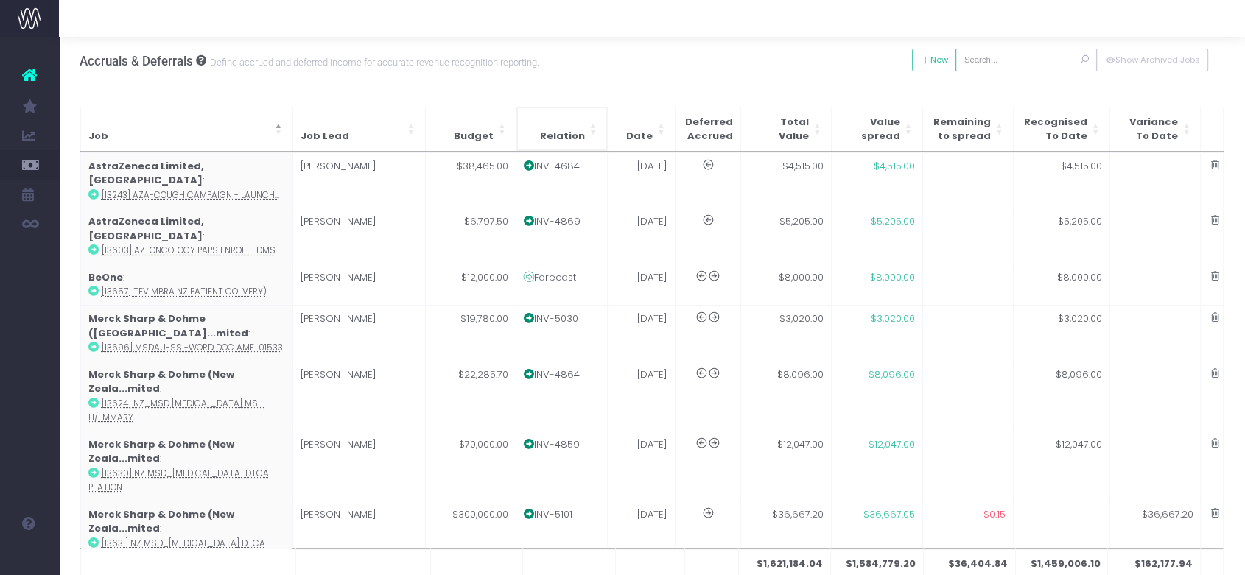
click at [553, 124] on th "Relation" at bounding box center [561, 129] width 91 height 44
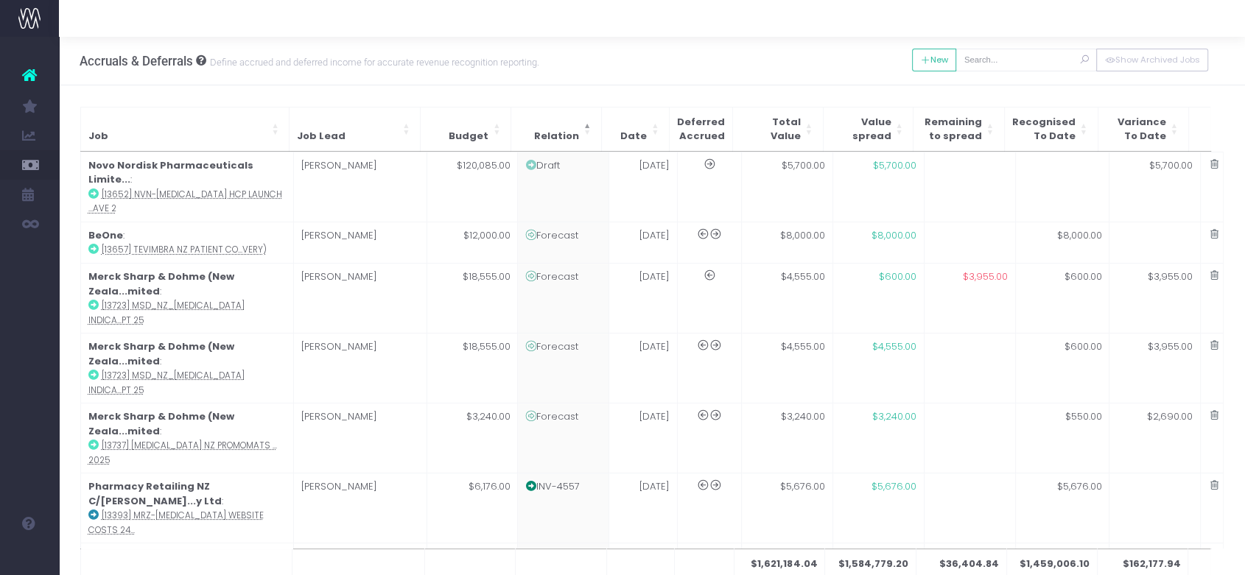
drag, startPoint x: 574, startPoint y: 331, endPoint x: 424, endPoint y: 61, distance: 308.6
click at [424, 61] on small "Define accrued and deferred income for accurate revenue recognition reporting." at bounding box center [372, 61] width 333 height 15
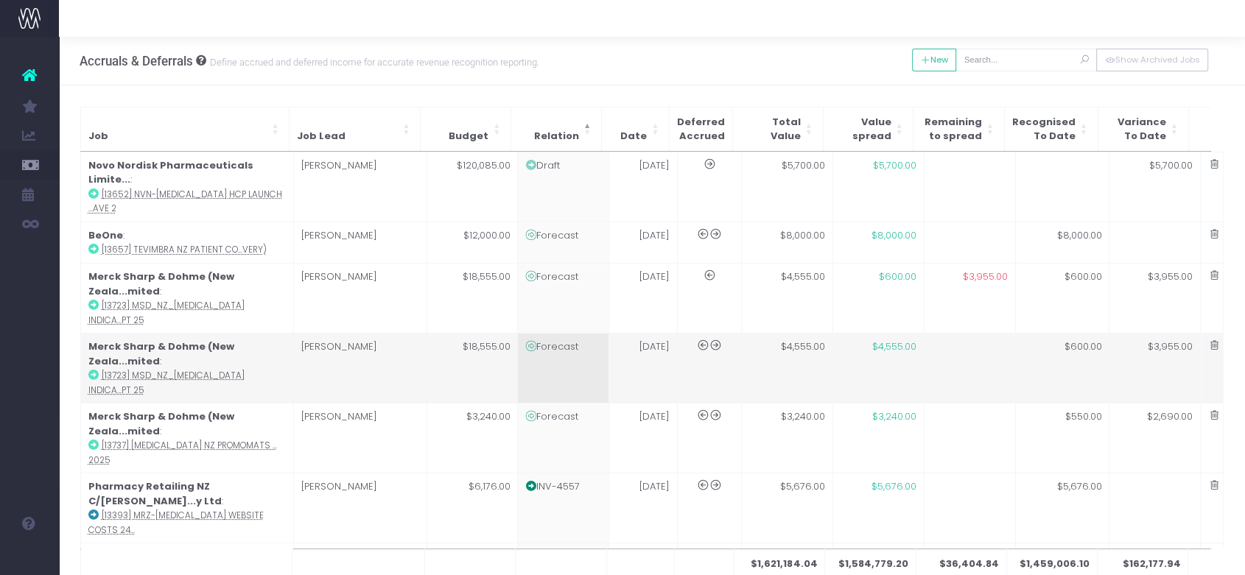
drag, startPoint x: 560, startPoint y: 335, endPoint x: 541, endPoint y: 328, distance: 19.6
click at [541, 334] on td "Forecast" at bounding box center [563, 369] width 91 height 70
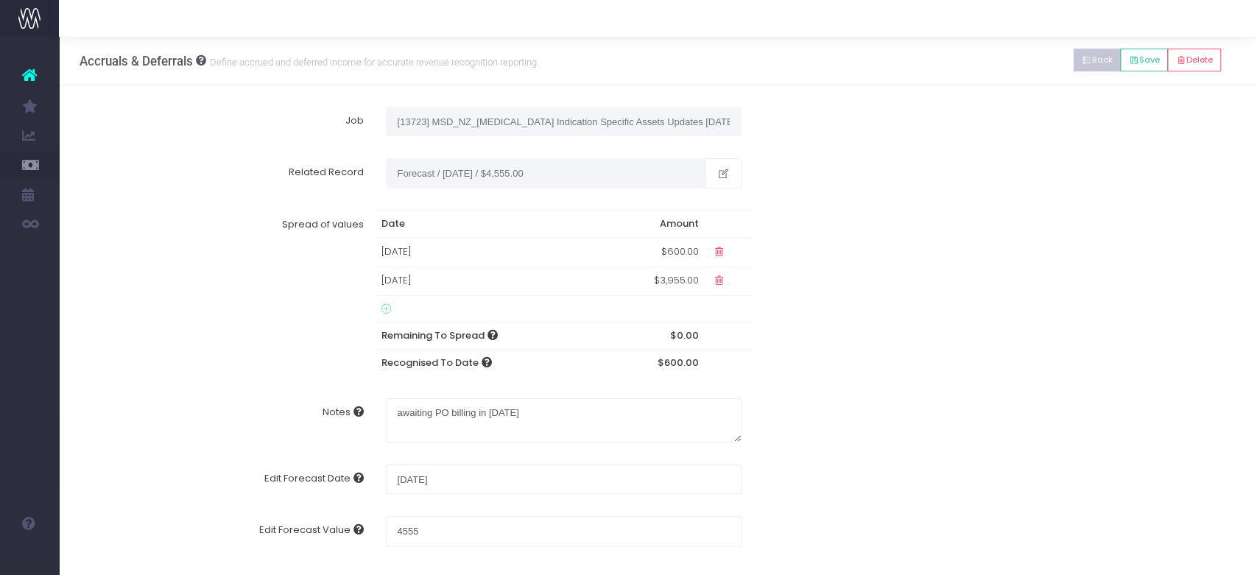
click at [1096, 55] on button "Back" at bounding box center [1098, 60] width 48 height 23
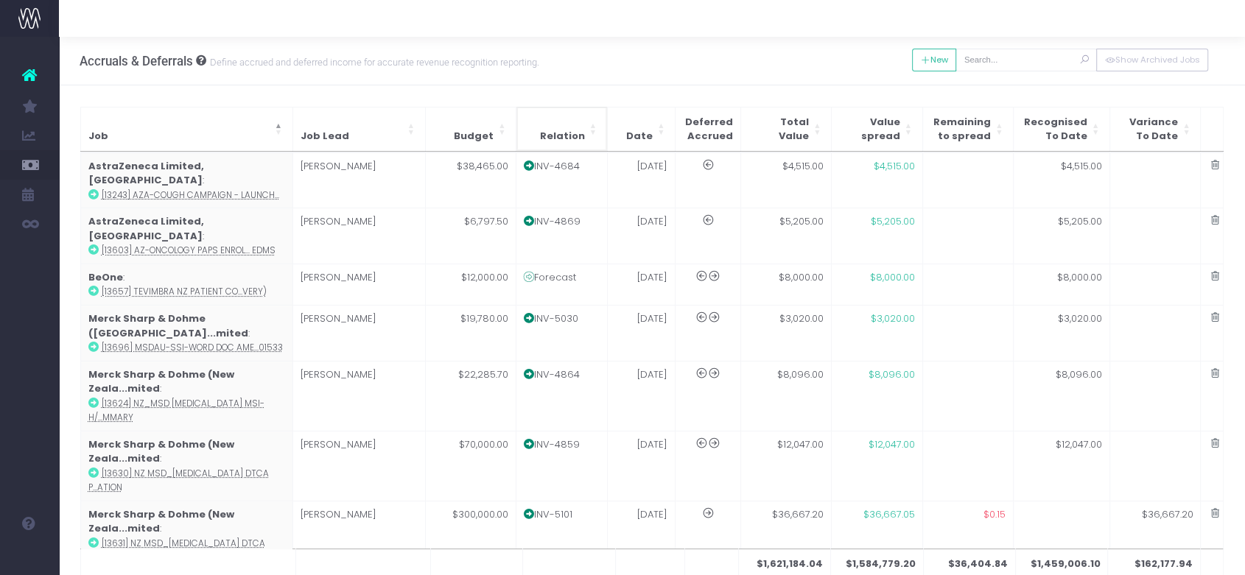
click at [571, 117] on th "Relation" at bounding box center [561, 129] width 91 height 44
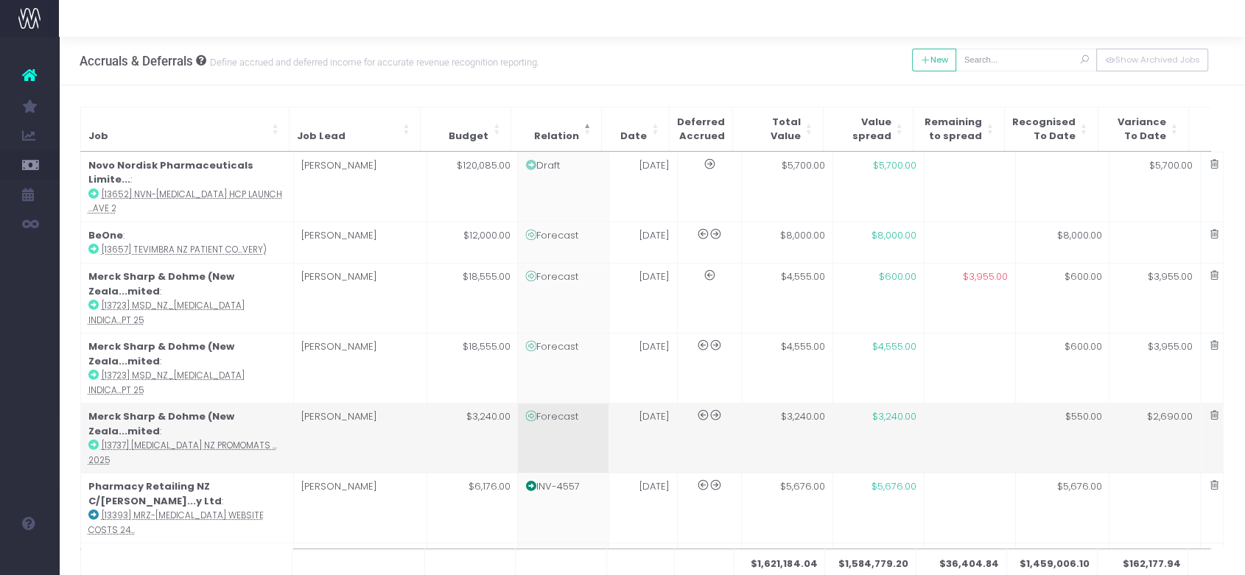
click at [560, 404] on td "Forecast" at bounding box center [563, 439] width 91 height 70
type input "[13737] [MEDICAL_DATA] NZ Promomats Anchoring [DATE]"
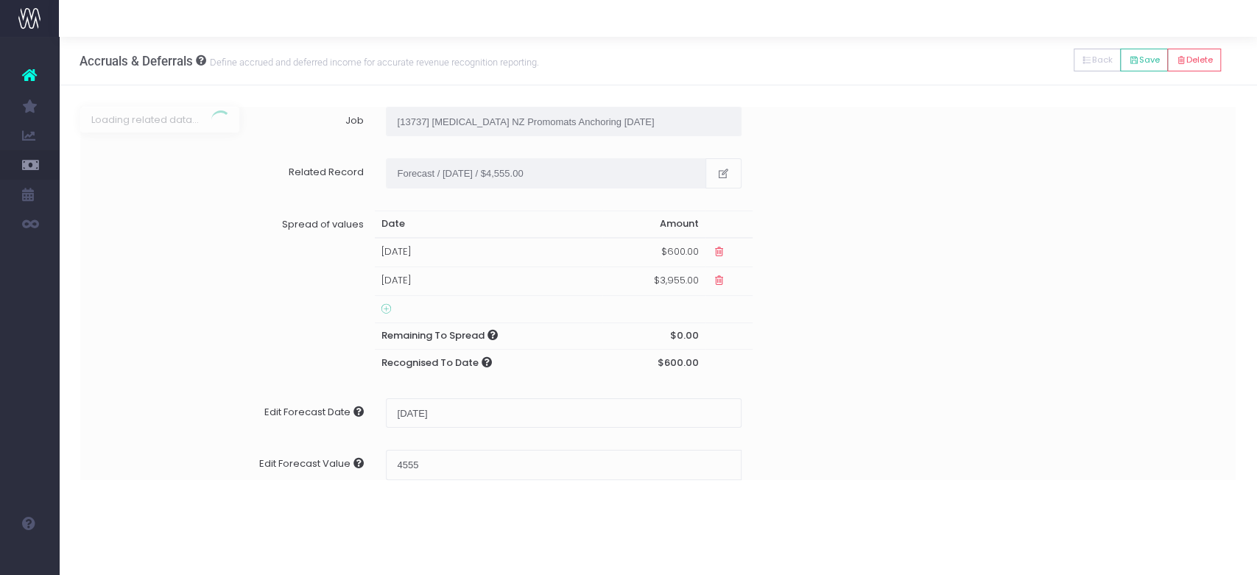
type input "Forecast / [DATE] / $3,240.00"
type input "3240"
click at [1097, 67] on button "Back" at bounding box center [1098, 60] width 48 height 23
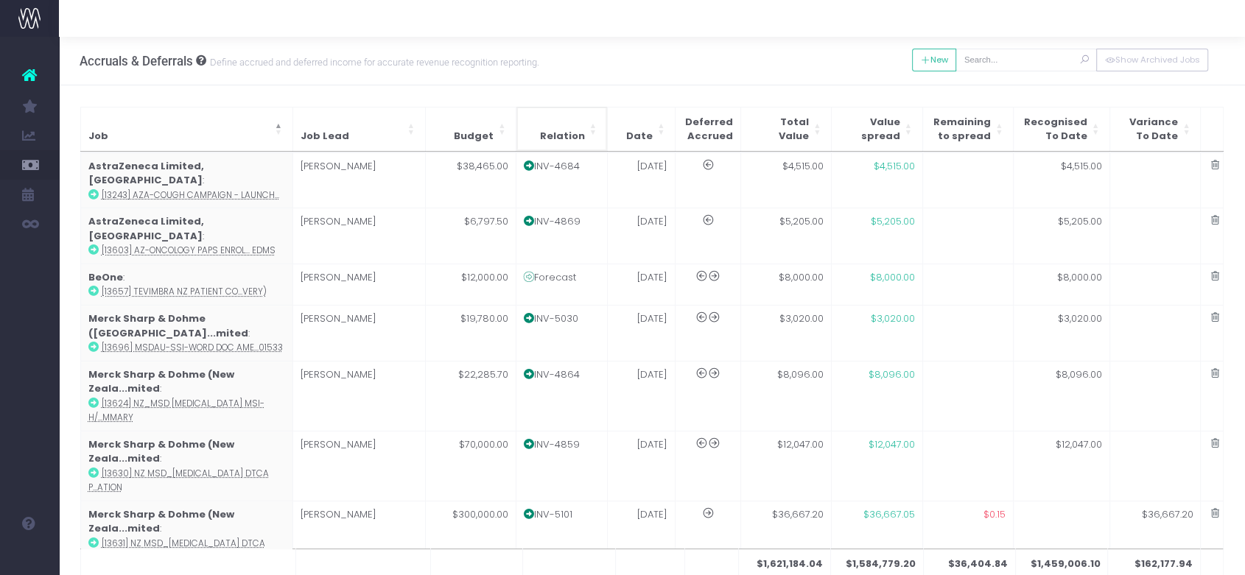
click at [542, 122] on th "Relation" at bounding box center [561, 129] width 91 height 44
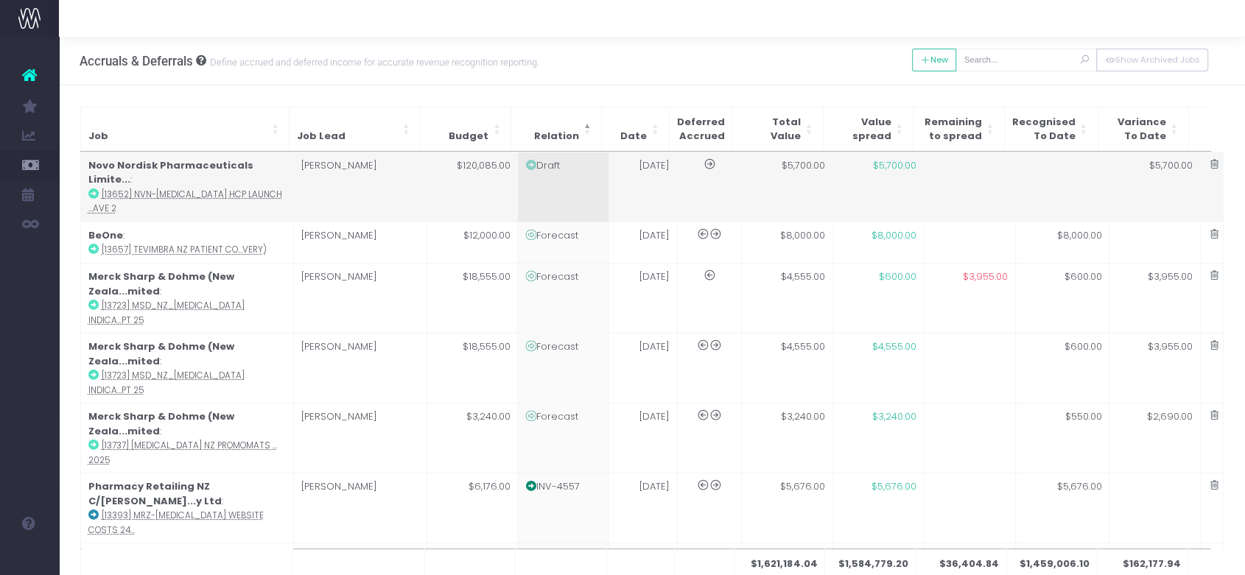
click at [581, 180] on td "Draft" at bounding box center [563, 187] width 91 height 70
type input "[13652] NVN-[MEDICAL_DATA] HCP Launch Campaign - WAVE 2"
type textarea "Billed Oct/defer for Nov media"
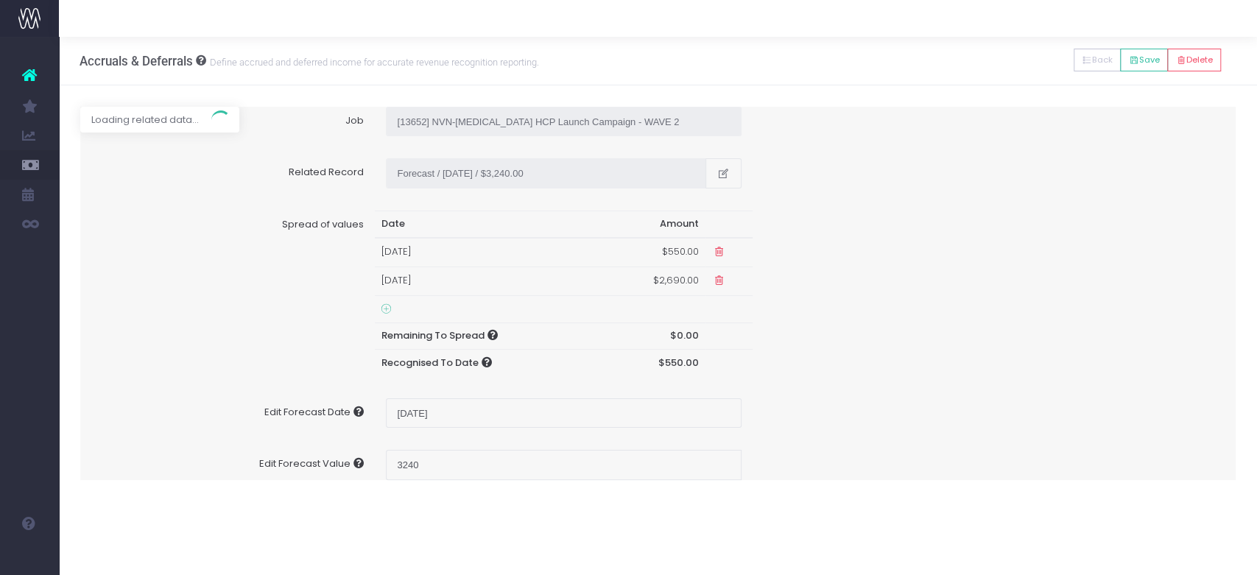
type input "Invoice null / [DATE] / $5,700.00"
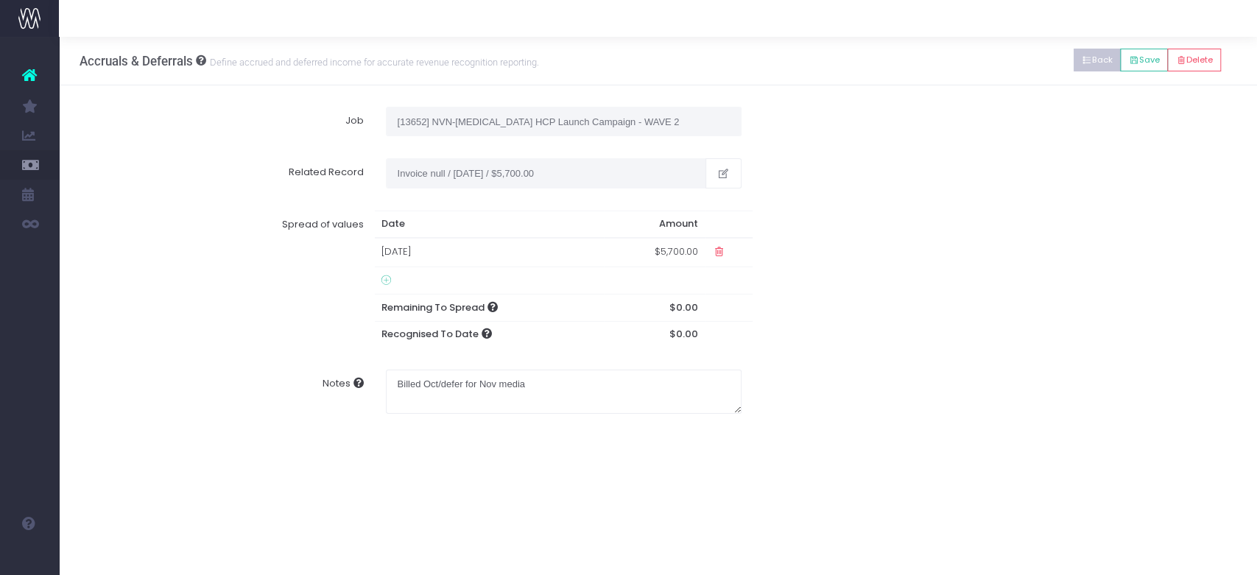
click at [1091, 59] on button "Back" at bounding box center [1098, 60] width 48 height 23
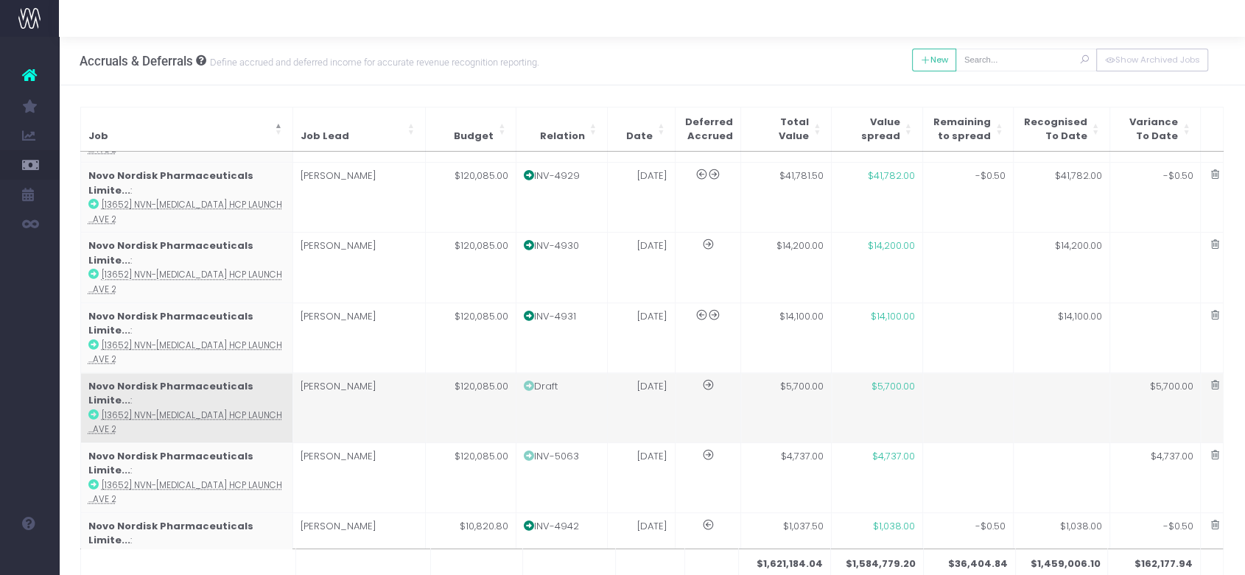
scroll to position [1682, 0]
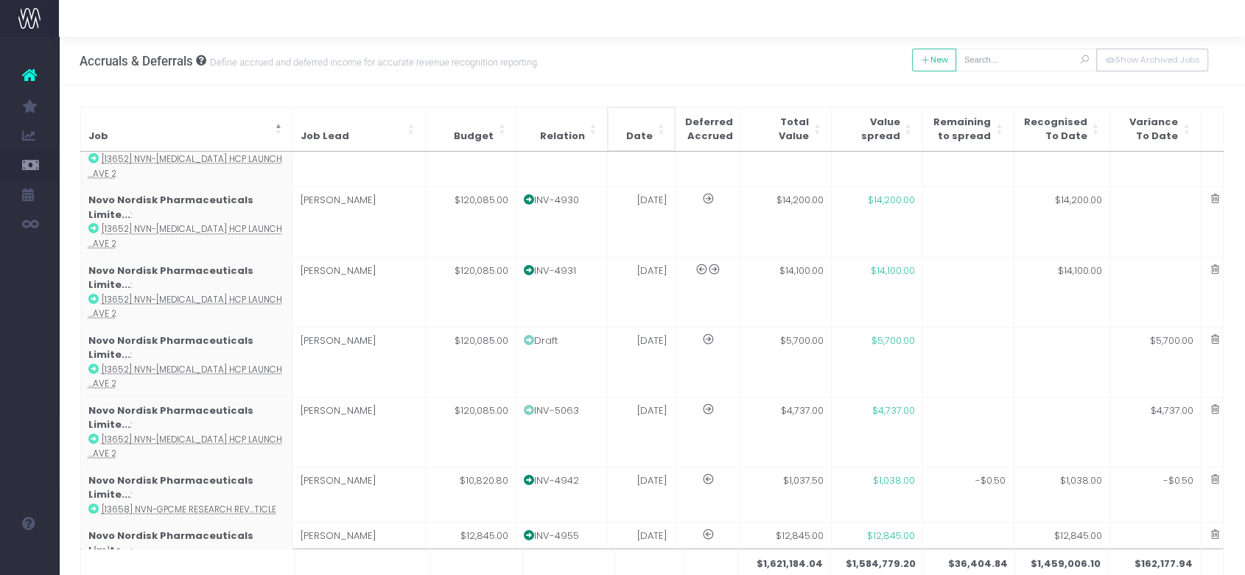
click at [647, 130] on span "Date" at bounding box center [639, 136] width 27 height 15
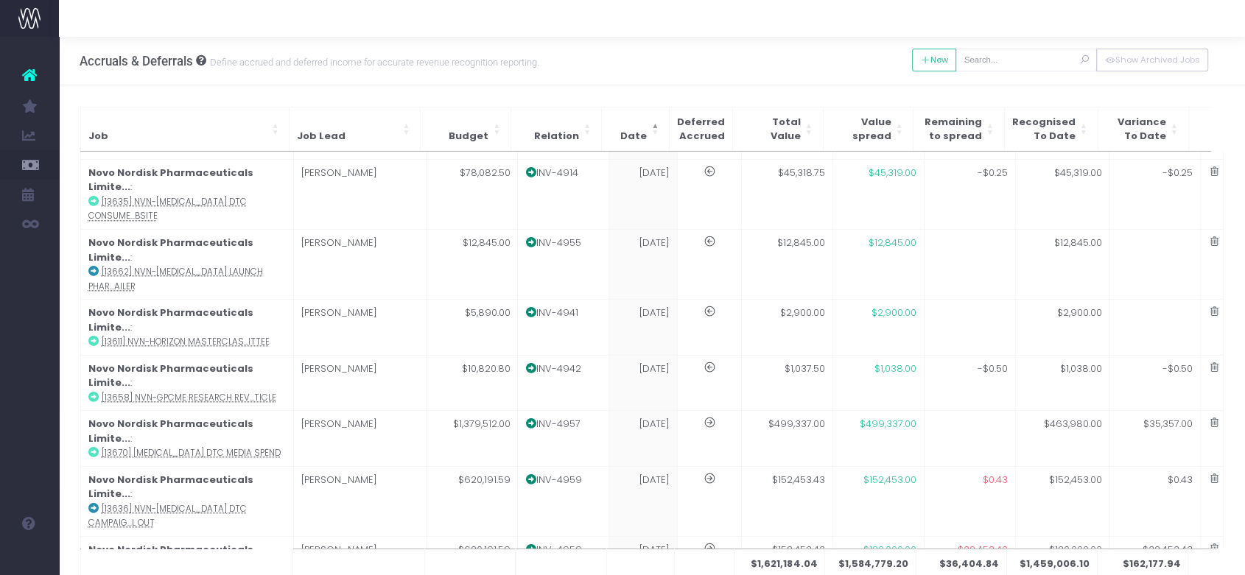
scroll to position [0, 0]
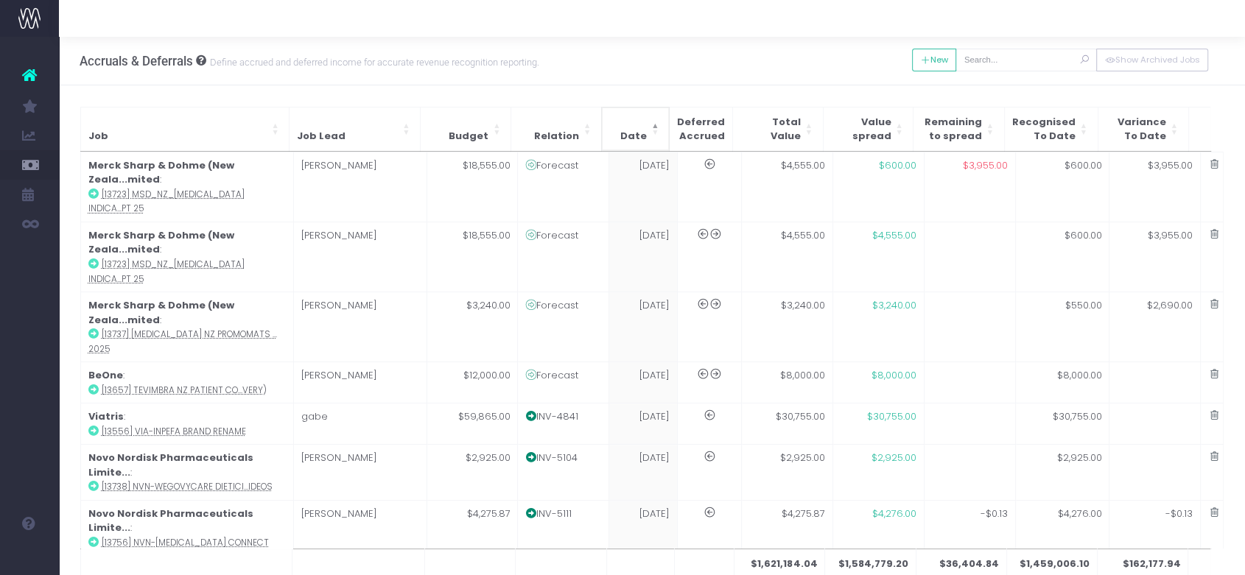
click at [630, 117] on th "Date" at bounding box center [635, 129] width 68 height 44
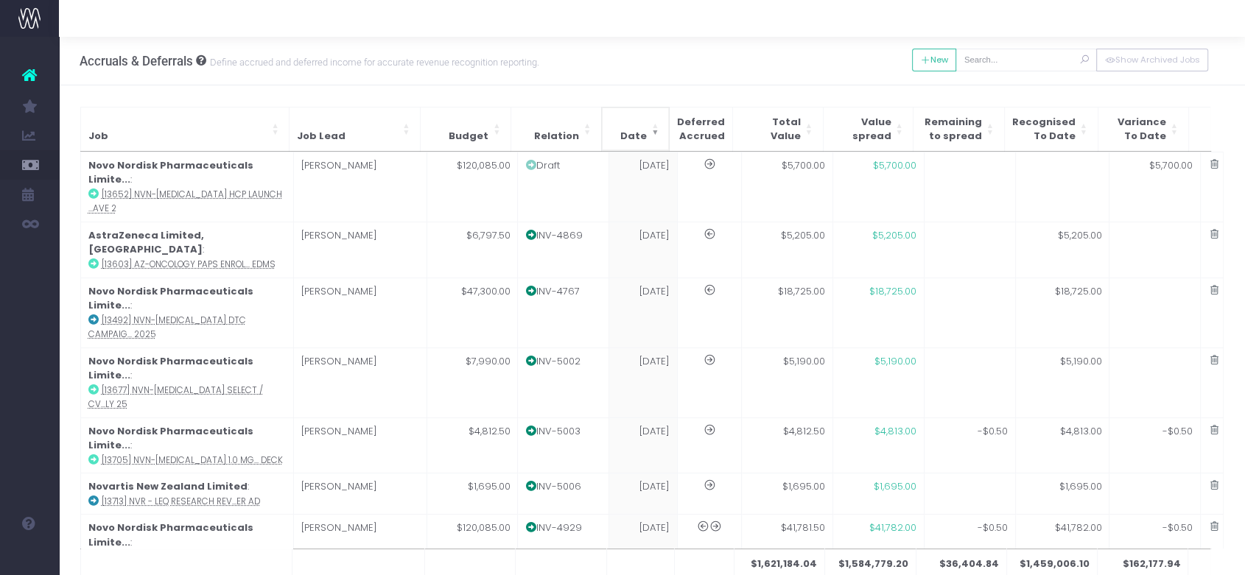
click at [630, 120] on th "Date" at bounding box center [635, 129] width 68 height 44
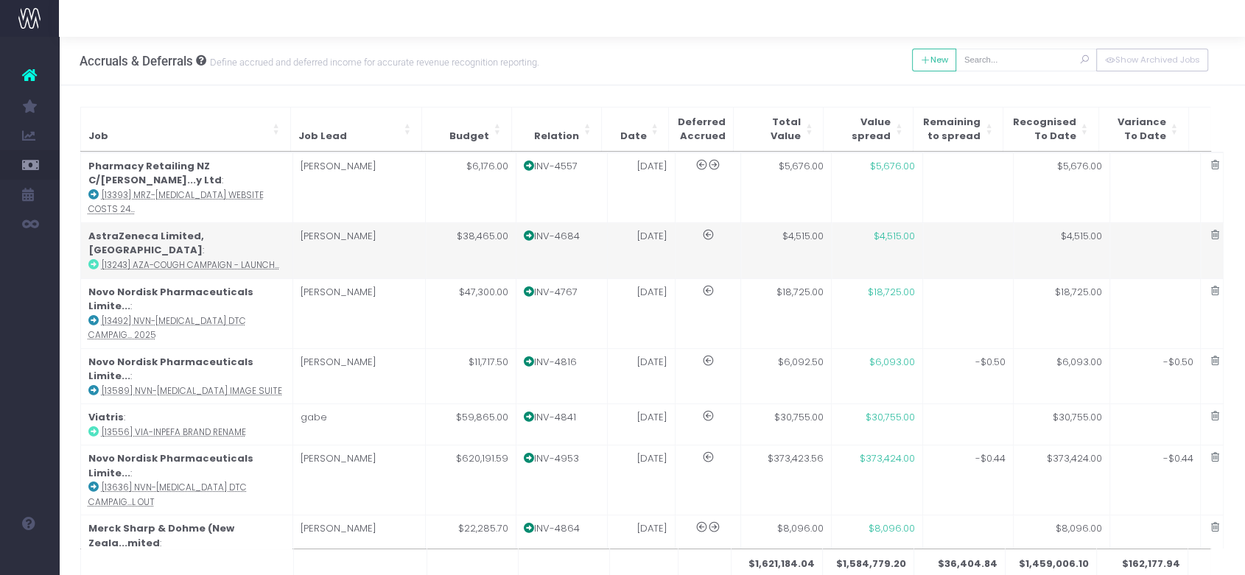
click at [661, 222] on td "[DATE]" at bounding box center [641, 250] width 68 height 56
type input "[13243] AZA-Cough Campaign - Launch"
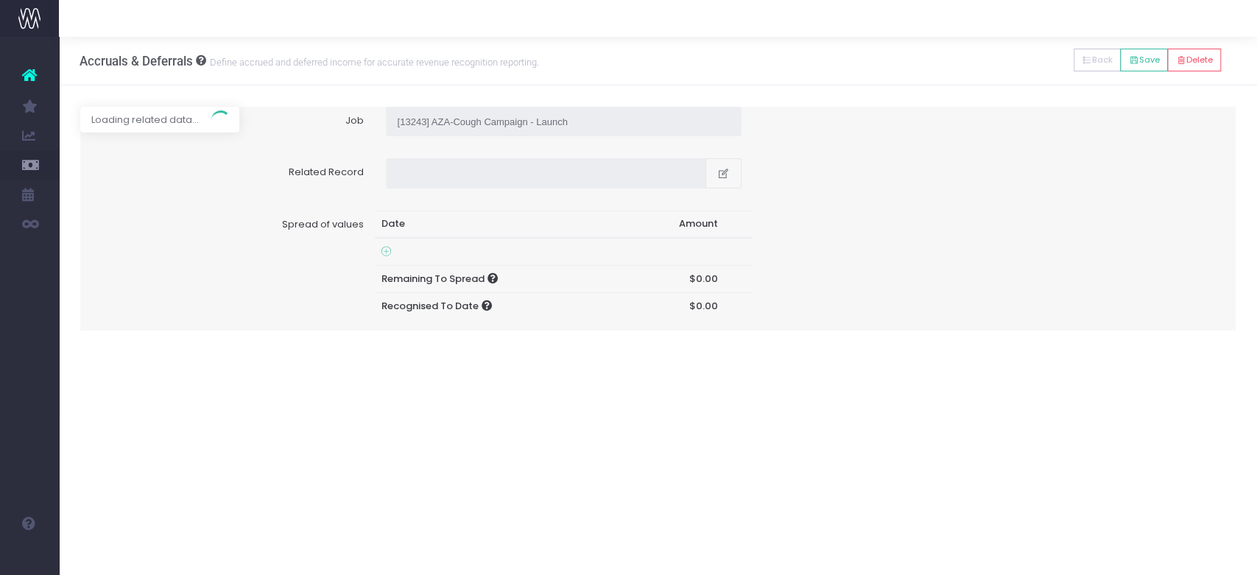
type input "Invoice INV-4684 / [DATE] / $4,515.00"
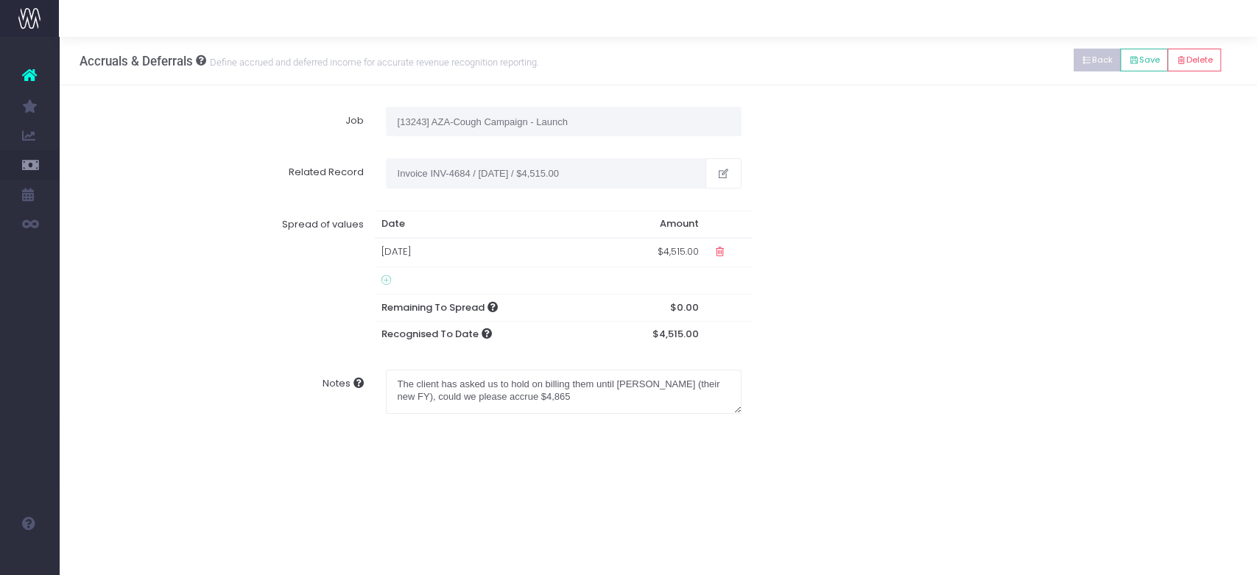
click at [1083, 60] on icon at bounding box center [1087, 60] width 10 height 0
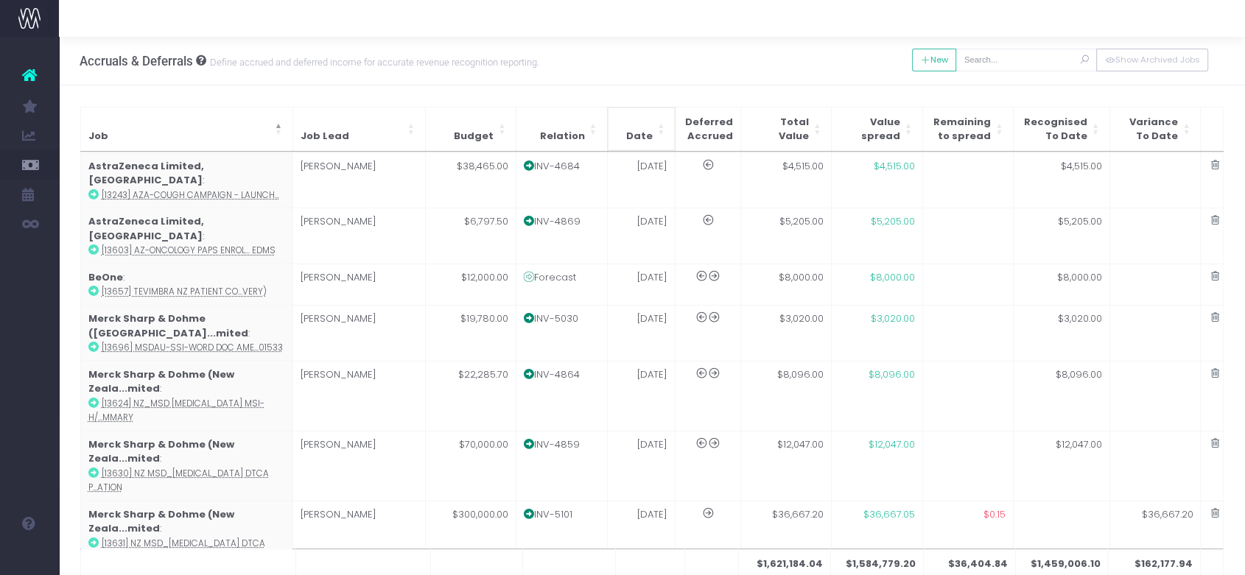
click at [654, 119] on th "Date" at bounding box center [641, 129] width 68 height 44
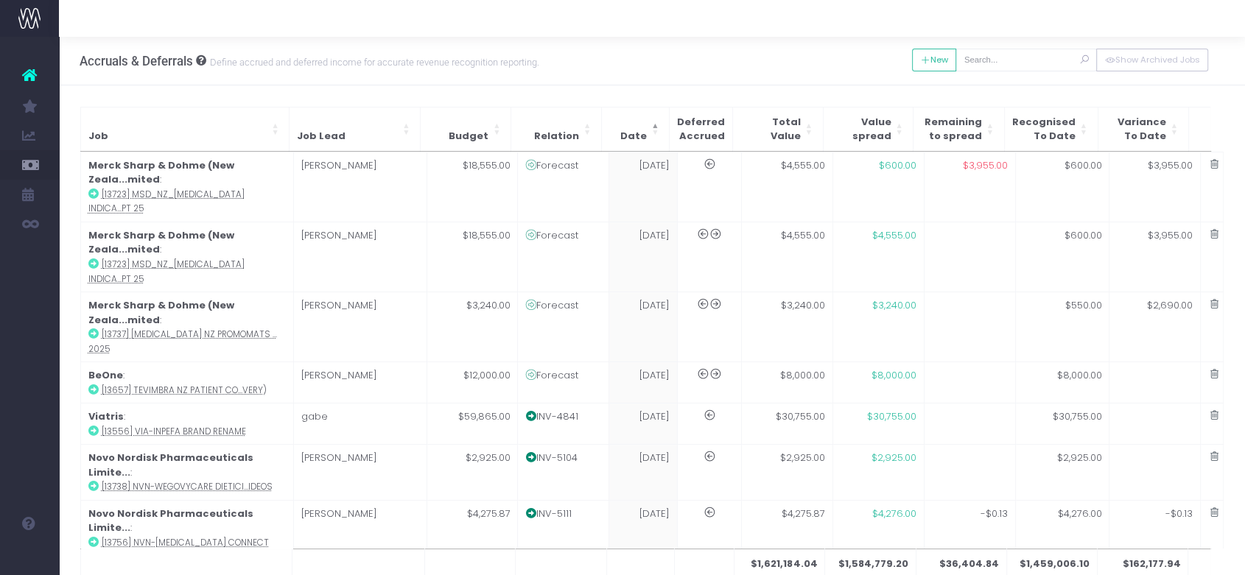
click at [654, 119] on th "Date" at bounding box center [635, 129] width 68 height 44
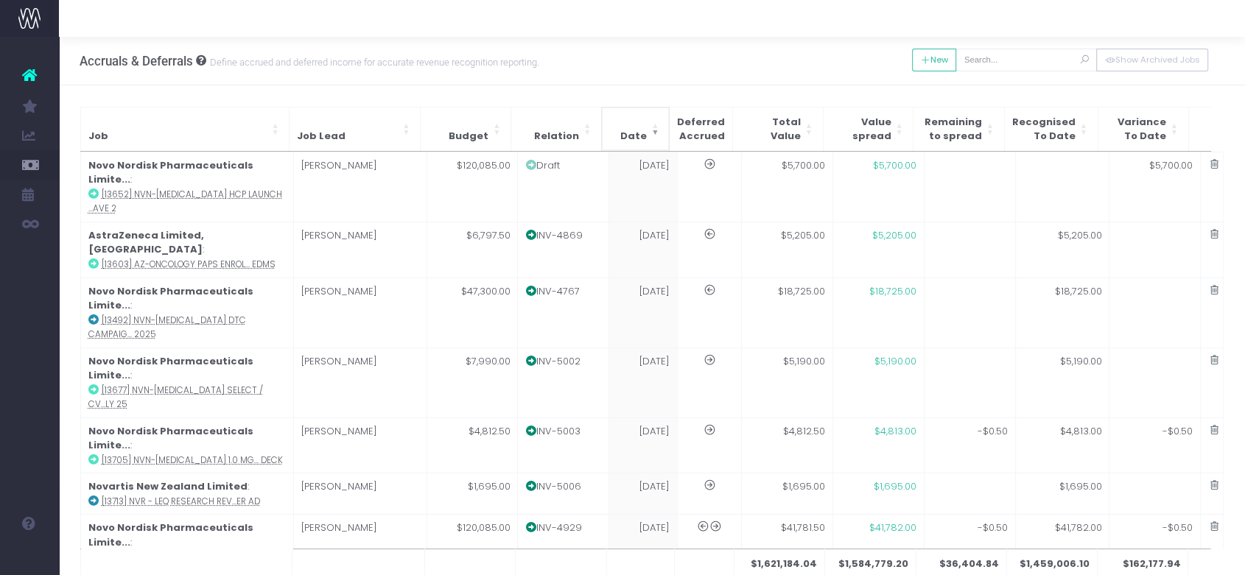
click at [654, 121] on th "Date" at bounding box center [635, 129] width 68 height 44
